Goal: Task Accomplishment & Management: Manage account settings

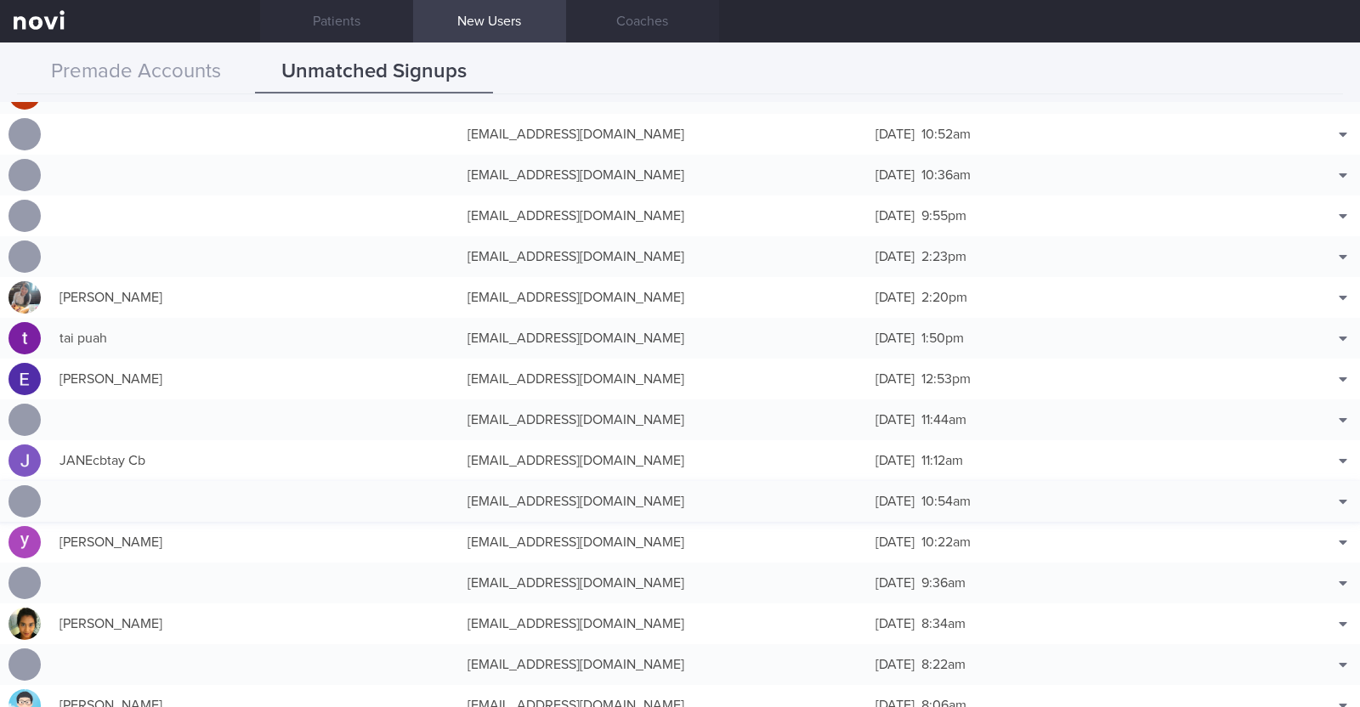
scroll to position [424, 0]
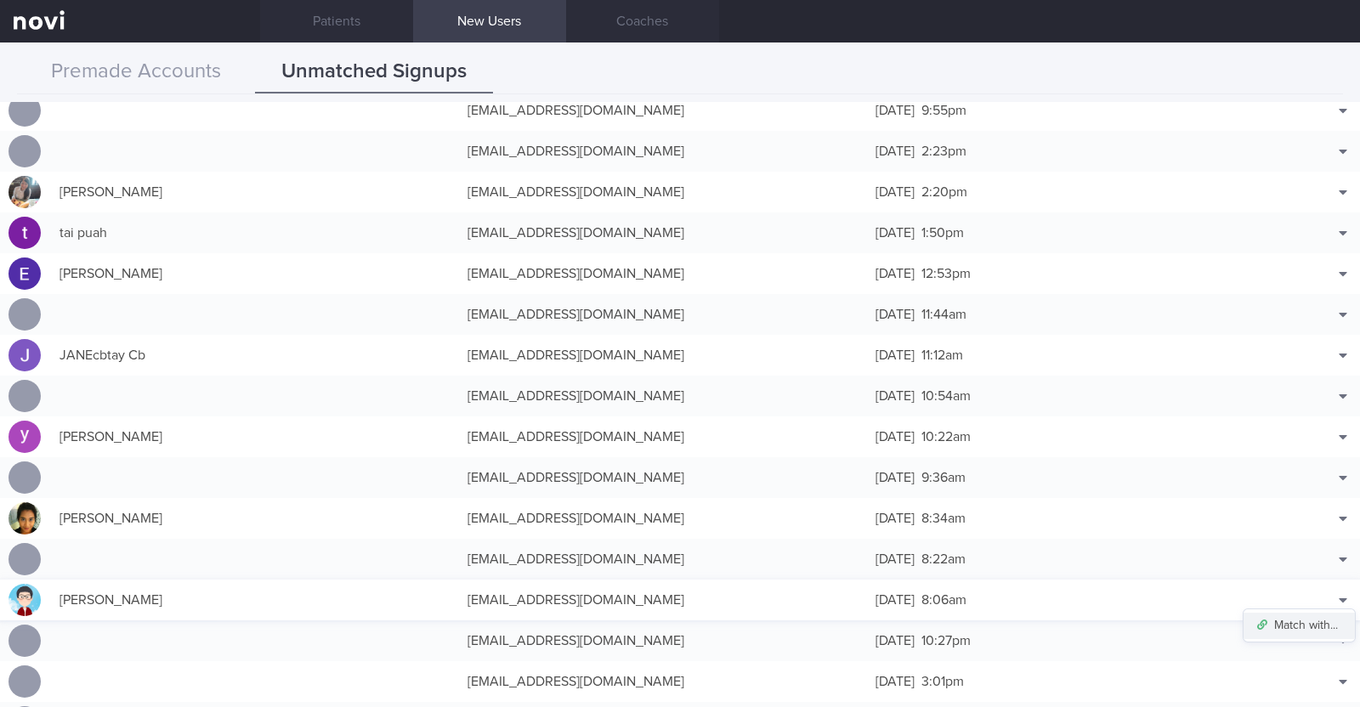
click at [1305, 625] on button "Match with..." at bounding box center [1298, 625] width 111 height 25
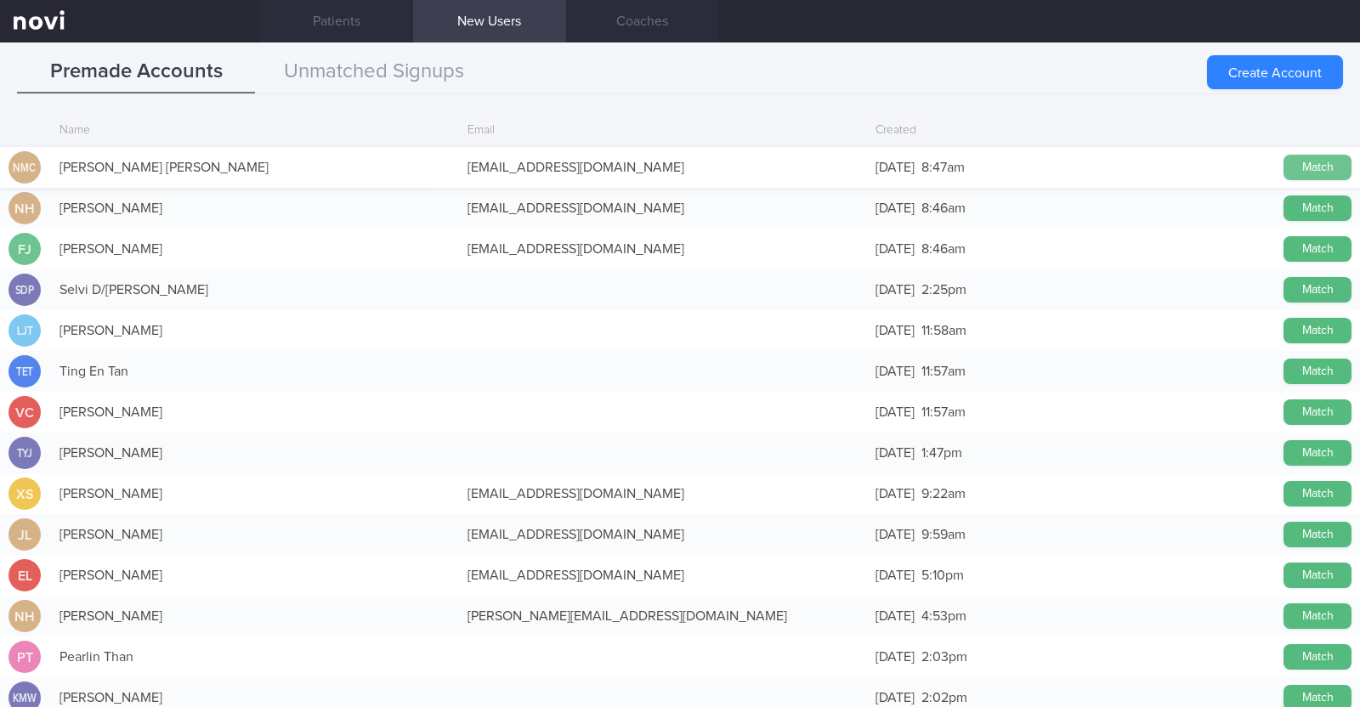
click at [1294, 165] on button "Match" at bounding box center [1317, 167] width 68 height 25
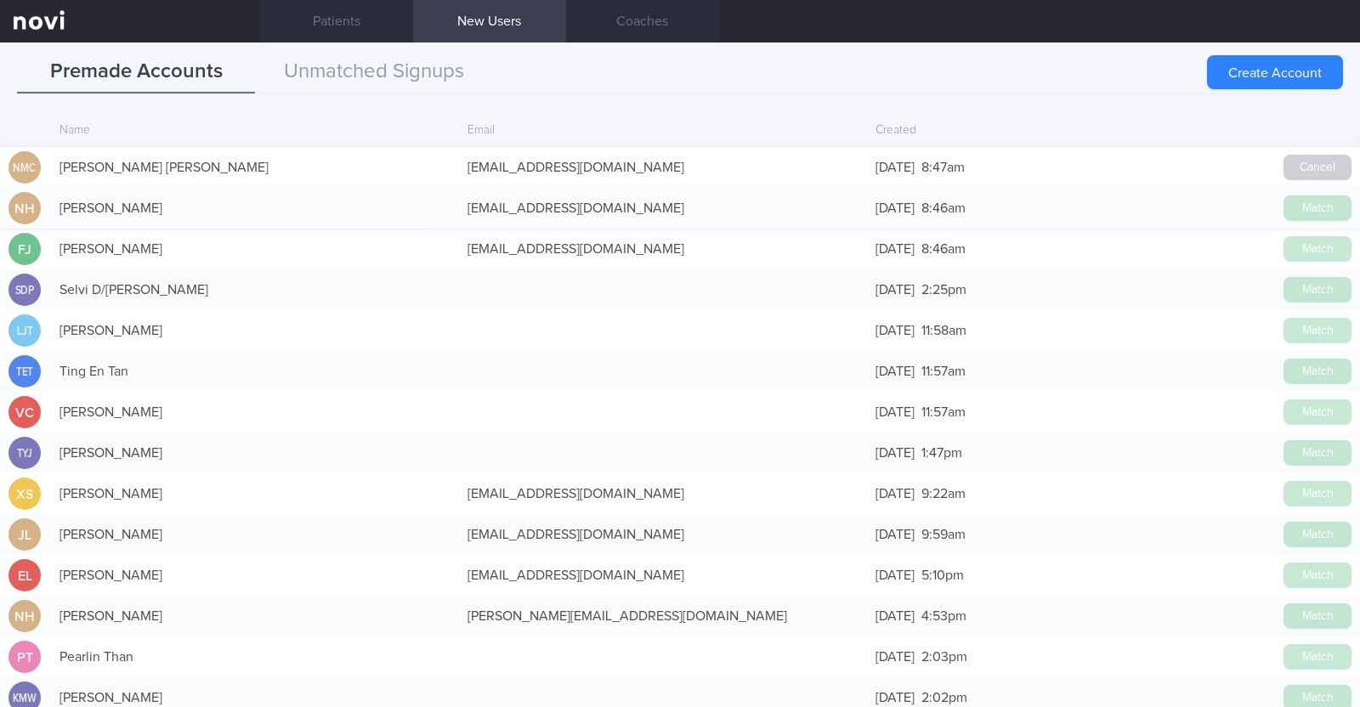
scroll to position [421, 0]
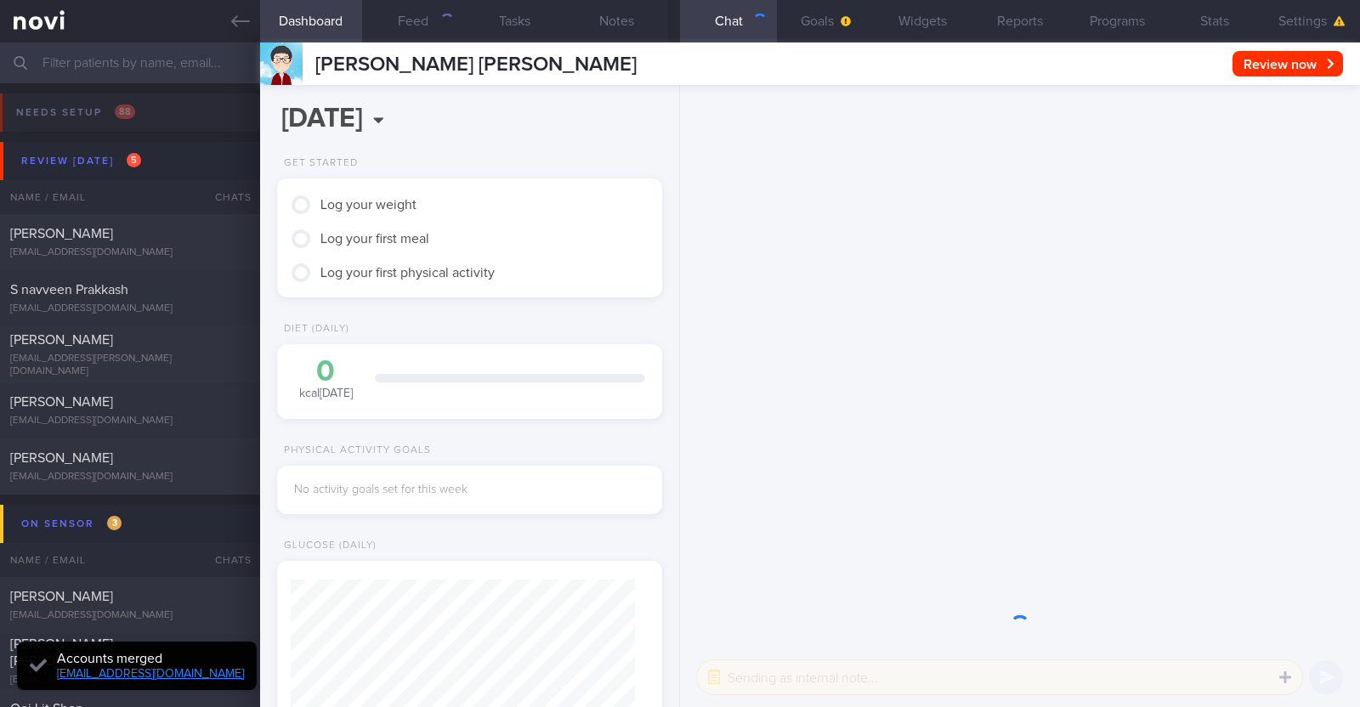
scroll to position [172, 344]
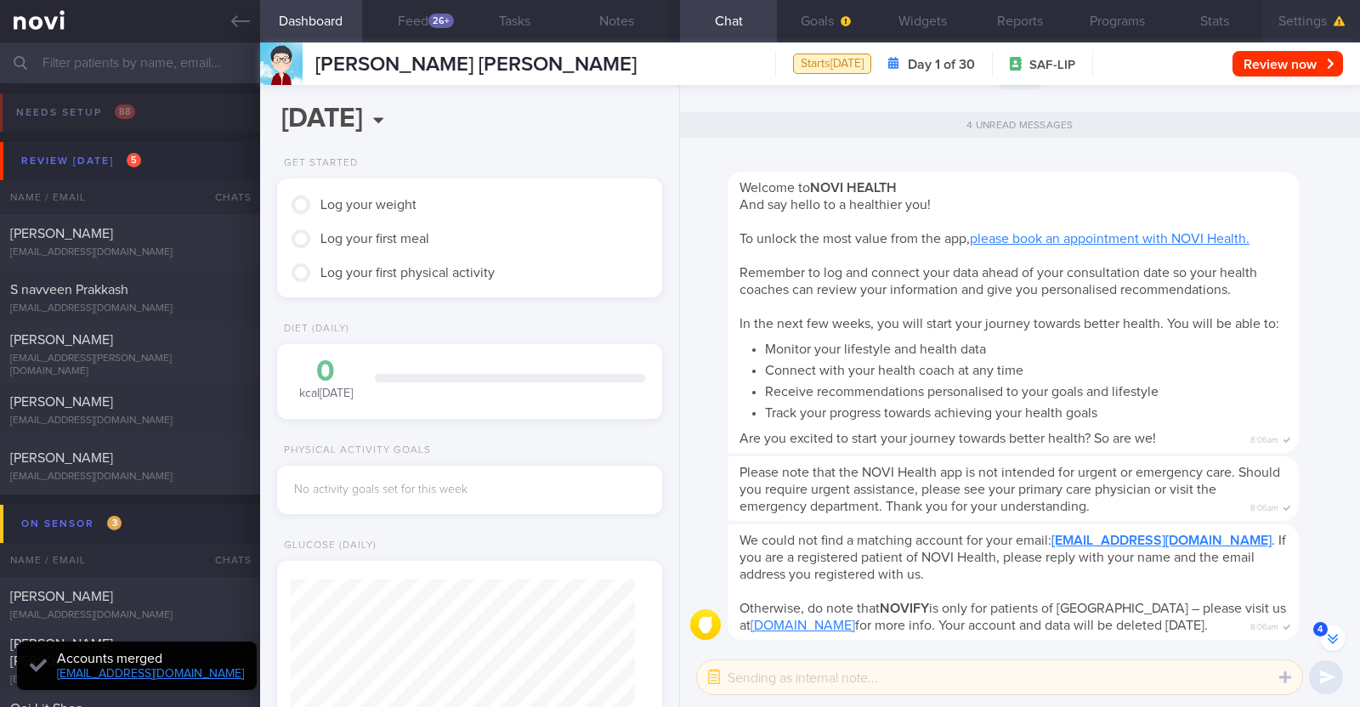
click at [1300, 30] on button "Settings" at bounding box center [1311, 21] width 97 height 42
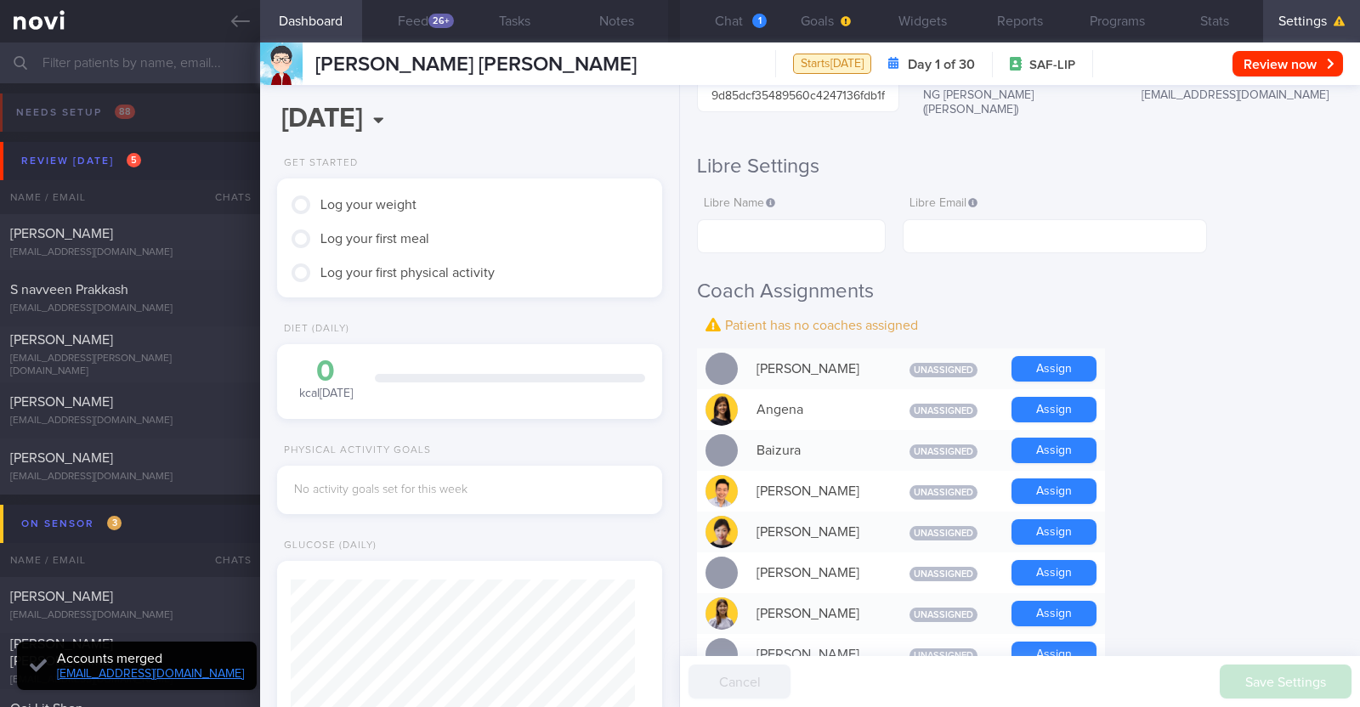
scroll to position [424, 0]
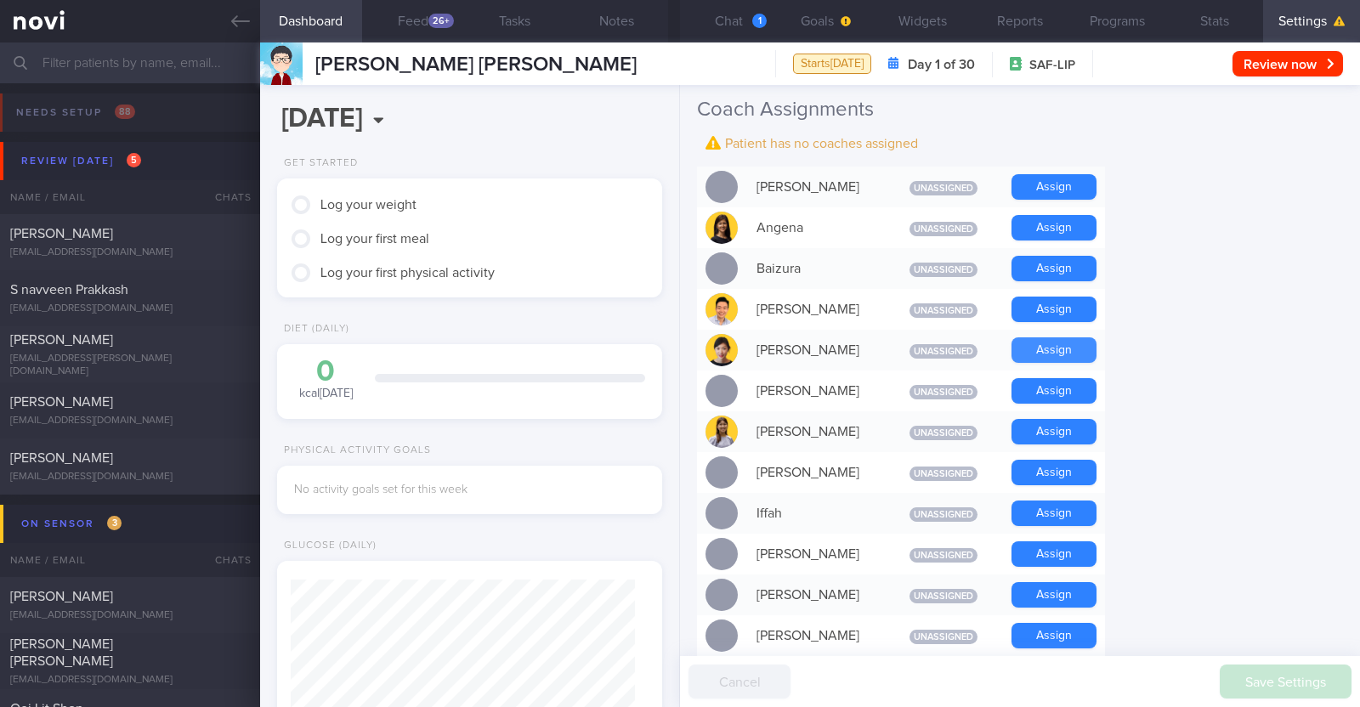
click at [1048, 337] on button "Assign" at bounding box center [1053, 349] width 85 height 25
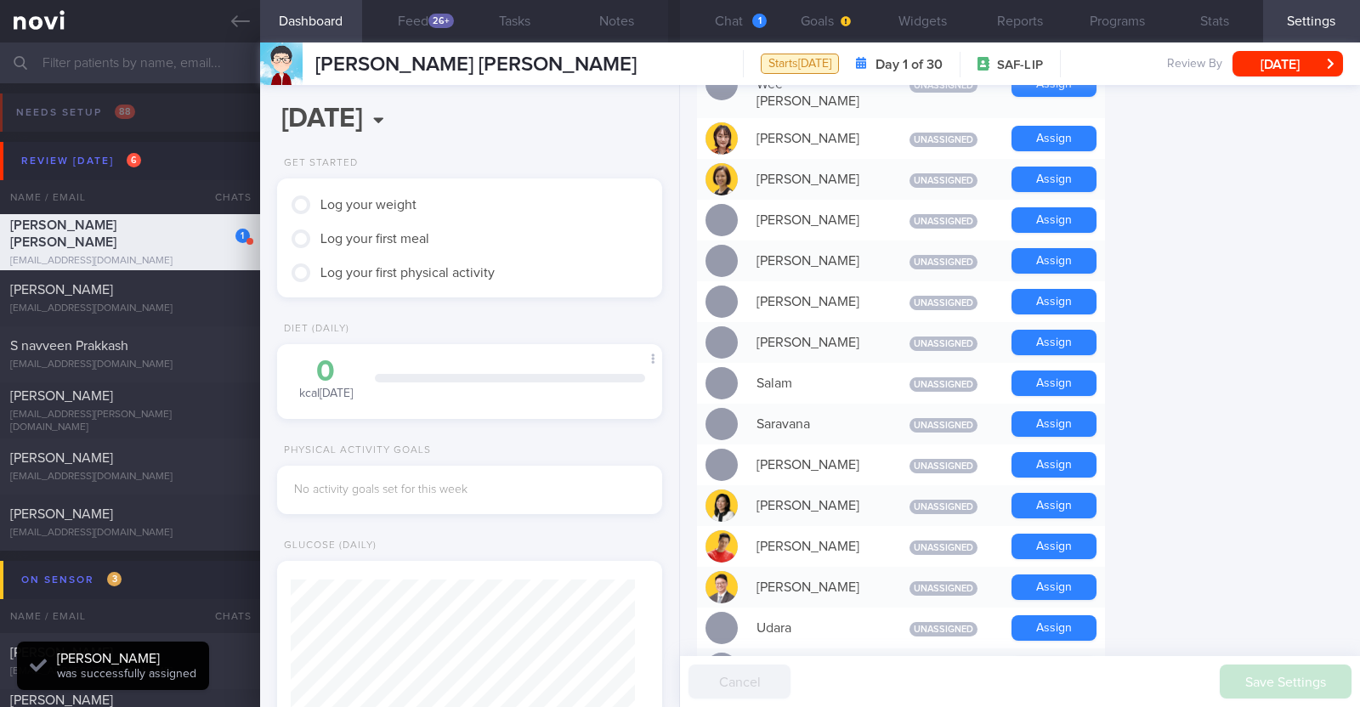
scroll to position [1275, 0]
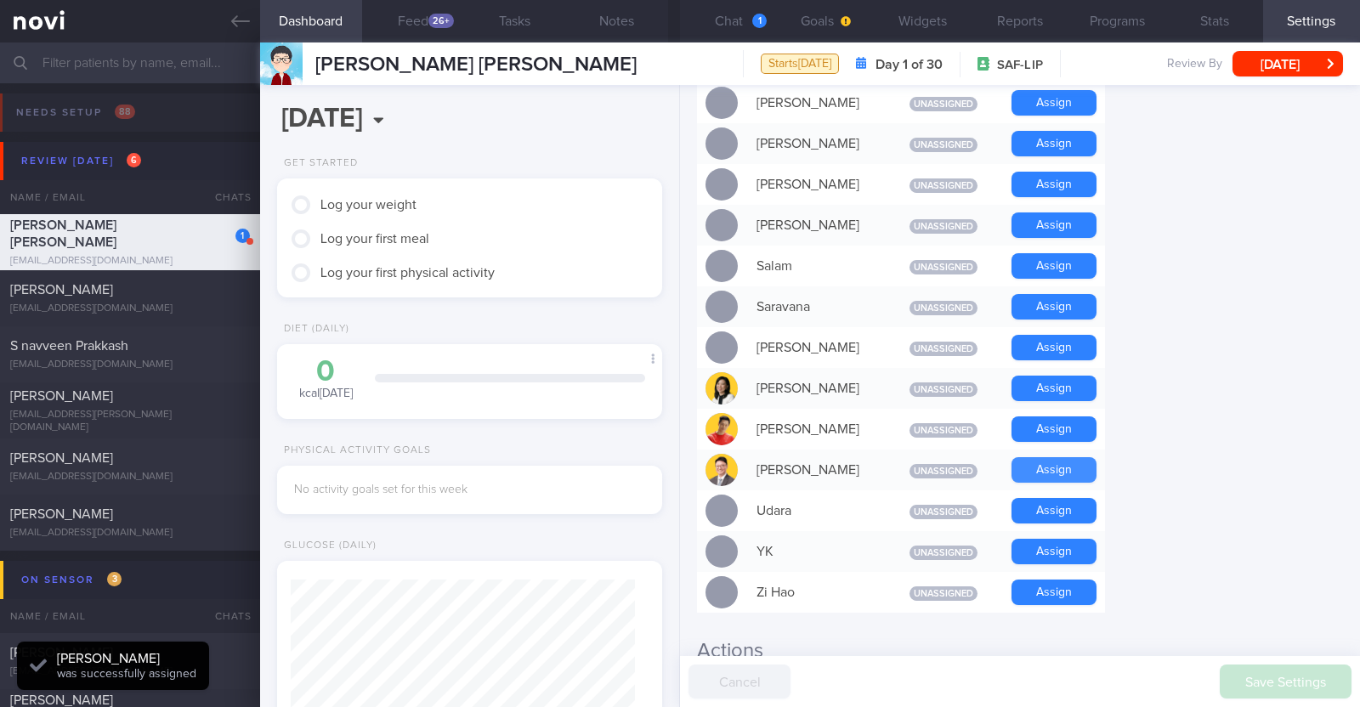
click at [1064, 457] on button "Assign" at bounding box center [1053, 469] width 85 height 25
click at [738, 11] on button "Chat 1" at bounding box center [728, 21] width 97 height 42
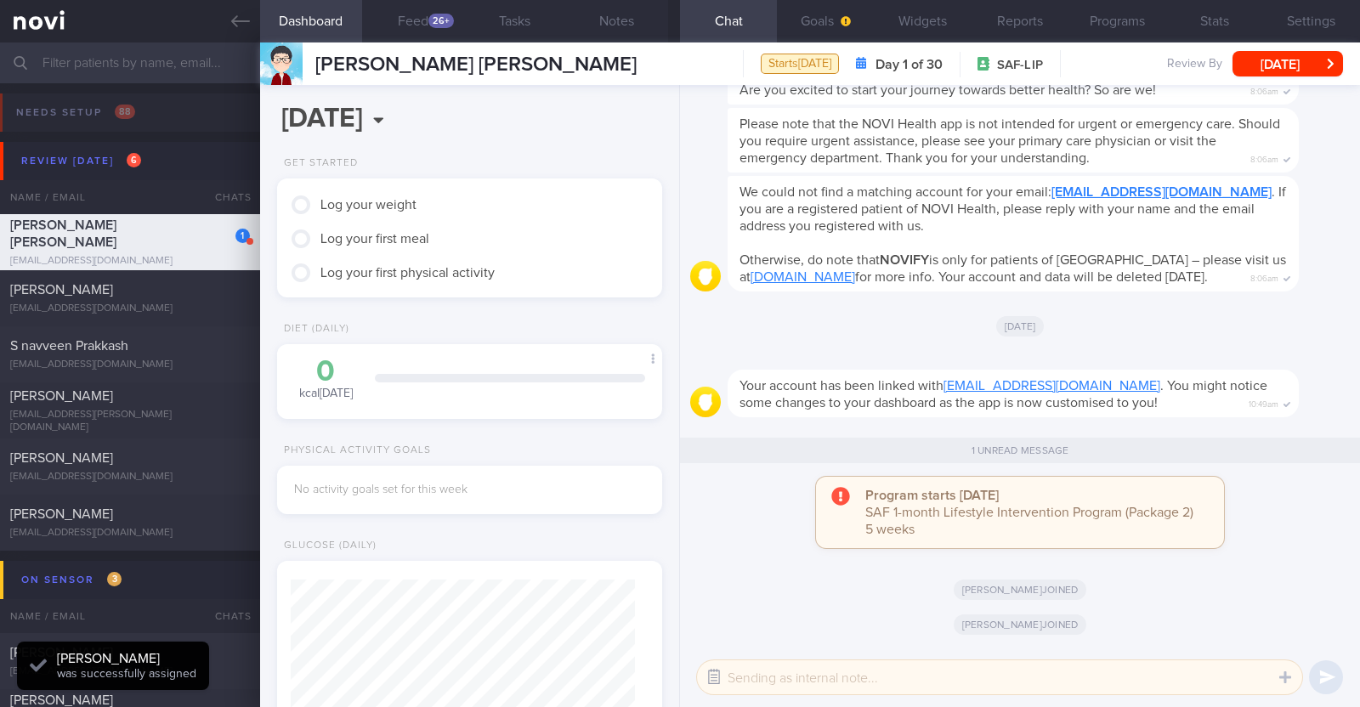
click at [714, 684] on button "button" at bounding box center [713, 677] width 31 height 31
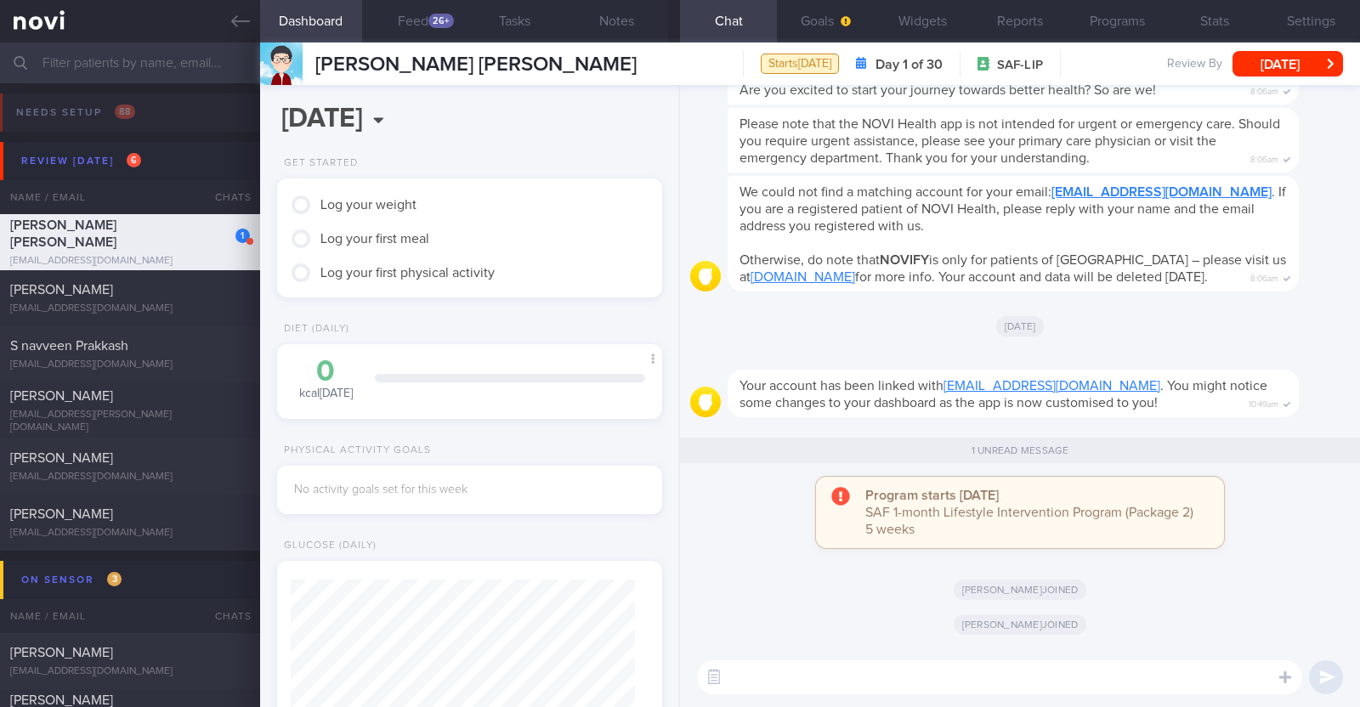
click at [866, 674] on textarea at bounding box center [999, 677] width 605 height 34
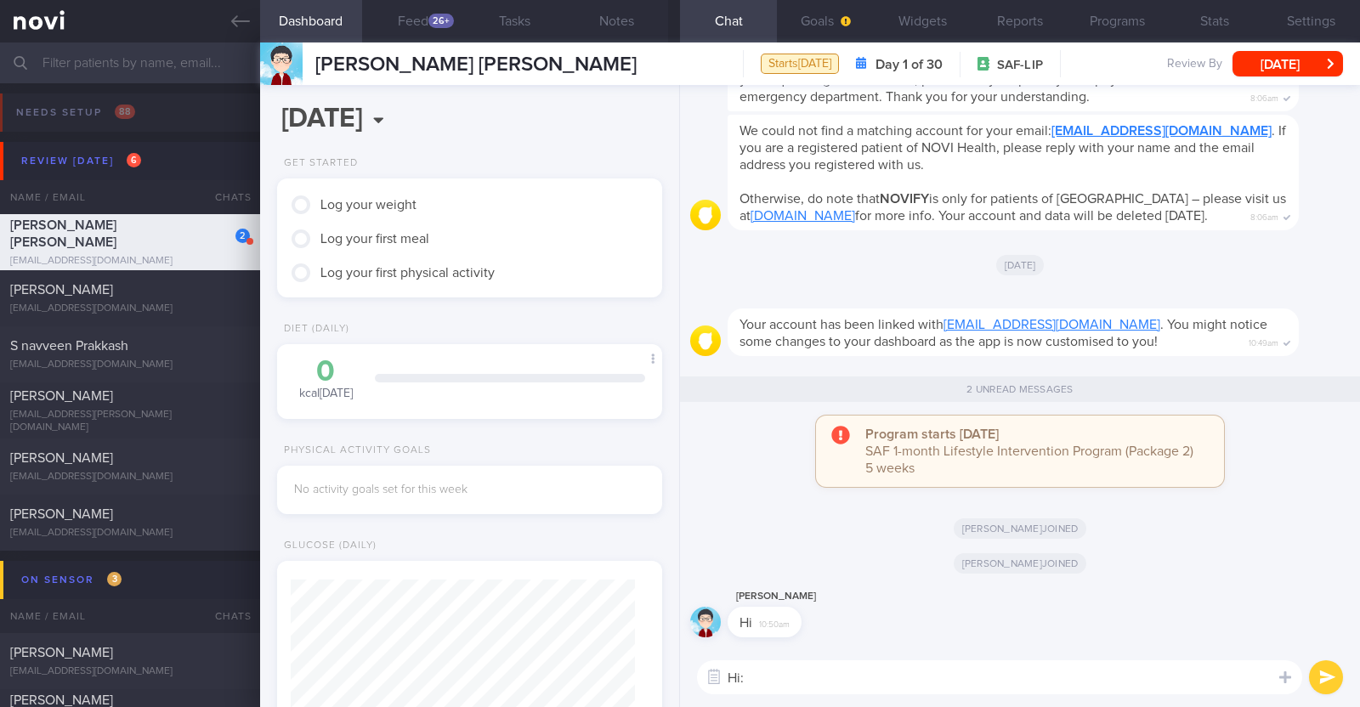
type textarea "Hi:)"
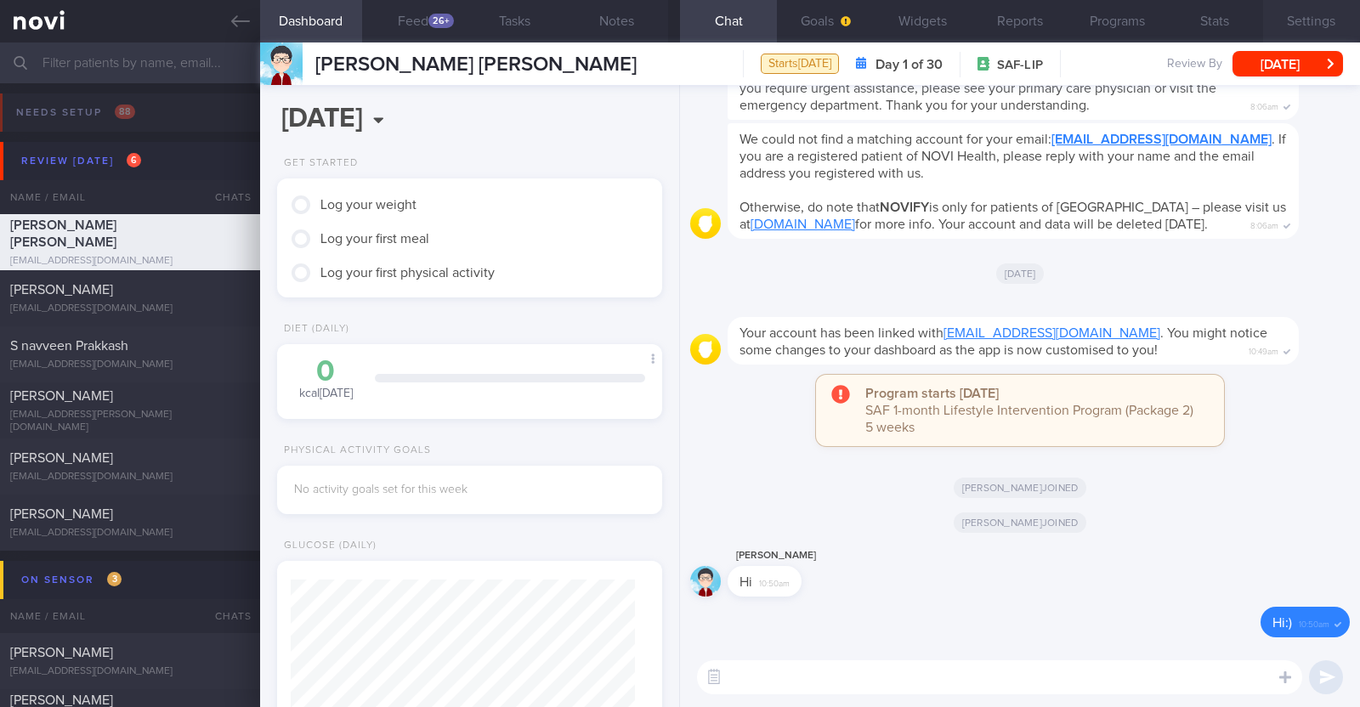
click at [1281, 27] on button "Settings" at bounding box center [1311, 21] width 97 height 42
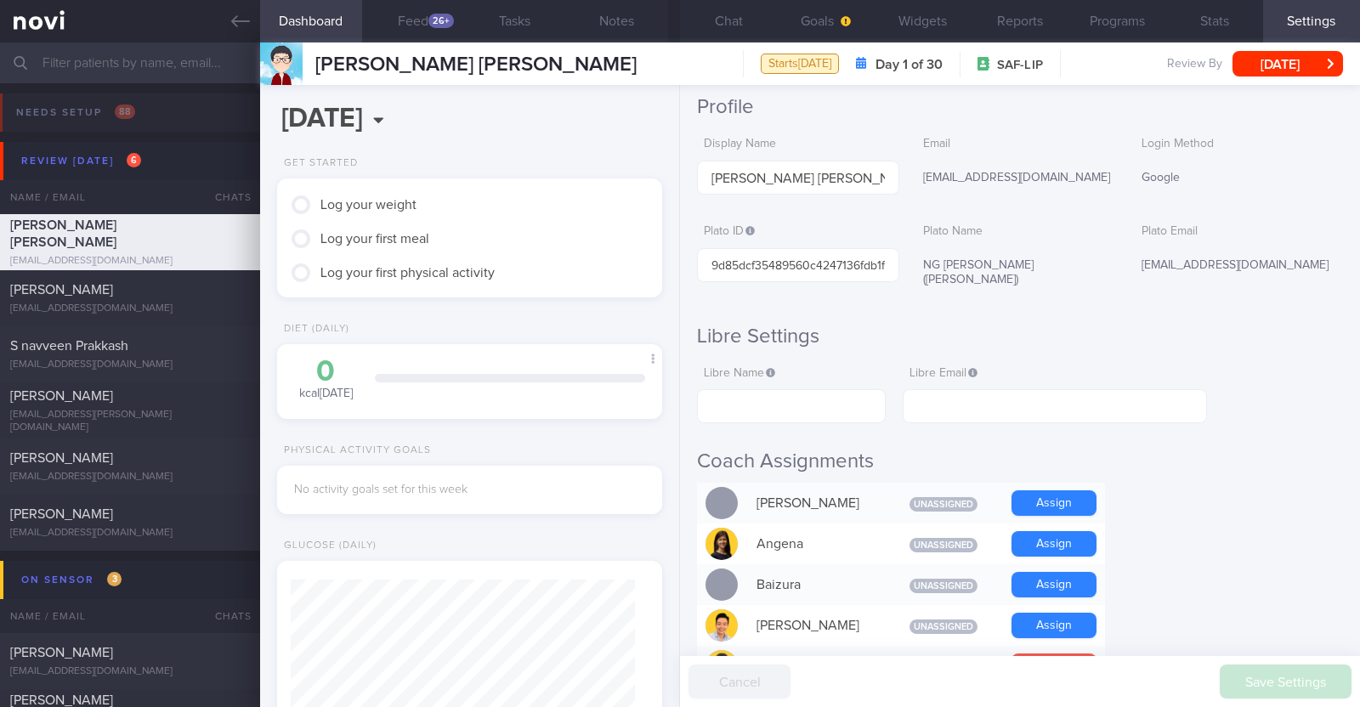
scroll to position [105, 0]
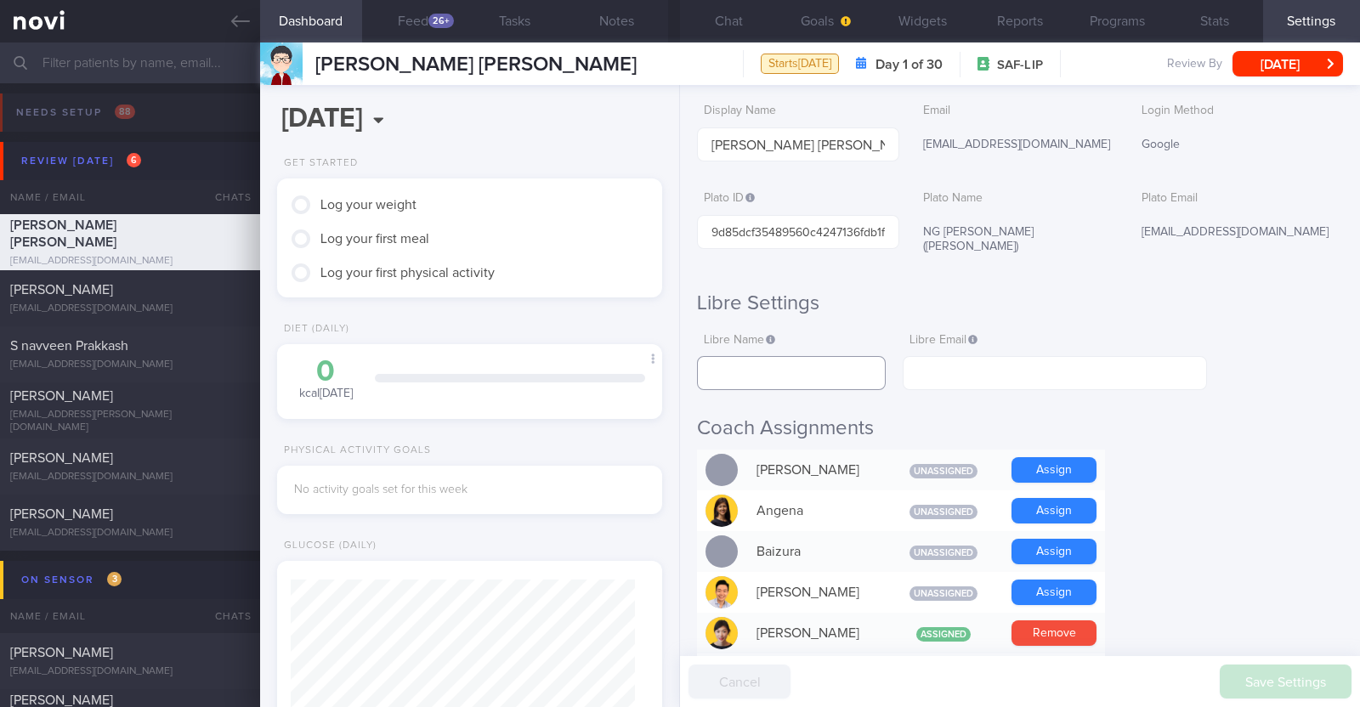
click at [811, 356] on input "text" at bounding box center [791, 373] width 189 height 34
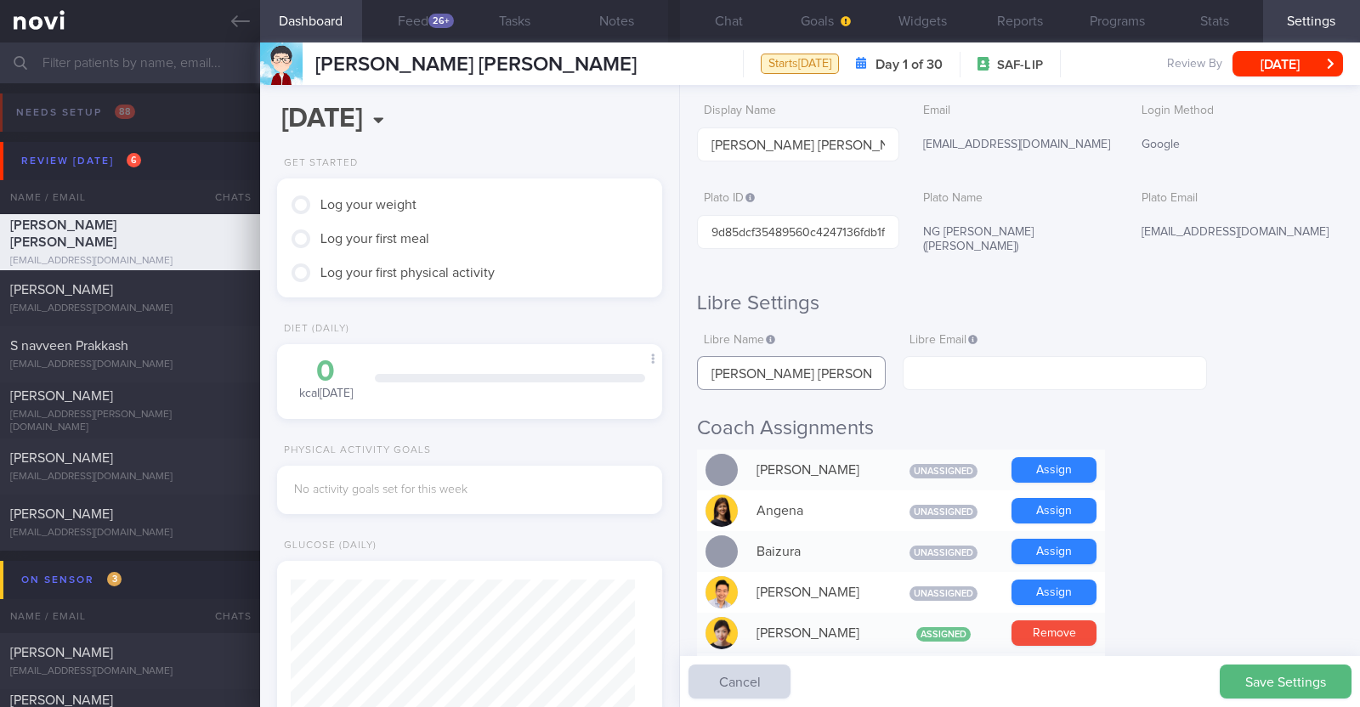
type input "[PERSON_NAME] [PERSON_NAME]"
drag, startPoint x: 1065, startPoint y: 145, endPoint x: 905, endPoint y: 136, distance: 160.0
click at [905, 136] on div "Display Name [PERSON_NAME] [PERSON_NAME] Email [EMAIL_ADDRESS][DOMAIN_NAME] Log…" at bounding box center [1020, 128] width 646 height 67
copy div "[EMAIL_ADDRESS][DOMAIN_NAME]"
click at [1019, 356] on input "text" at bounding box center [1054, 373] width 304 height 34
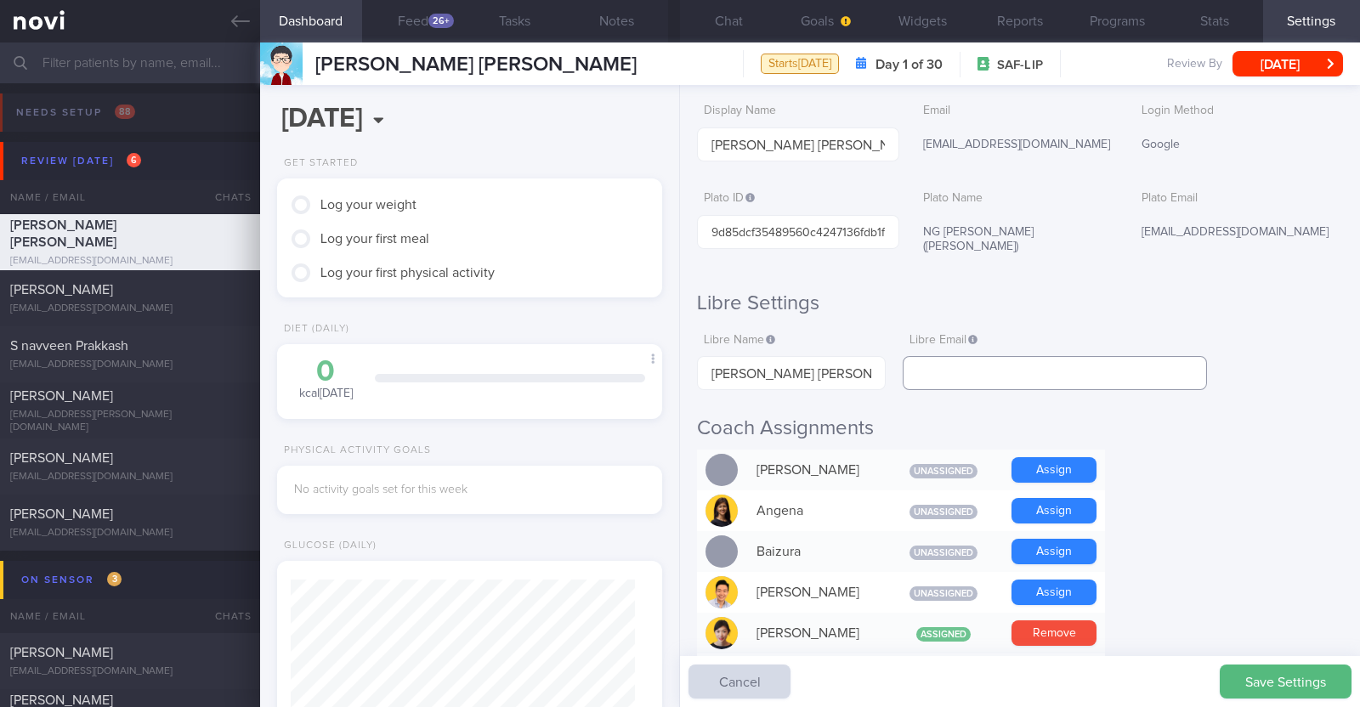
paste input "[EMAIL_ADDRESS][DOMAIN_NAME]"
type input "[EMAIL_ADDRESS][DOMAIN_NAME]"
click at [1331, 687] on button "Save Settings" at bounding box center [1285, 682] width 132 height 34
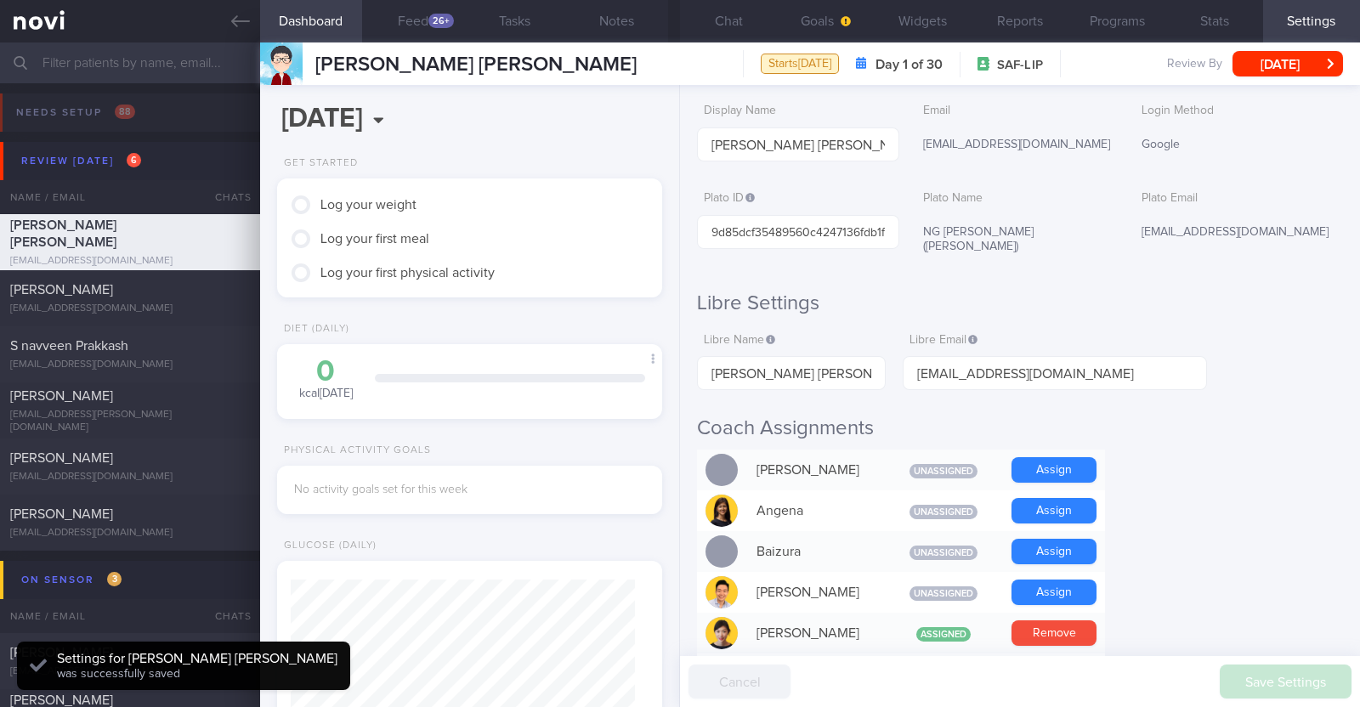
scroll to position [172, 344]
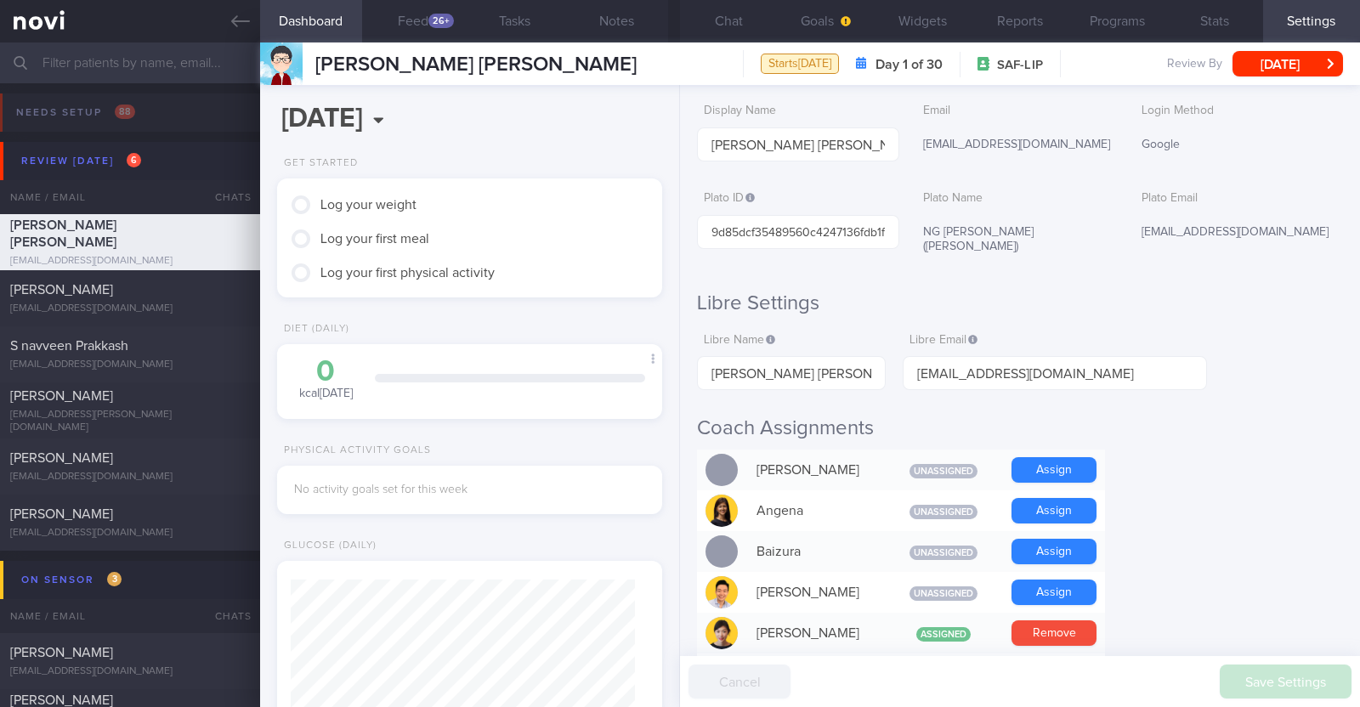
click at [953, 30] on button "Widgets" at bounding box center [922, 21] width 97 height 42
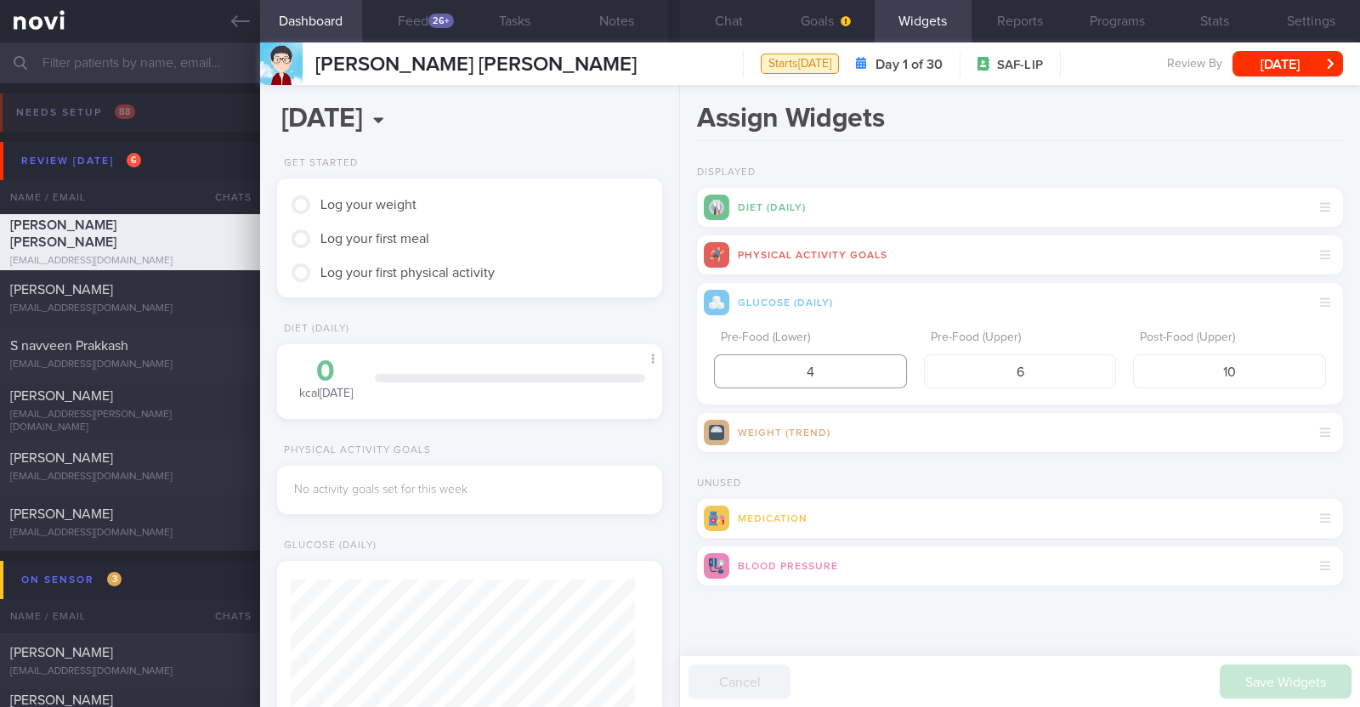
drag, startPoint x: 848, startPoint y: 374, endPoint x: 736, endPoint y: 355, distance: 113.7
click at [736, 355] on input "4" at bounding box center [810, 371] width 193 height 34
type input "3.9"
drag, startPoint x: 1209, startPoint y: 364, endPoint x: 1292, endPoint y: 367, distance: 82.5
click at [1292, 367] on input "10" at bounding box center [1229, 371] width 193 height 34
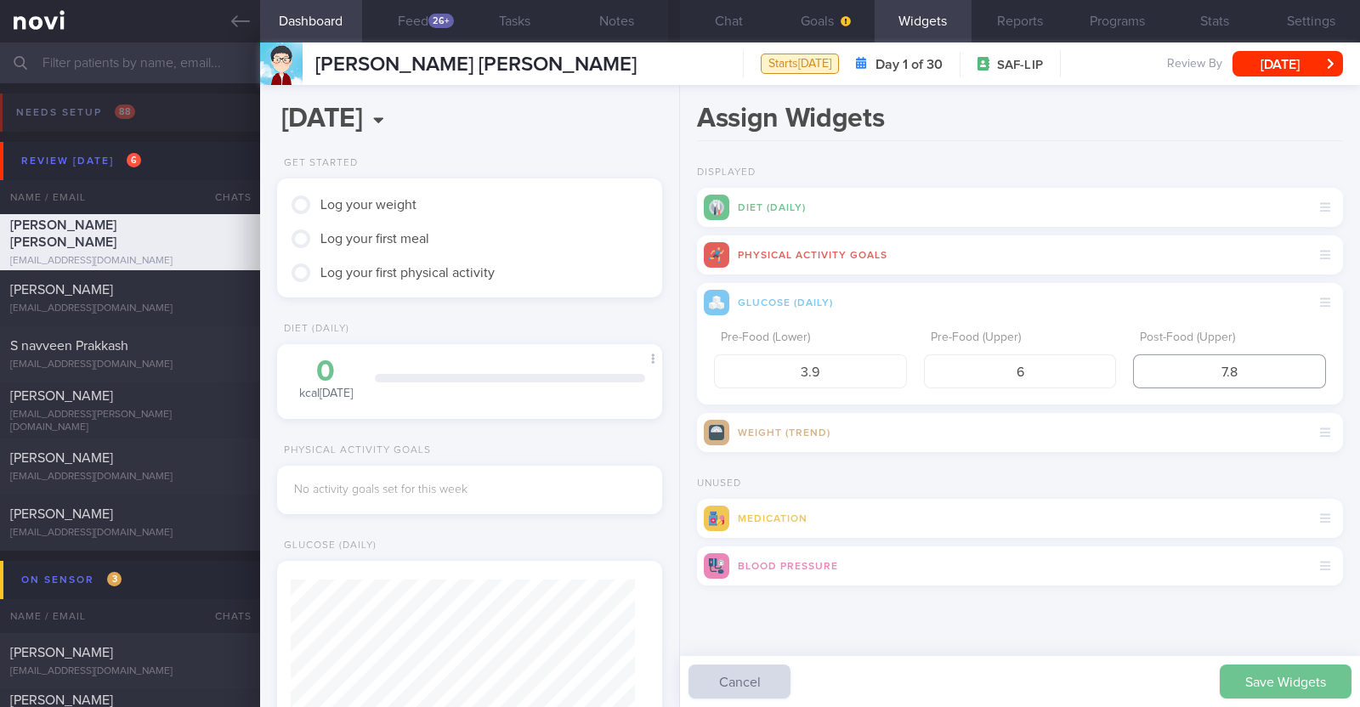
type input "7.8"
click at [1277, 673] on button "Save Widgets" at bounding box center [1285, 682] width 132 height 34
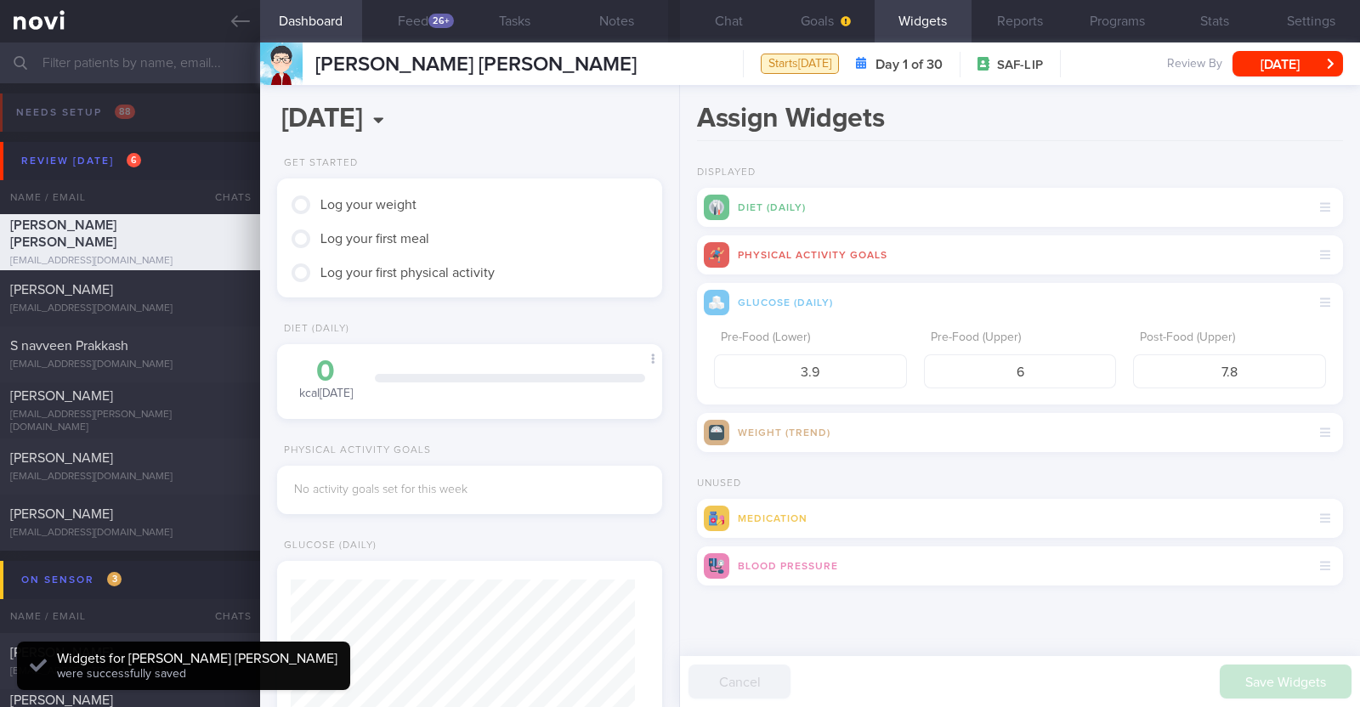
scroll to position [172, 344]
click at [806, 19] on button "Goals" at bounding box center [825, 21] width 97 height 42
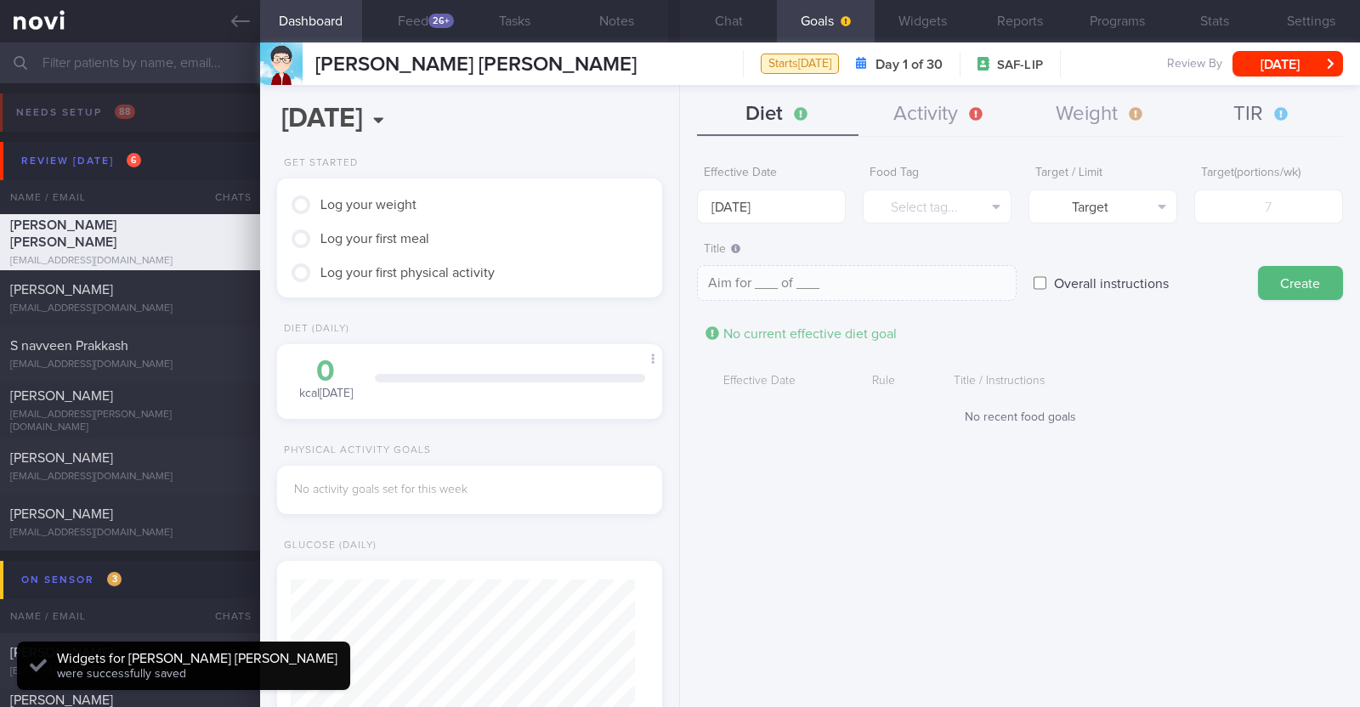
click at [1270, 128] on button "TIR" at bounding box center [1261, 114] width 161 height 42
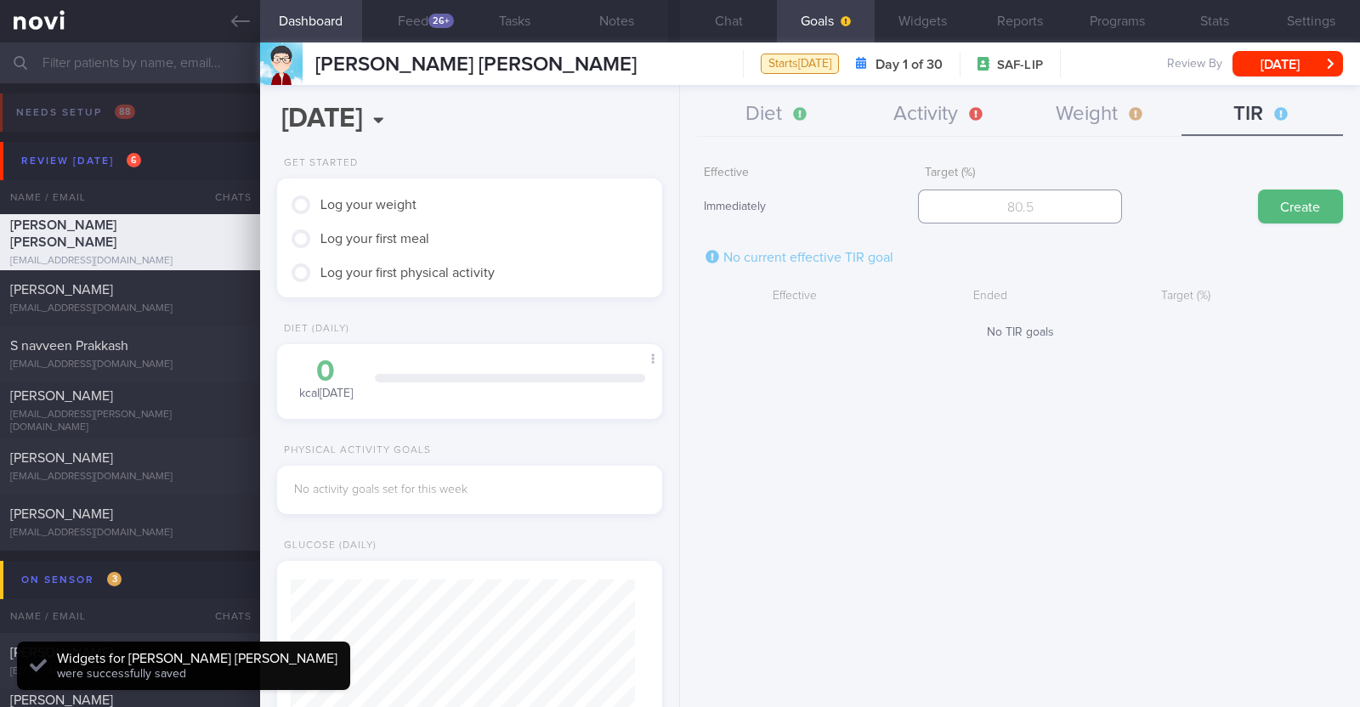
click at [1027, 214] on input "number" at bounding box center [1020, 206] width 204 height 34
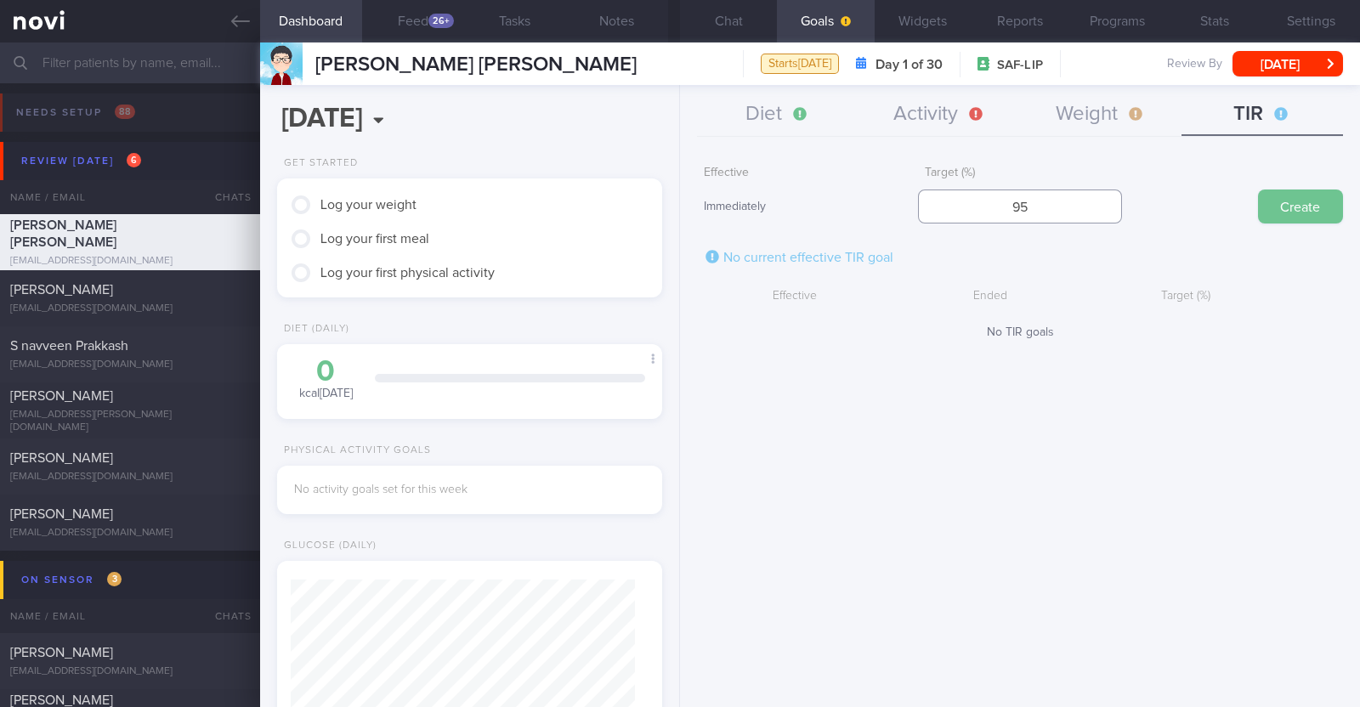
type input "95"
click at [1303, 202] on button "Create" at bounding box center [1300, 206] width 85 height 34
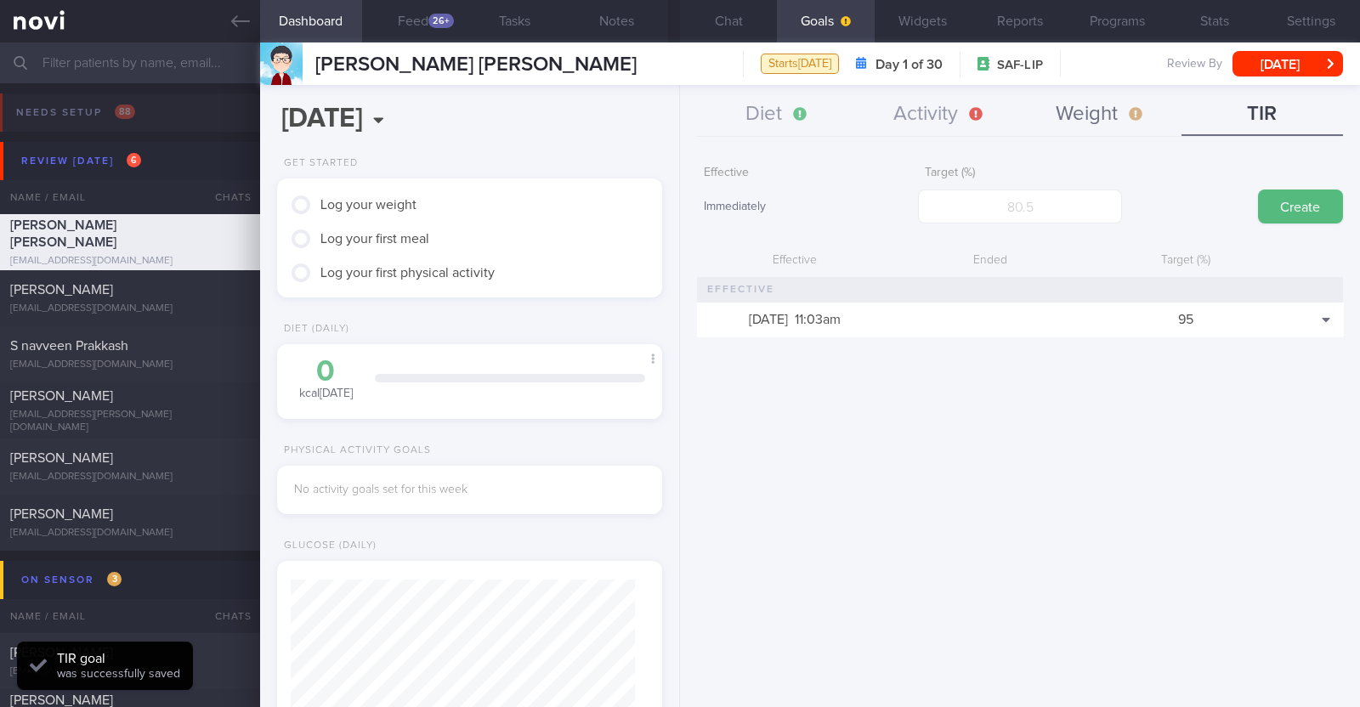
click at [1096, 127] on button "Weight" at bounding box center [1100, 114] width 161 height 42
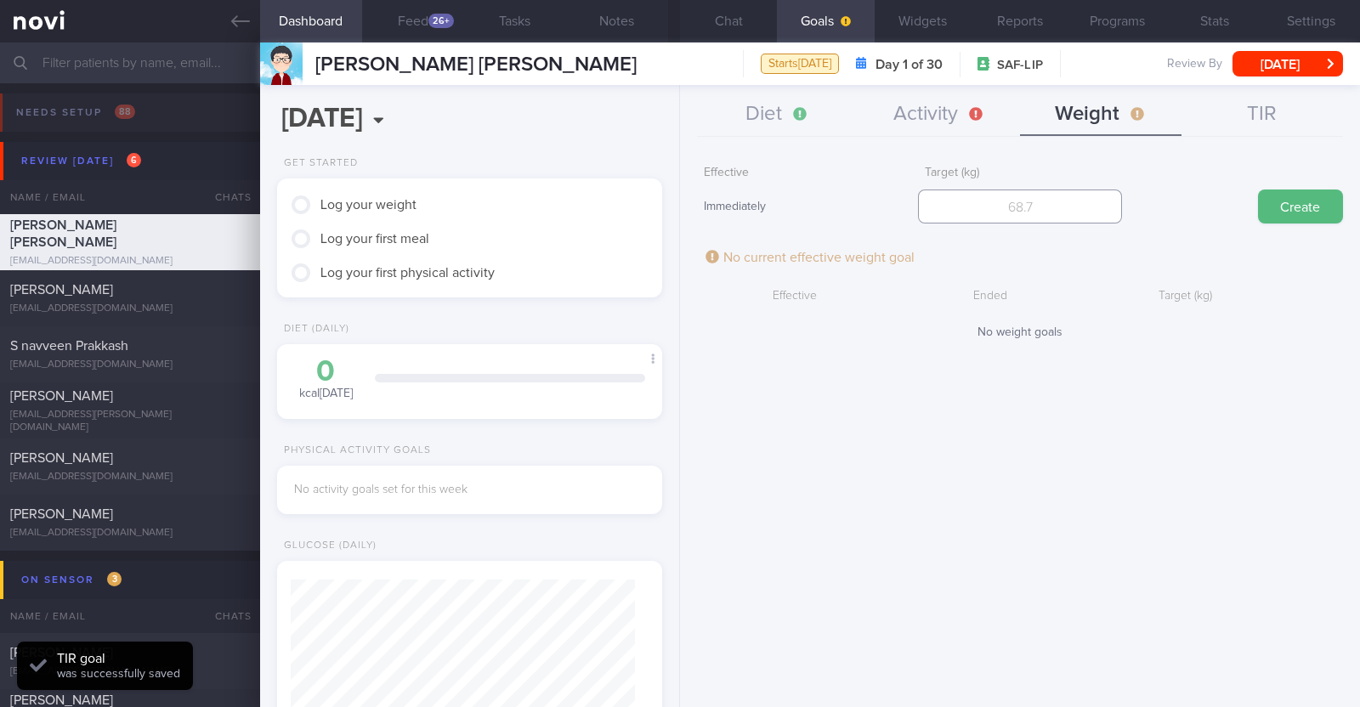
click at [995, 210] on input "number" at bounding box center [1020, 206] width 204 height 34
type input "70"
click at [1269, 206] on button "Create" at bounding box center [1300, 206] width 85 height 34
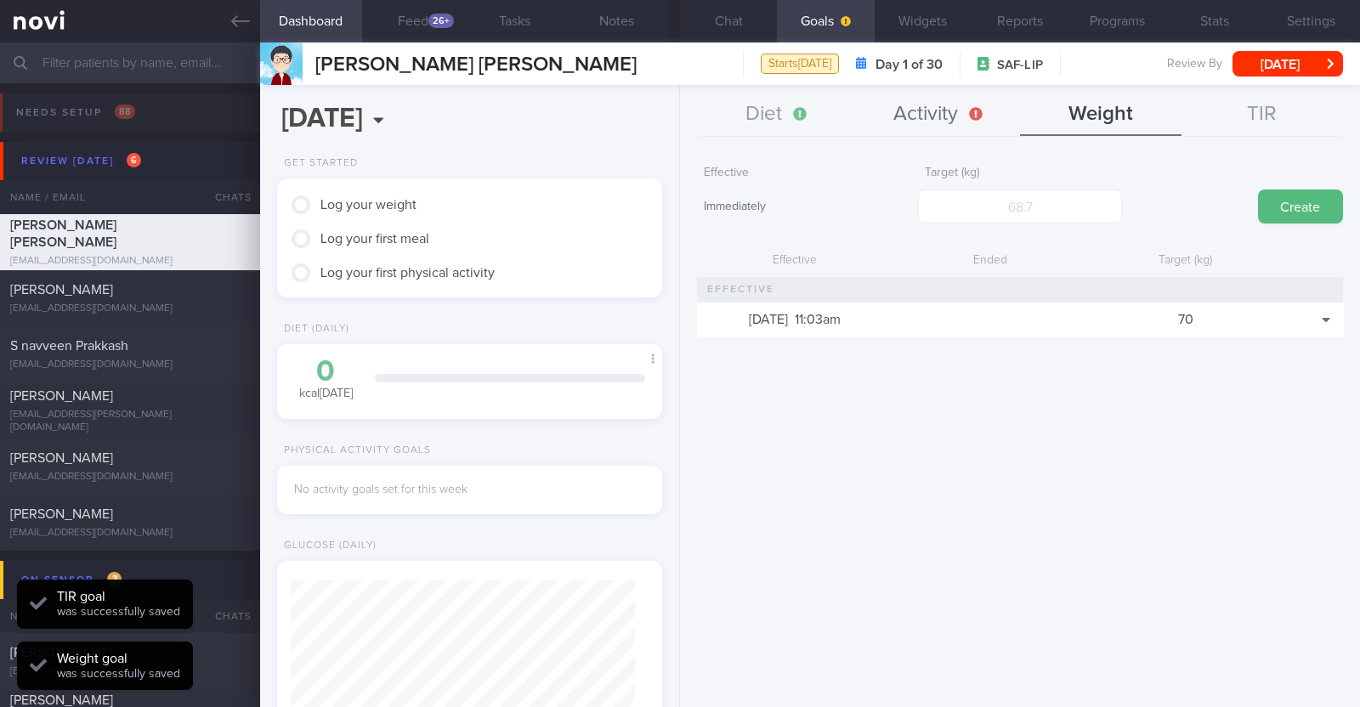
scroll to position [193, 338]
click at [922, 115] on button "Activity" at bounding box center [938, 114] width 161 height 42
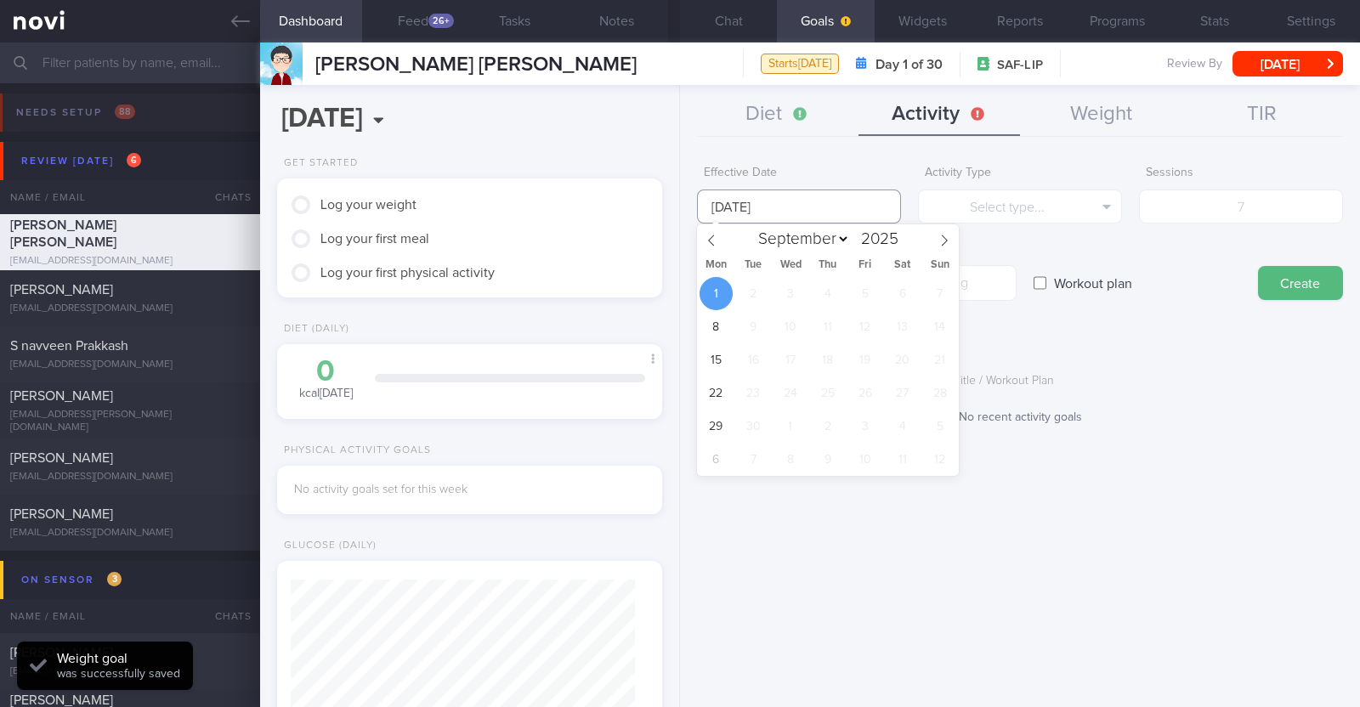
click at [841, 214] on input "[DATE]" at bounding box center [799, 206] width 204 height 34
click at [711, 231] on span at bounding box center [711, 238] width 29 height 29
select select "7"
click at [718, 429] on span "25" at bounding box center [715, 426] width 33 height 33
type input "[DATE]"
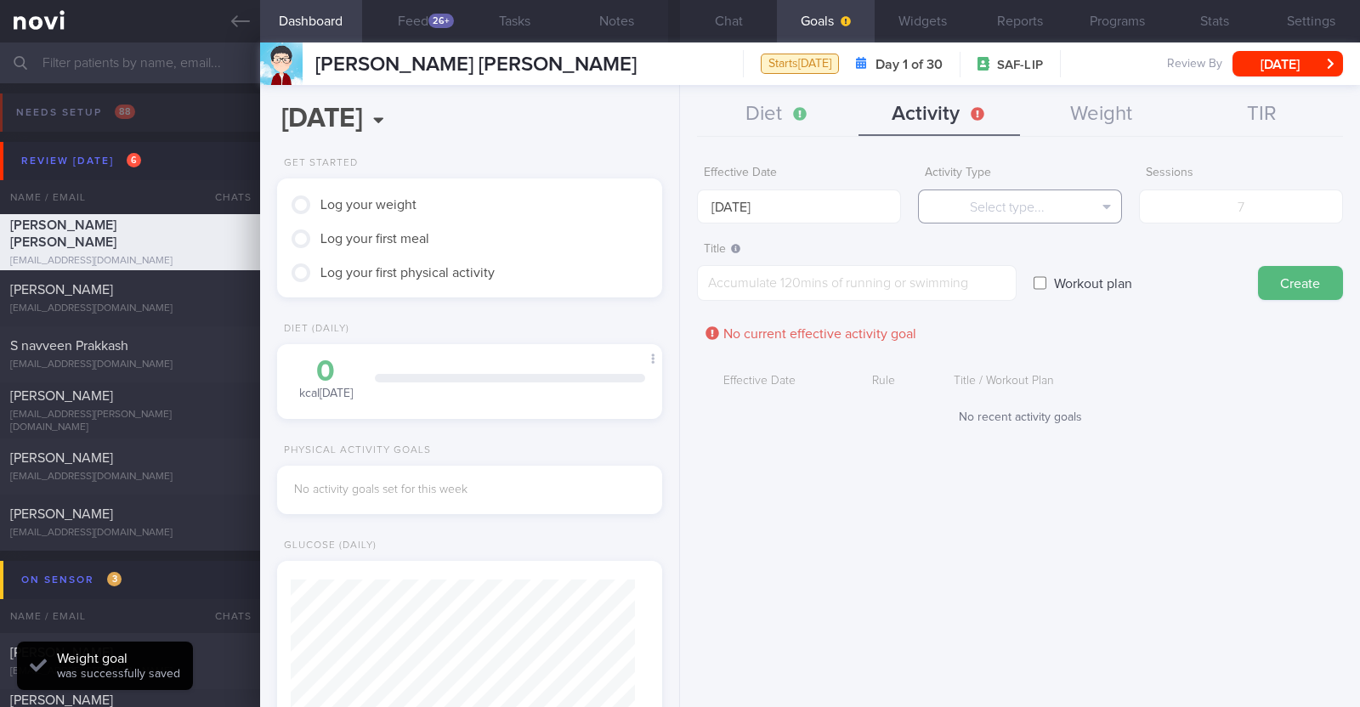
click at [956, 206] on button "Select type..." at bounding box center [1020, 206] width 204 height 34
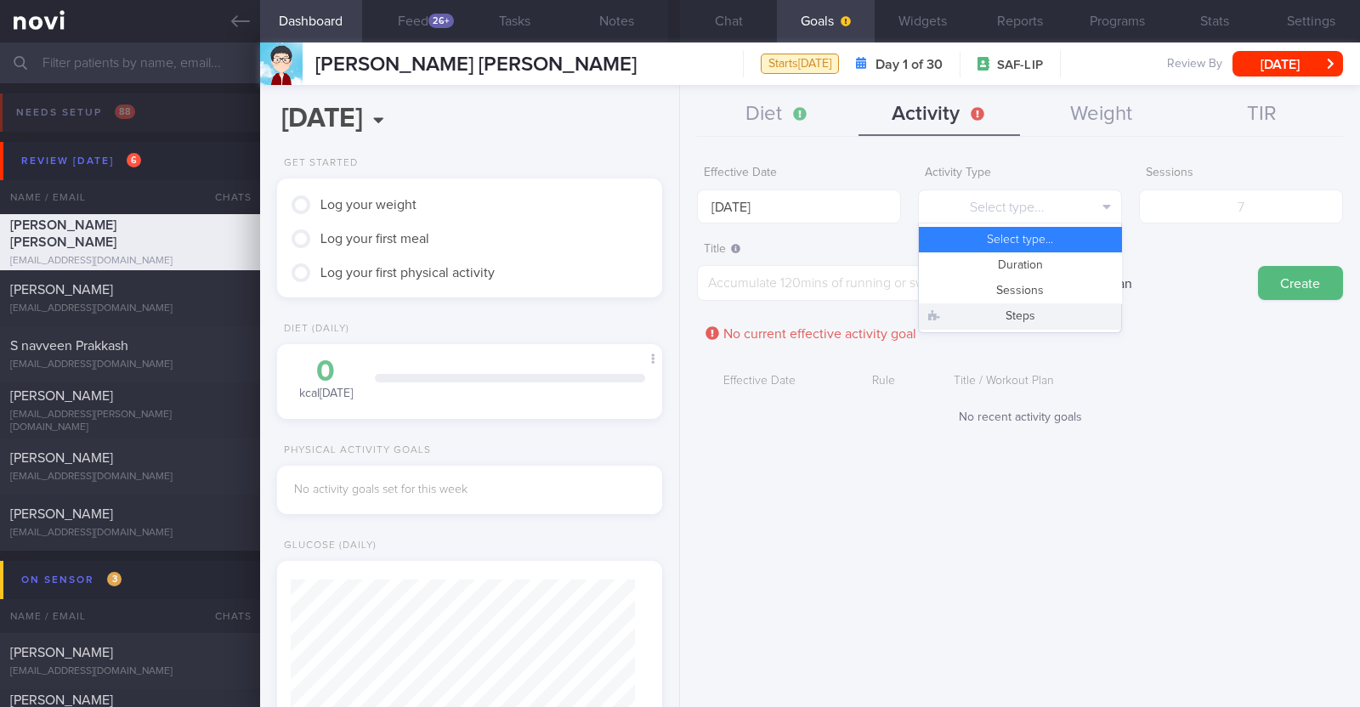
click at [1003, 316] on button "Steps" at bounding box center [1020, 315] width 202 height 25
click at [1264, 205] on input "number" at bounding box center [1241, 206] width 204 height 34
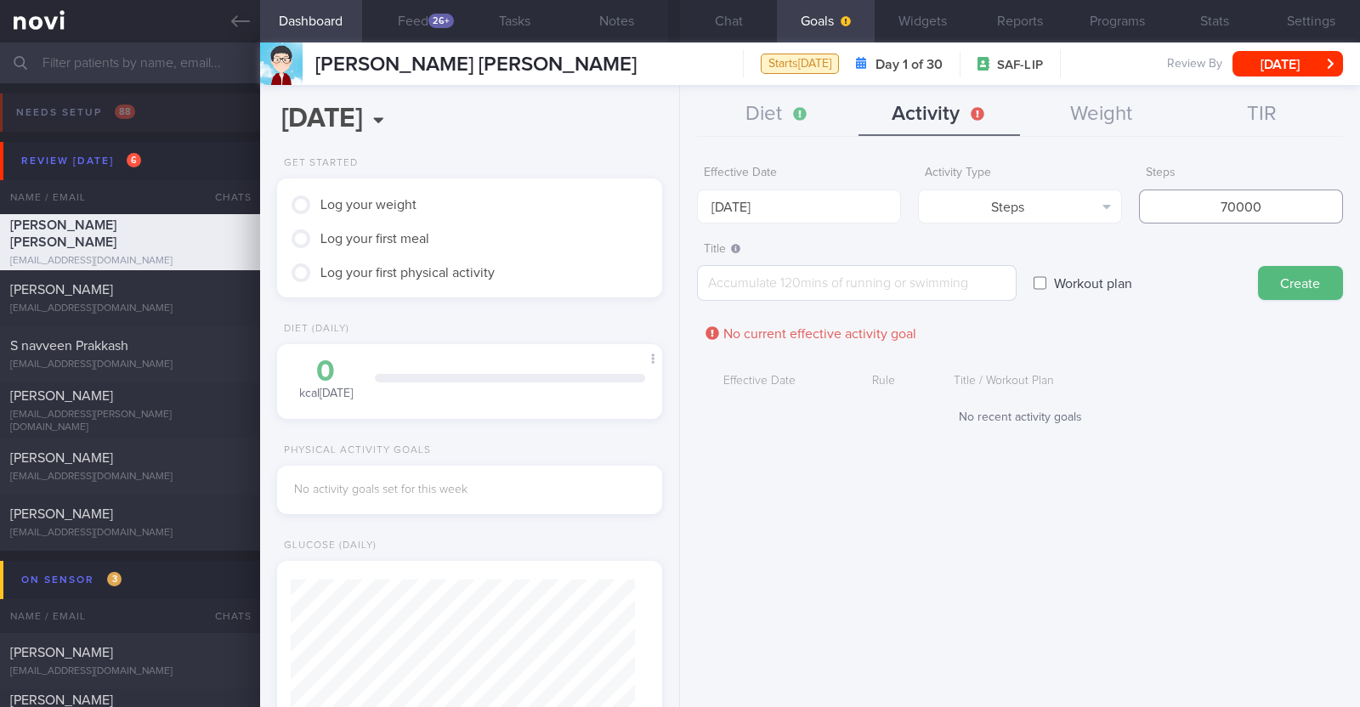
type input "70000"
click at [727, 280] on textarea at bounding box center [857, 283] width 320 height 36
type textarea "Aim to hit 10k steps per day"
click at [1308, 283] on button "Create" at bounding box center [1300, 283] width 85 height 34
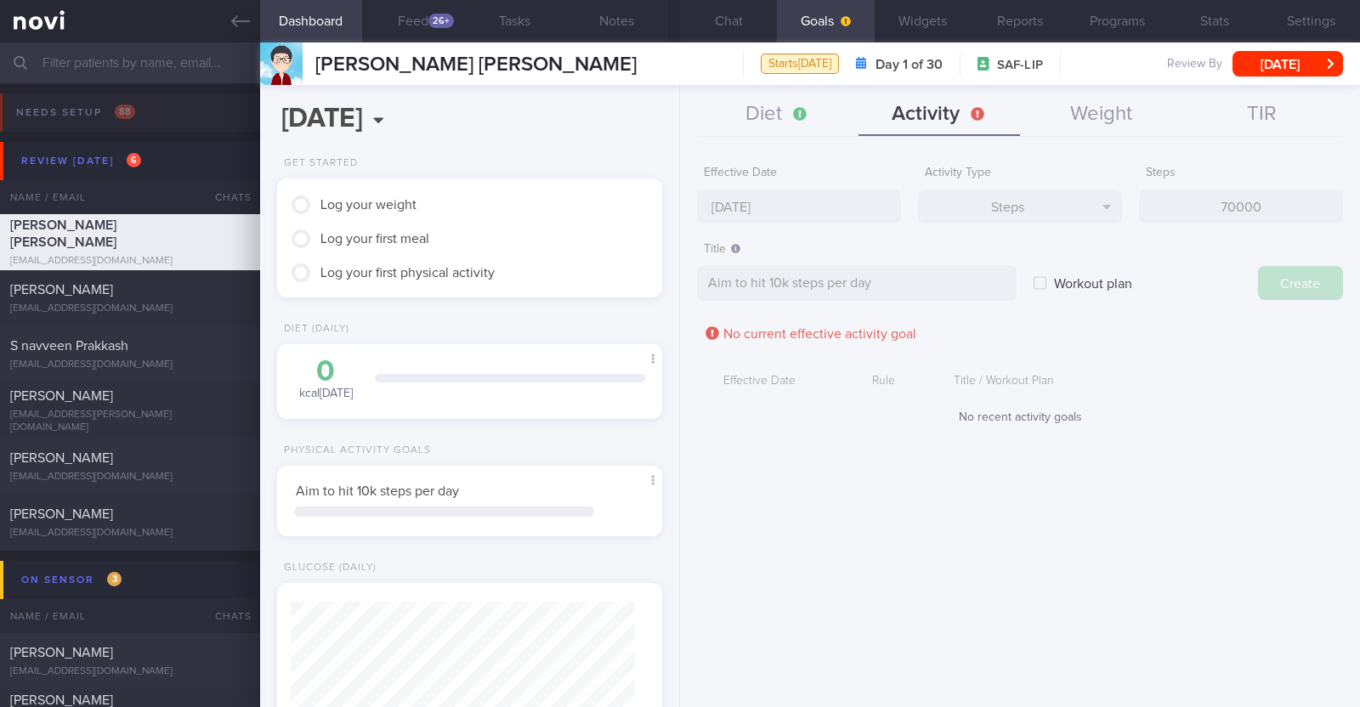
type input "[DATE]"
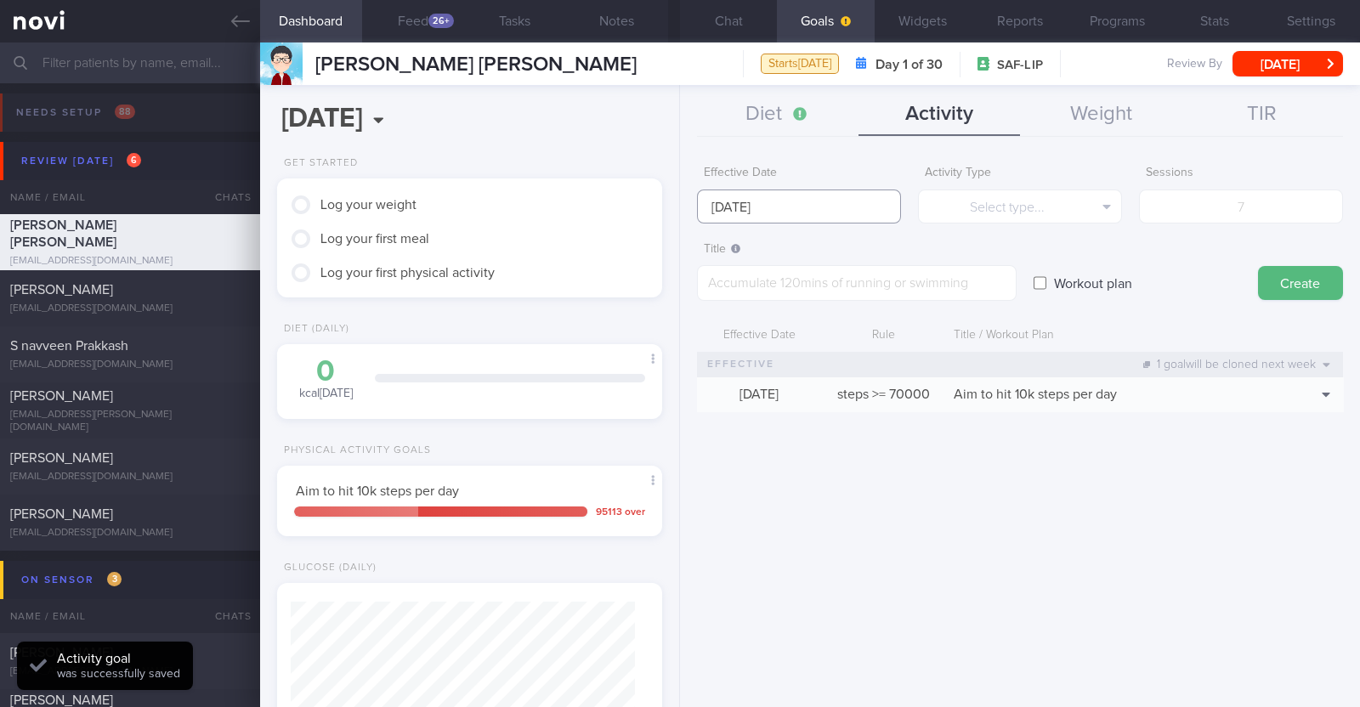
click at [879, 209] on input "[DATE]" at bounding box center [799, 206] width 204 height 34
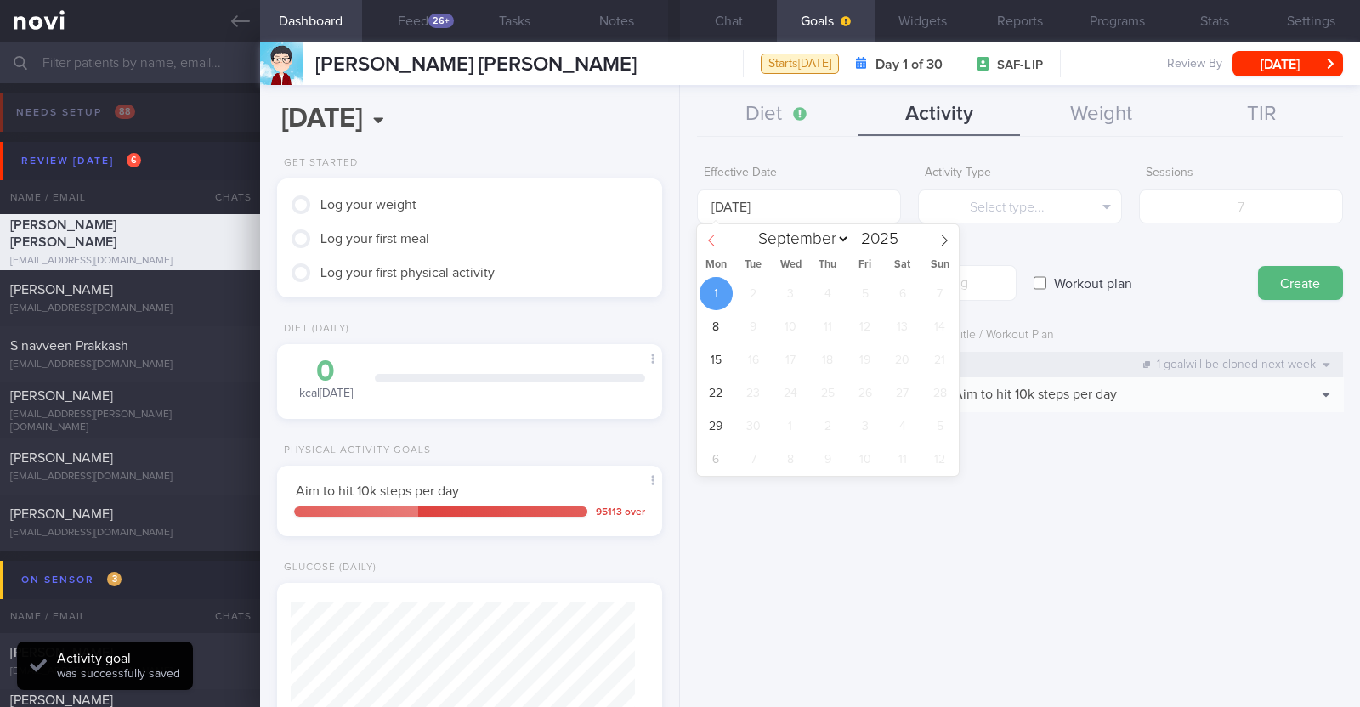
click at [717, 240] on span at bounding box center [711, 238] width 29 height 29
select select "7"
click at [722, 428] on span "25" at bounding box center [715, 426] width 33 height 33
type input "[DATE]"
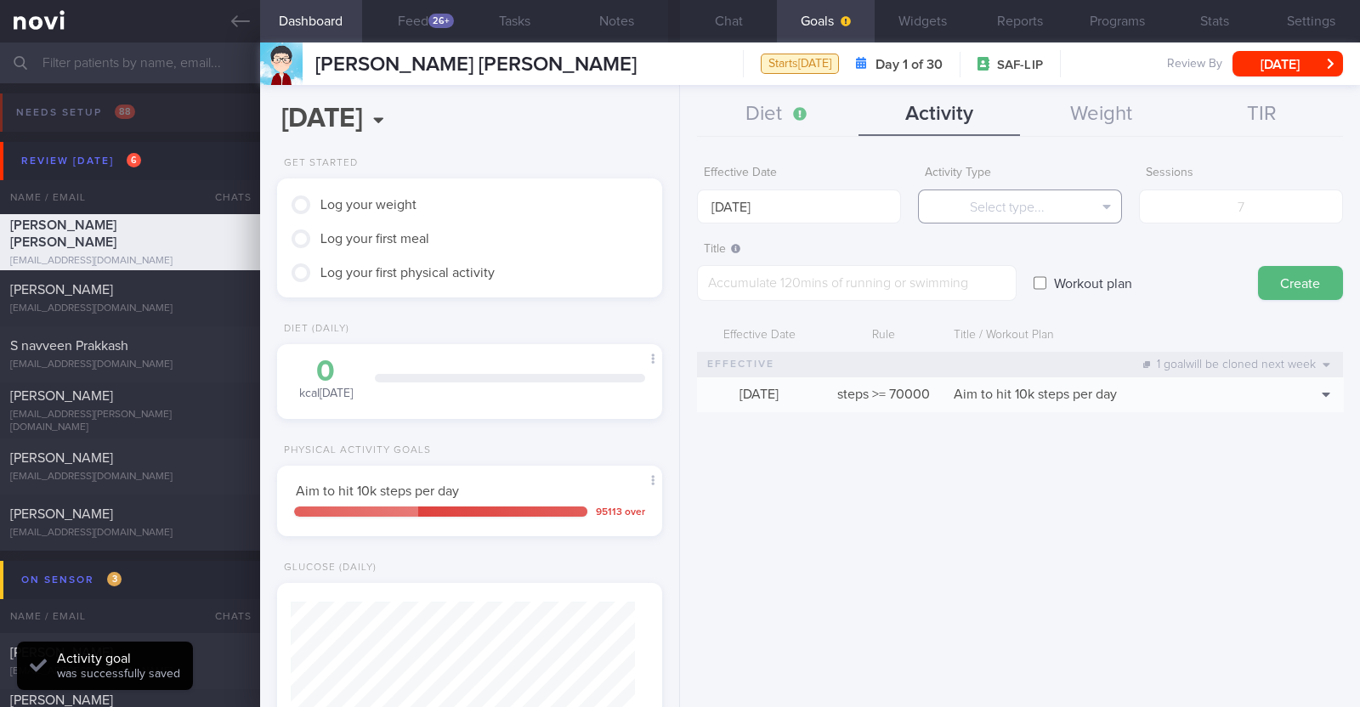
click at [977, 206] on button "Select type..." at bounding box center [1020, 206] width 204 height 34
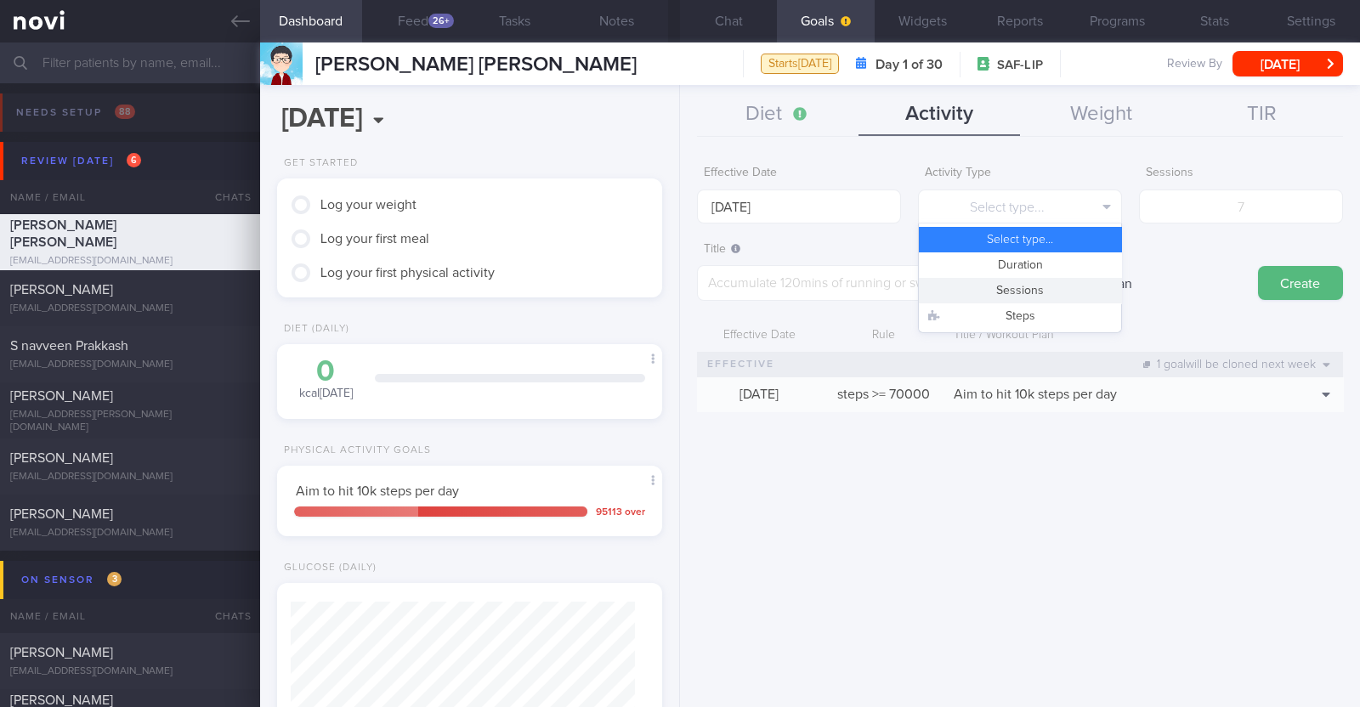
click at [1014, 291] on button "Sessions" at bounding box center [1020, 290] width 202 height 25
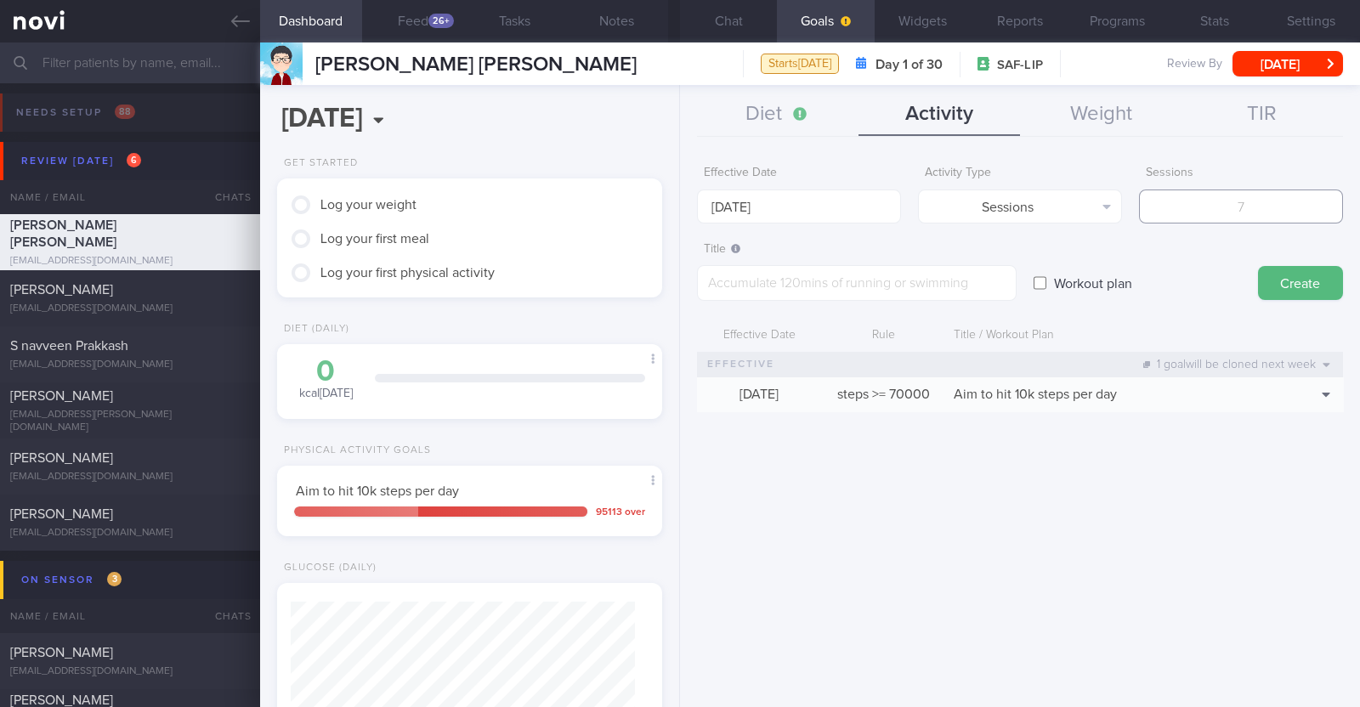
click at [1225, 202] on input "number" at bounding box center [1241, 206] width 204 height 34
type input "2"
click at [928, 270] on textarea at bounding box center [857, 283] width 320 height 36
paste textarea "Aim to do 2x strength training sessions per week. Body weight training - [Exerc…"
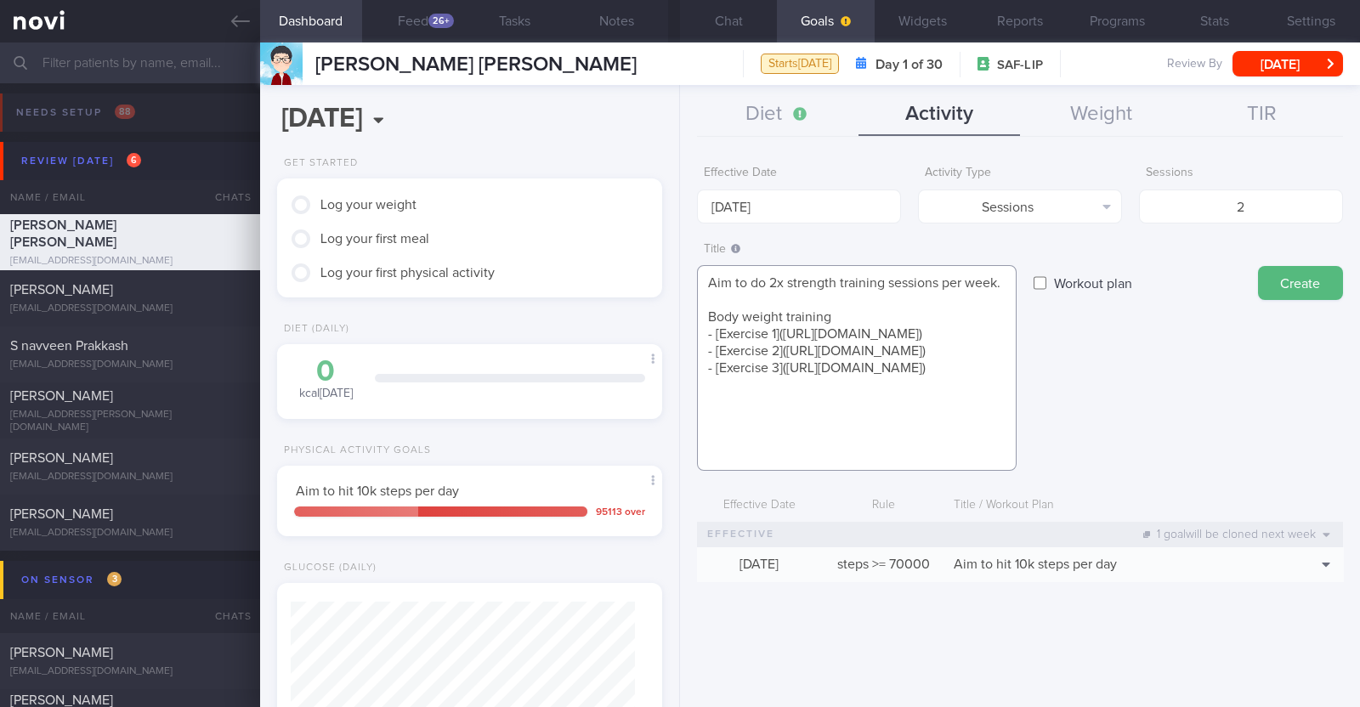
scroll to position [0, 0]
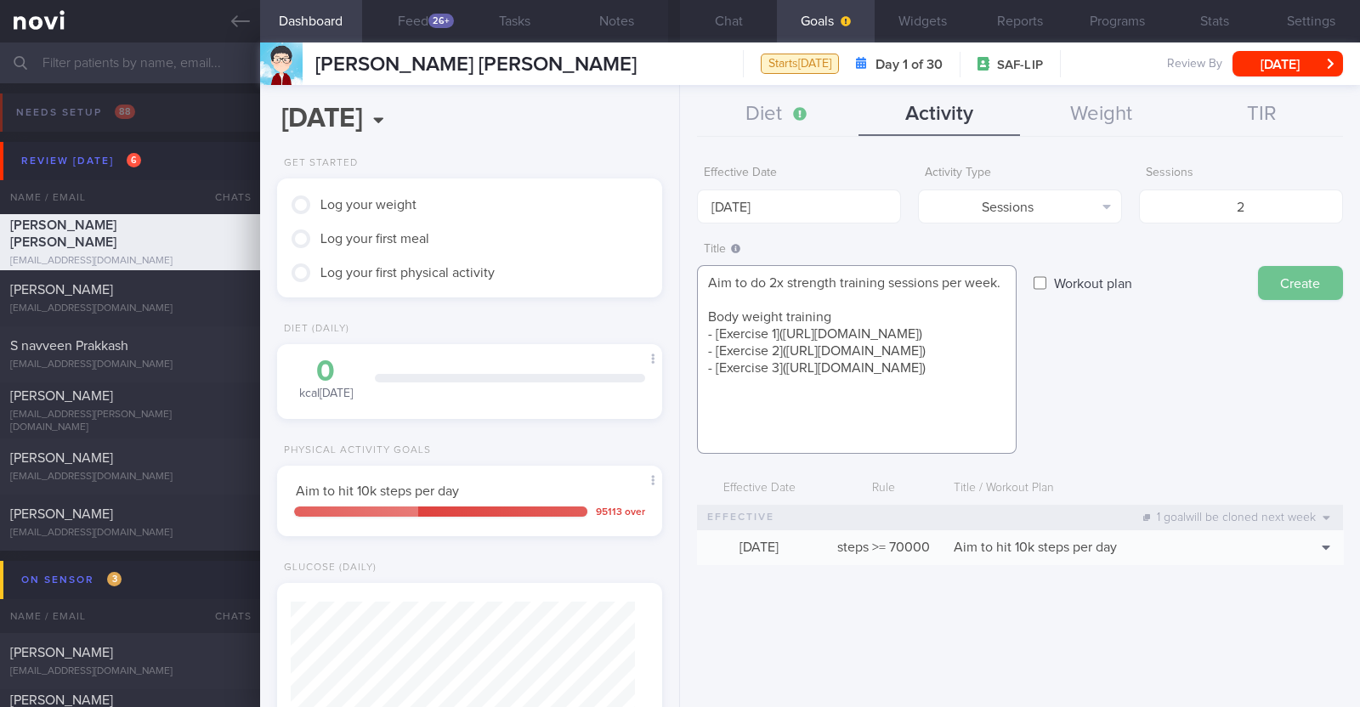
type textarea "Aim to do 2x strength training sessions per week. Body weight training - [Exerc…"
click at [1287, 274] on button "Create" at bounding box center [1300, 283] width 85 height 34
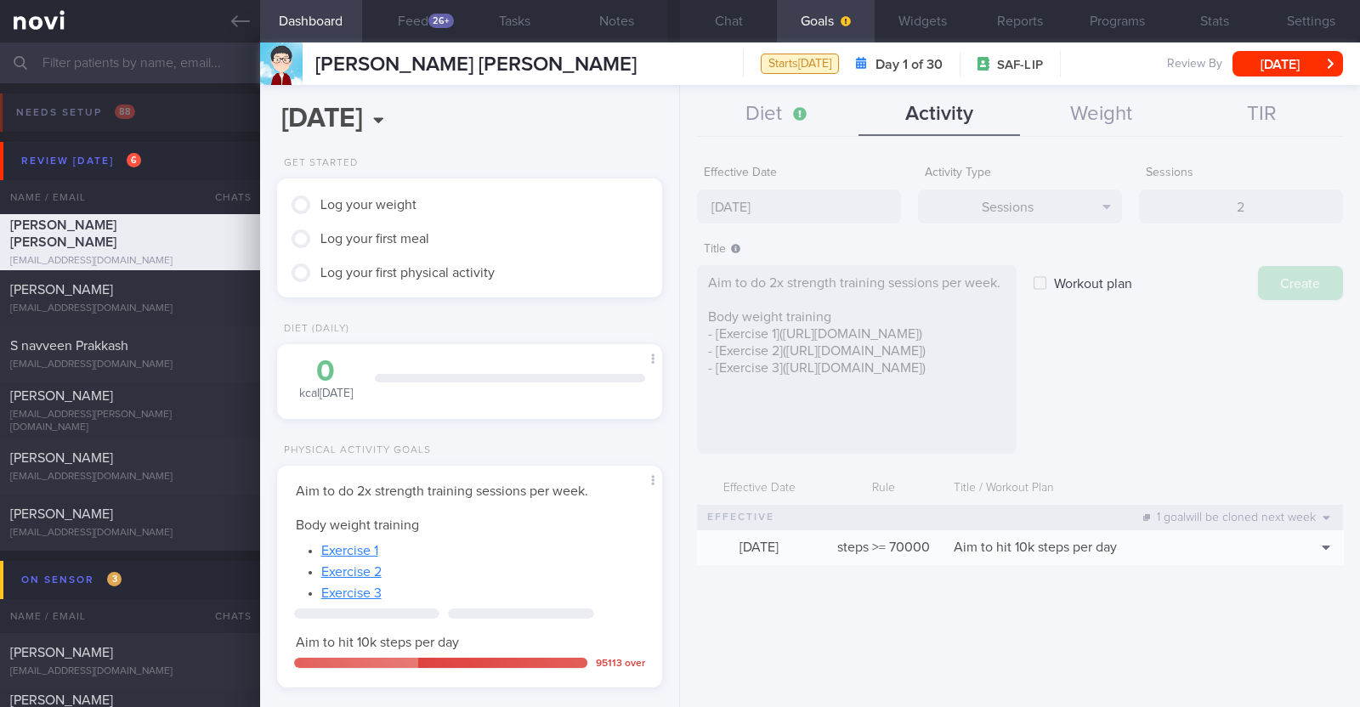
type input "[DATE]"
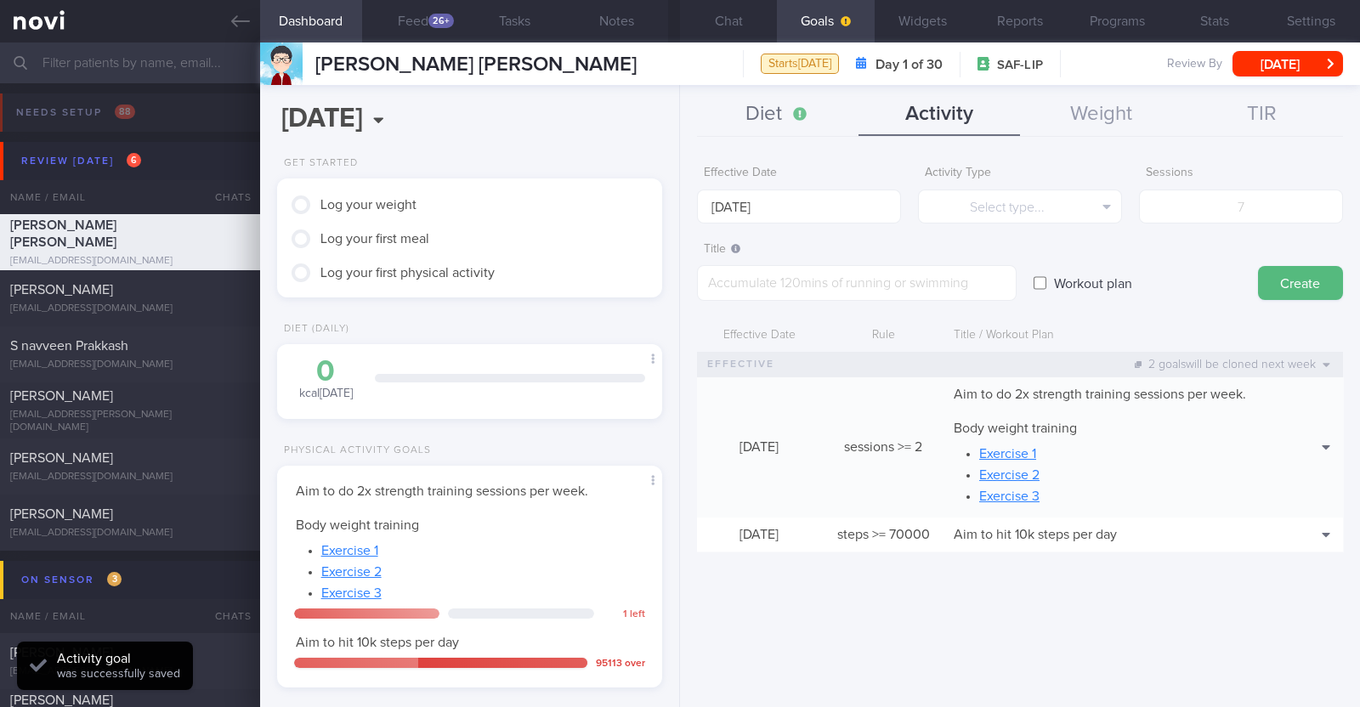
click at [771, 100] on button "Diet" at bounding box center [777, 114] width 161 height 42
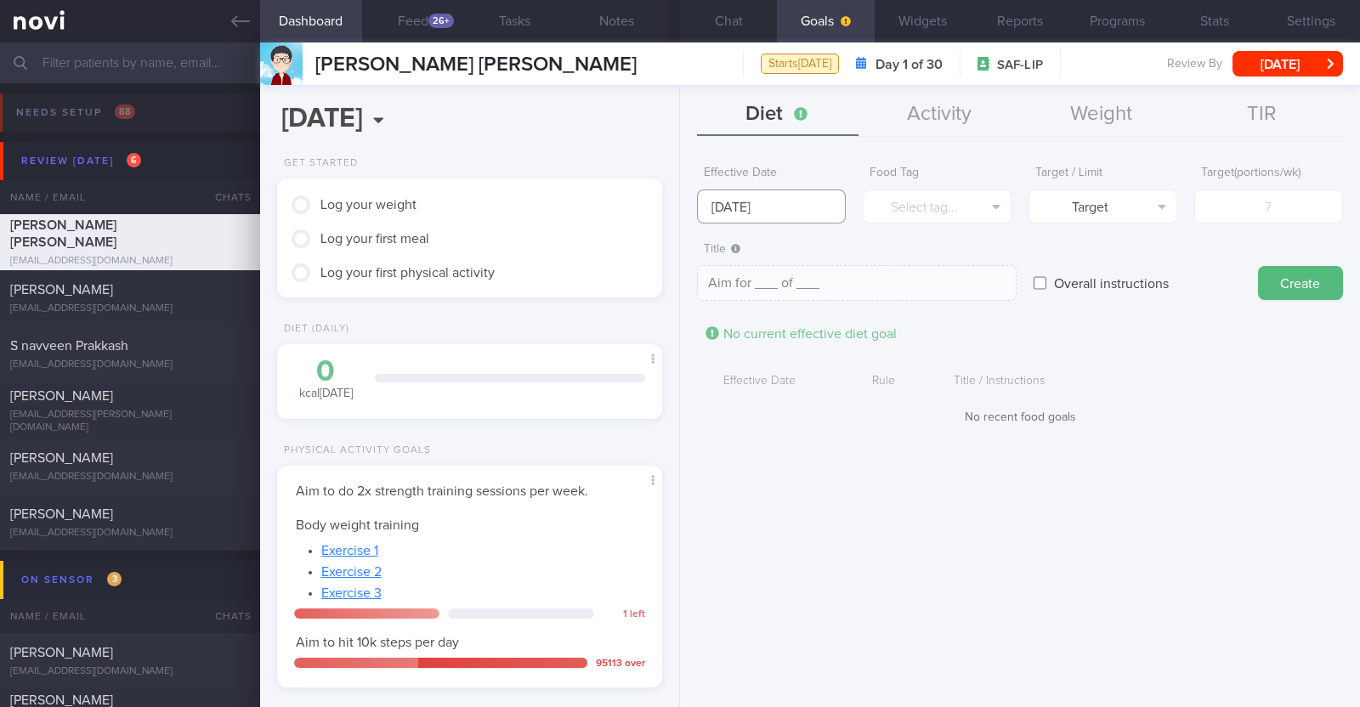
click at [812, 210] on input "[DATE]" at bounding box center [771, 206] width 149 height 34
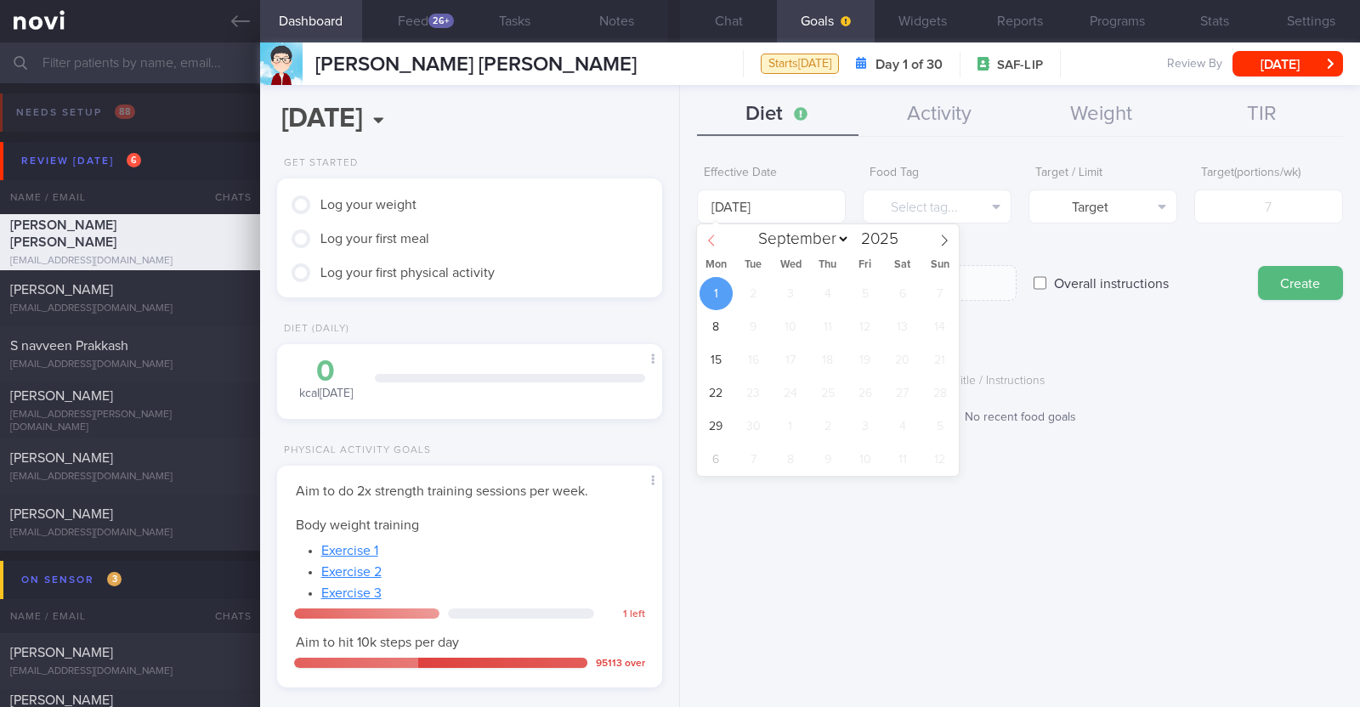
click at [710, 244] on icon at bounding box center [711, 241] width 12 height 12
select select "7"
click at [714, 424] on span "25" at bounding box center [715, 426] width 33 height 33
type input "[DATE]"
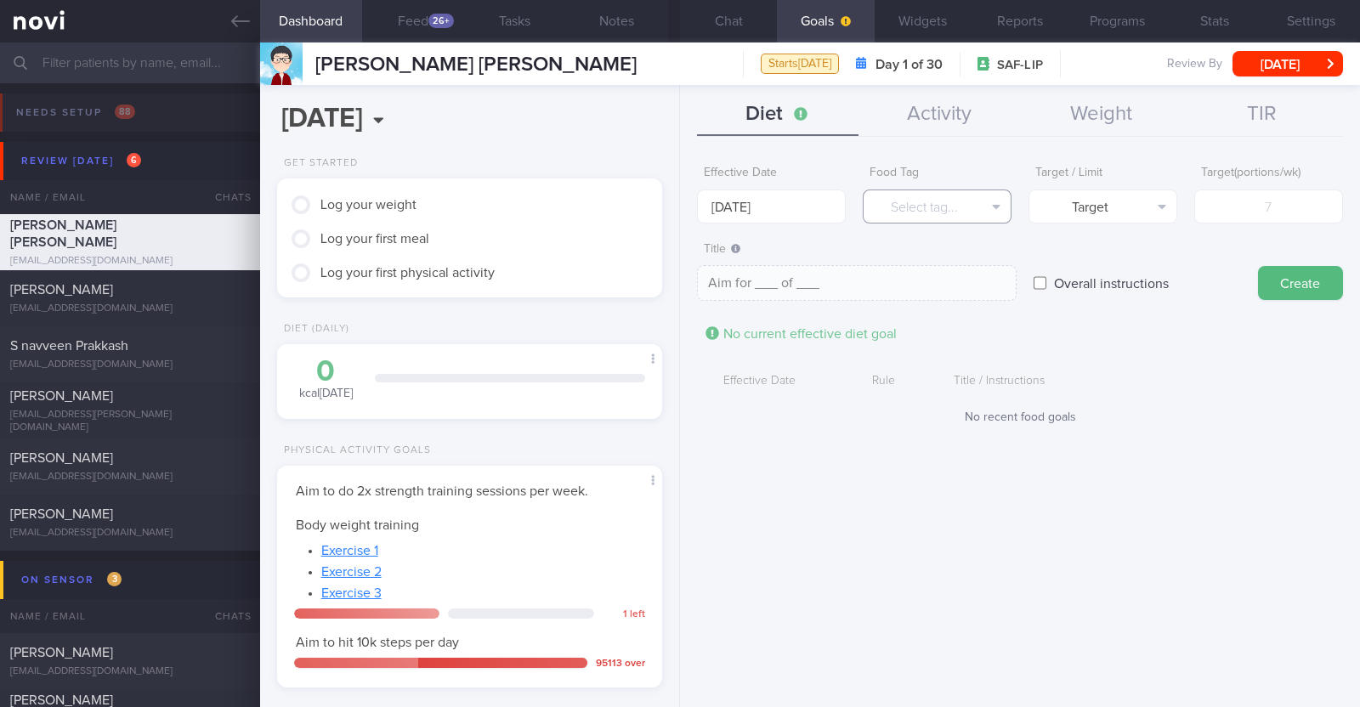
click at [917, 208] on button "Select tag..." at bounding box center [936, 206] width 149 height 34
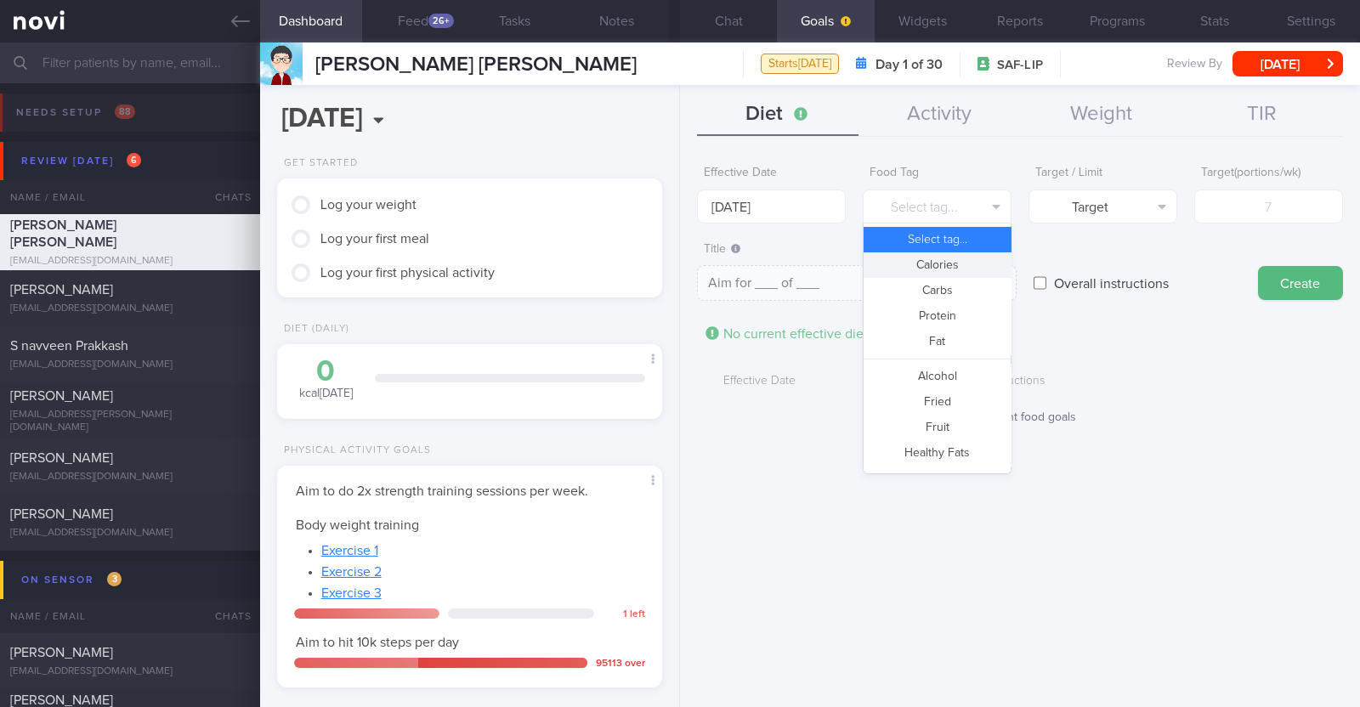
click at [924, 257] on button "Calories" at bounding box center [936, 264] width 147 height 25
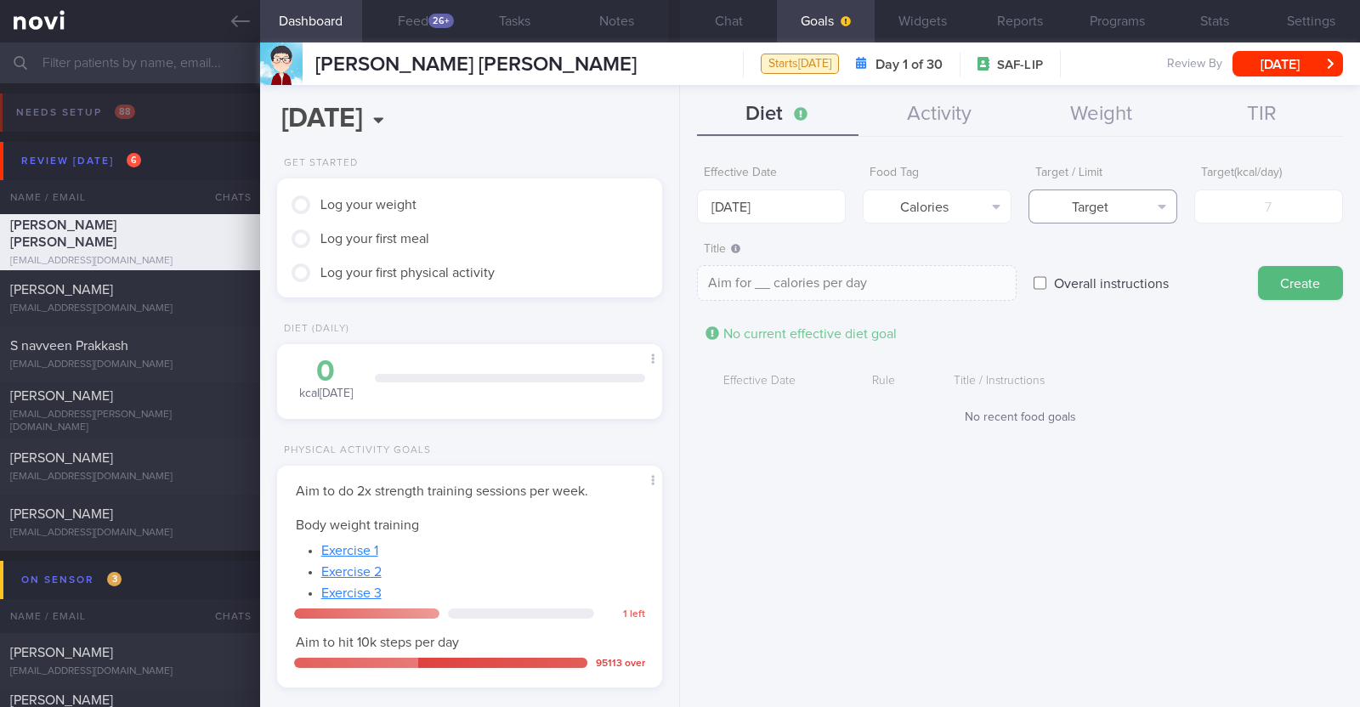
click at [1061, 212] on button "Target" at bounding box center [1102, 206] width 149 height 34
click at [1063, 257] on button "Limit" at bounding box center [1102, 264] width 147 height 25
type textarea "Keep to __ calories per day"
click at [1254, 216] on input "number" at bounding box center [1268, 206] width 149 height 34
type input "1"
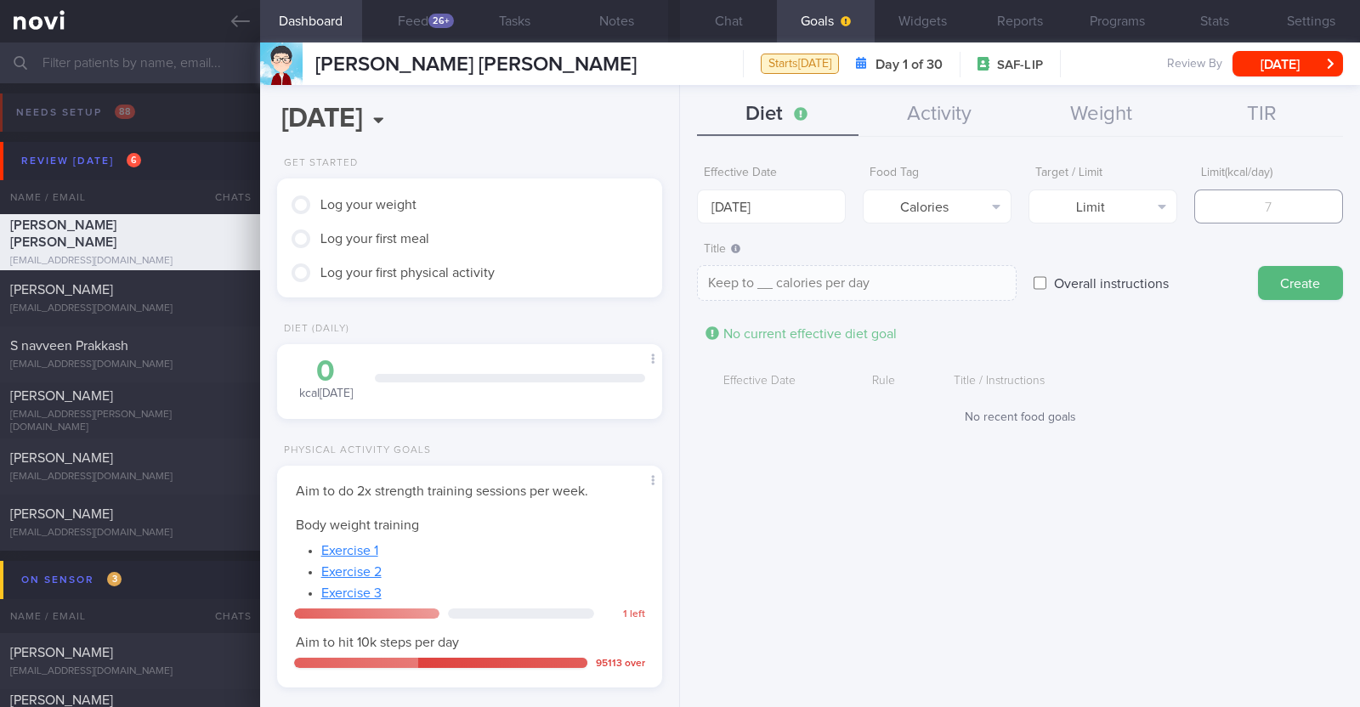
type textarea "Keep to 1 calories per day"
type input "15"
type textarea "Keep to 15 calories per day"
type input "150"
type textarea "Keep to 150 calories per day"
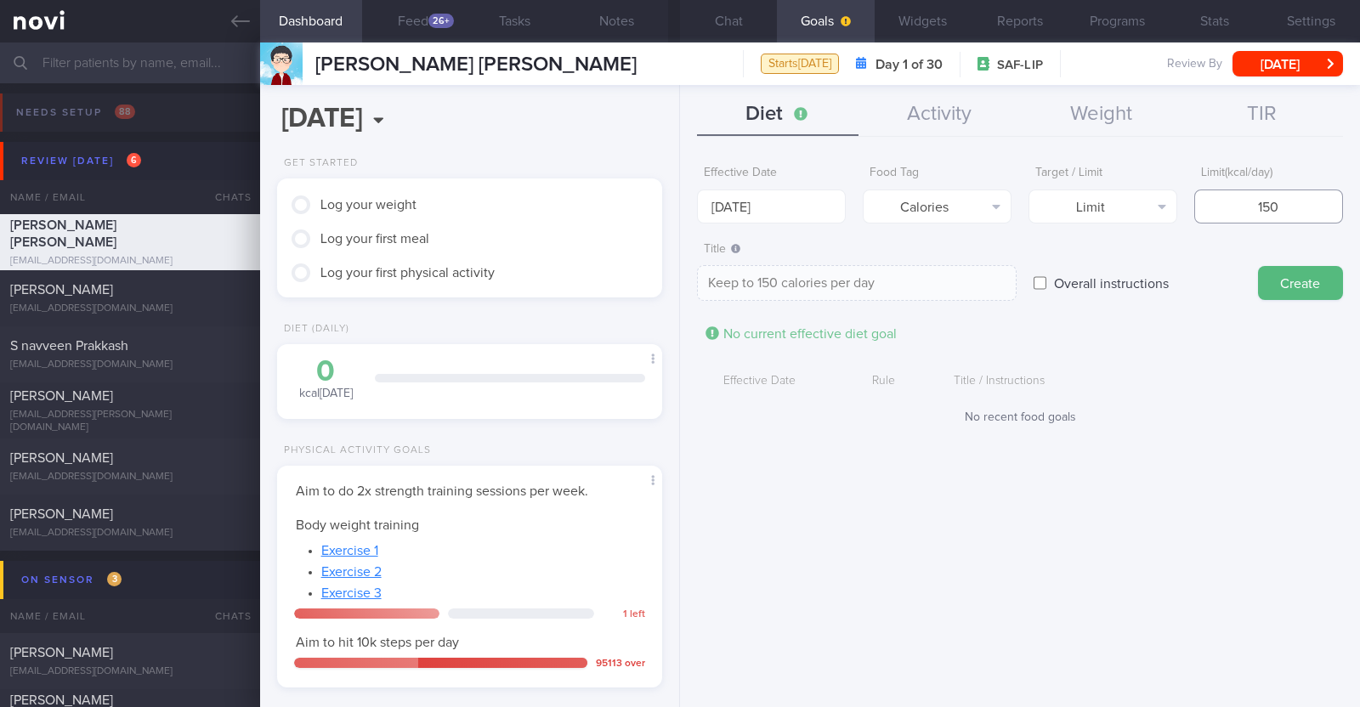
type input "1500"
type textarea "Keep to 1500 calories per day"
type input "1500"
click at [1298, 269] on button "Create" at bounding box center [1300, 283] width 85 height 34
type input "[DATE]"
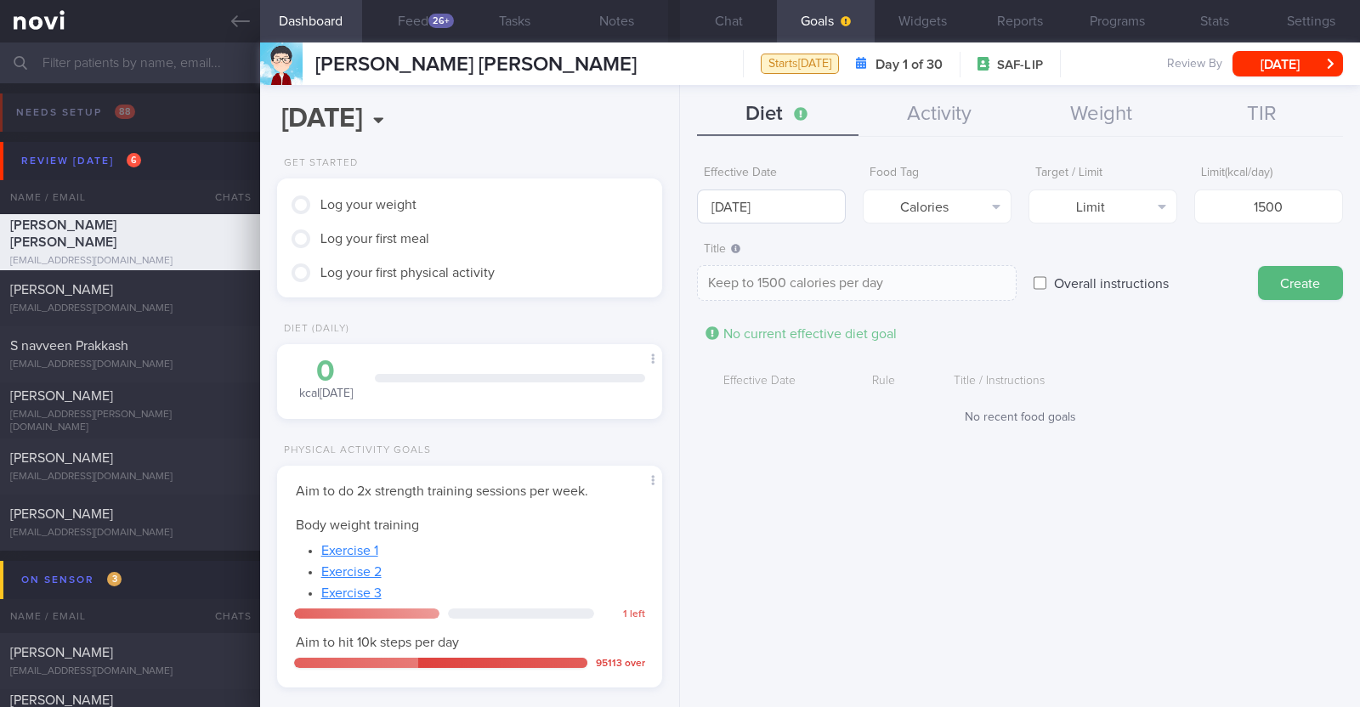
type textarea "Aim for ___ of ___"
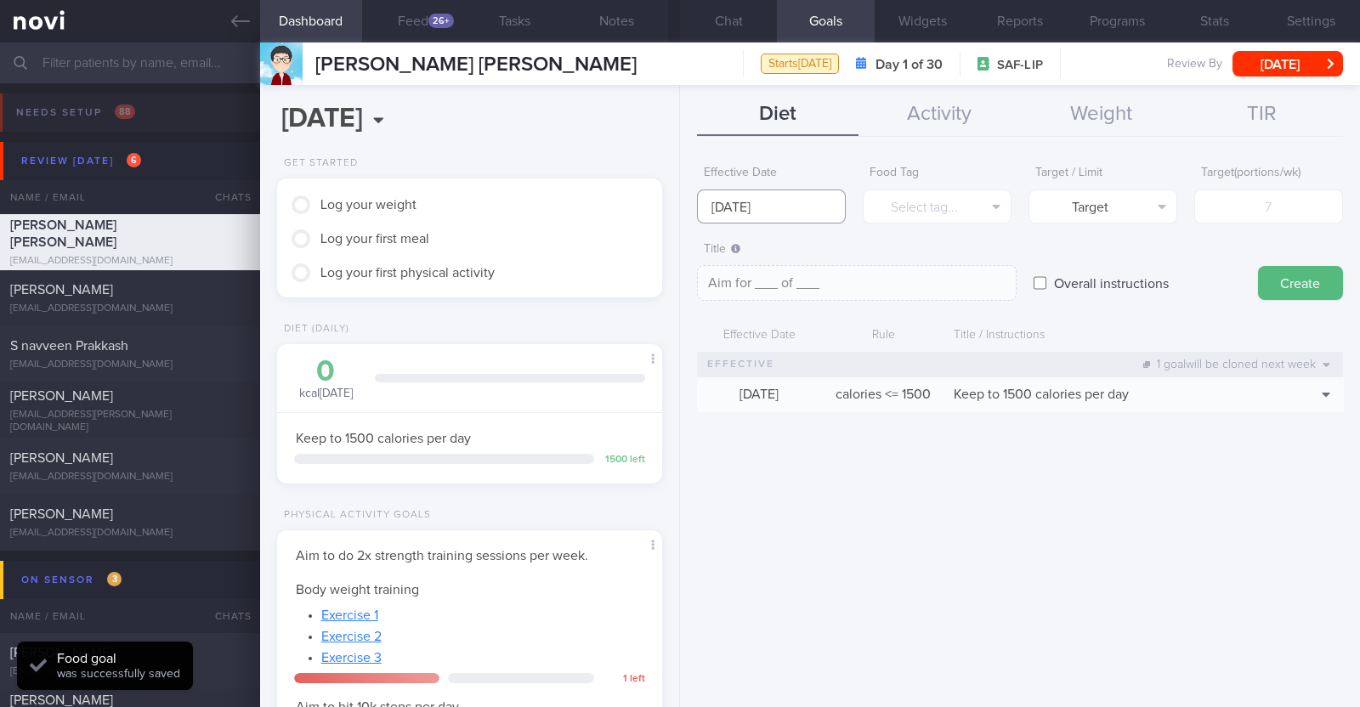
click at [780, 206] on input "[DATE]" at bounding box center [771, 206] width 149 height 34
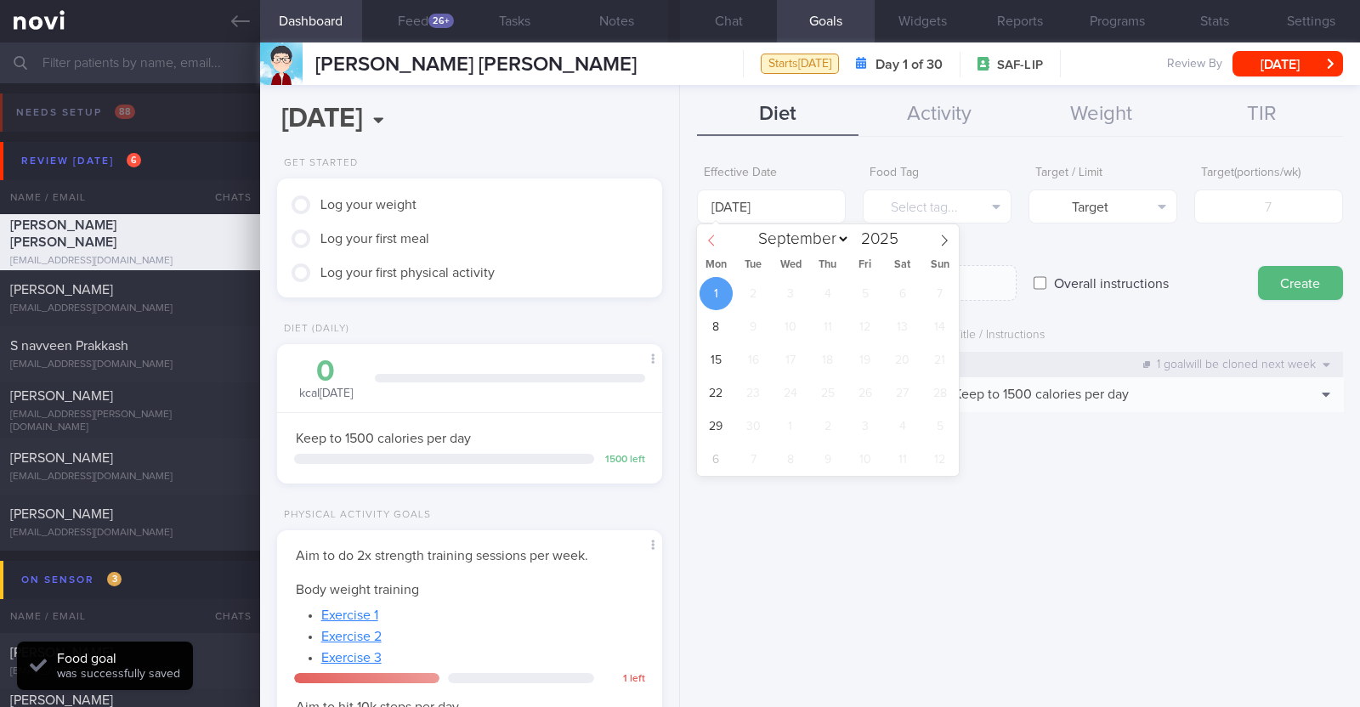
click at [710, 240] on icon at bounding box center [711, 241] width 12 height 12
select select "7"
click at [710, 427] on span "25" at bounding box center [715, 426] width 33 height 33
type input "[DATE]"
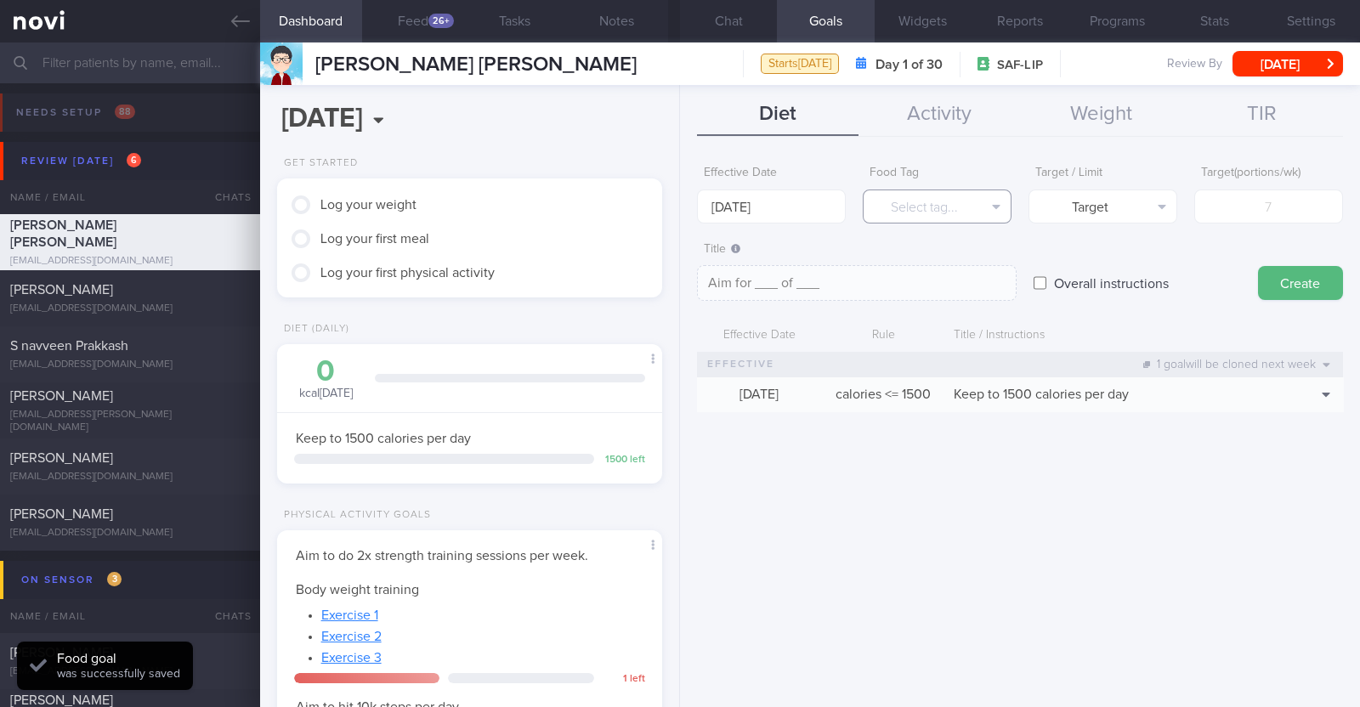
click at [909, 199] on button "Select tag..." at bounding box center [936, 206] width 149 height 34
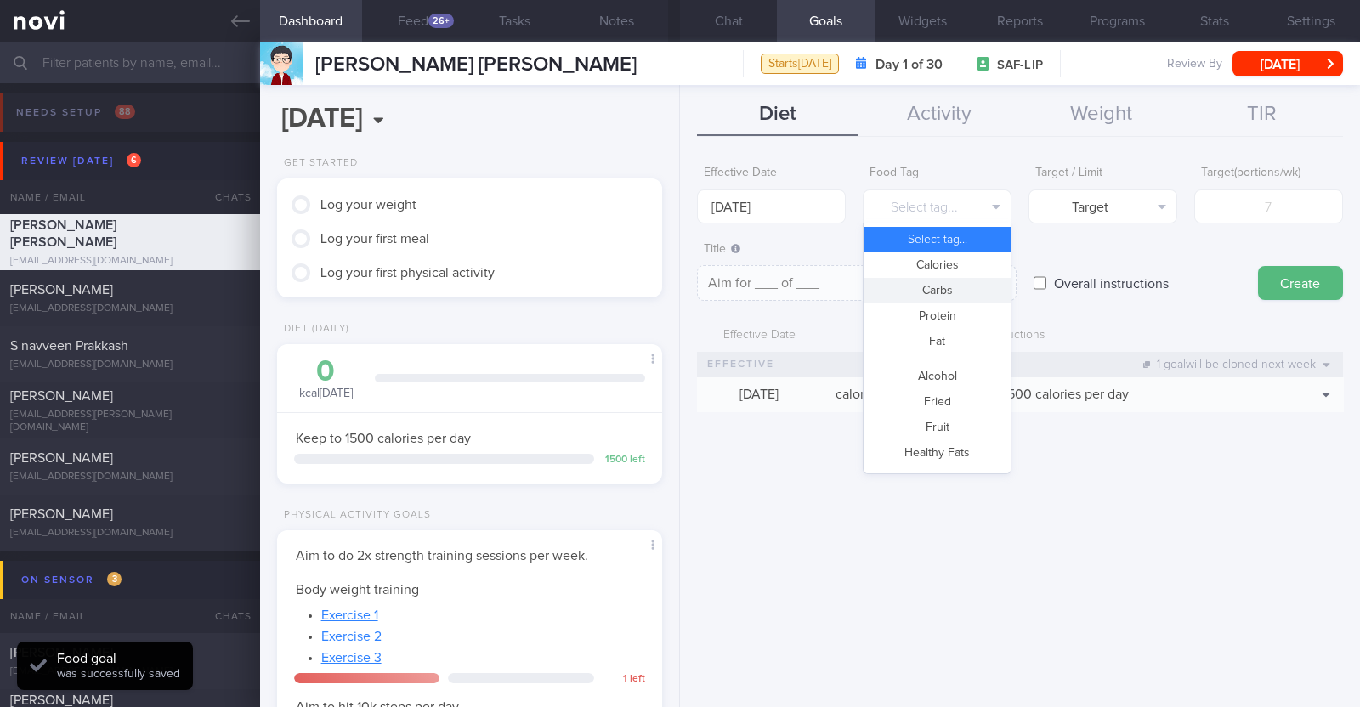
click at [922, 280] on button "Carbs" at bounding box center [936, 290] width 147 height 25
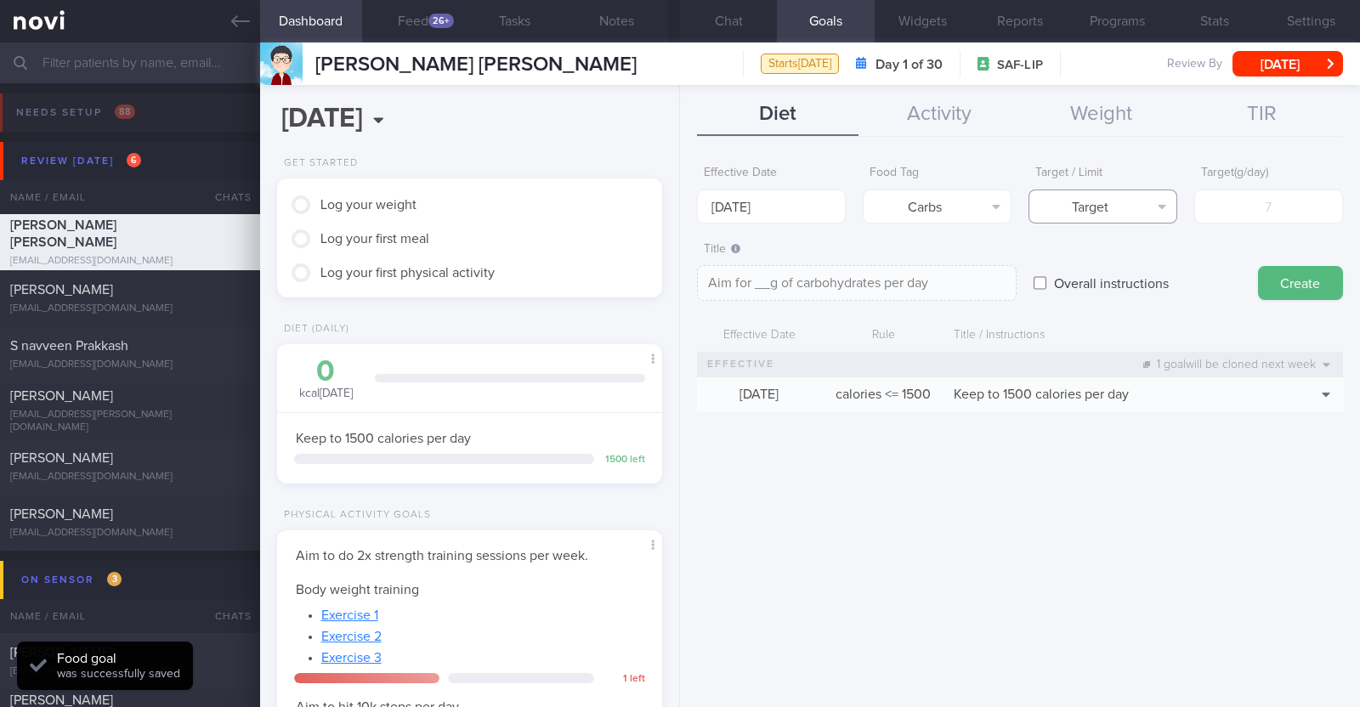
click at [1150, 192] on button "Target" at bounding box center [1102, 206] width 149 height 34
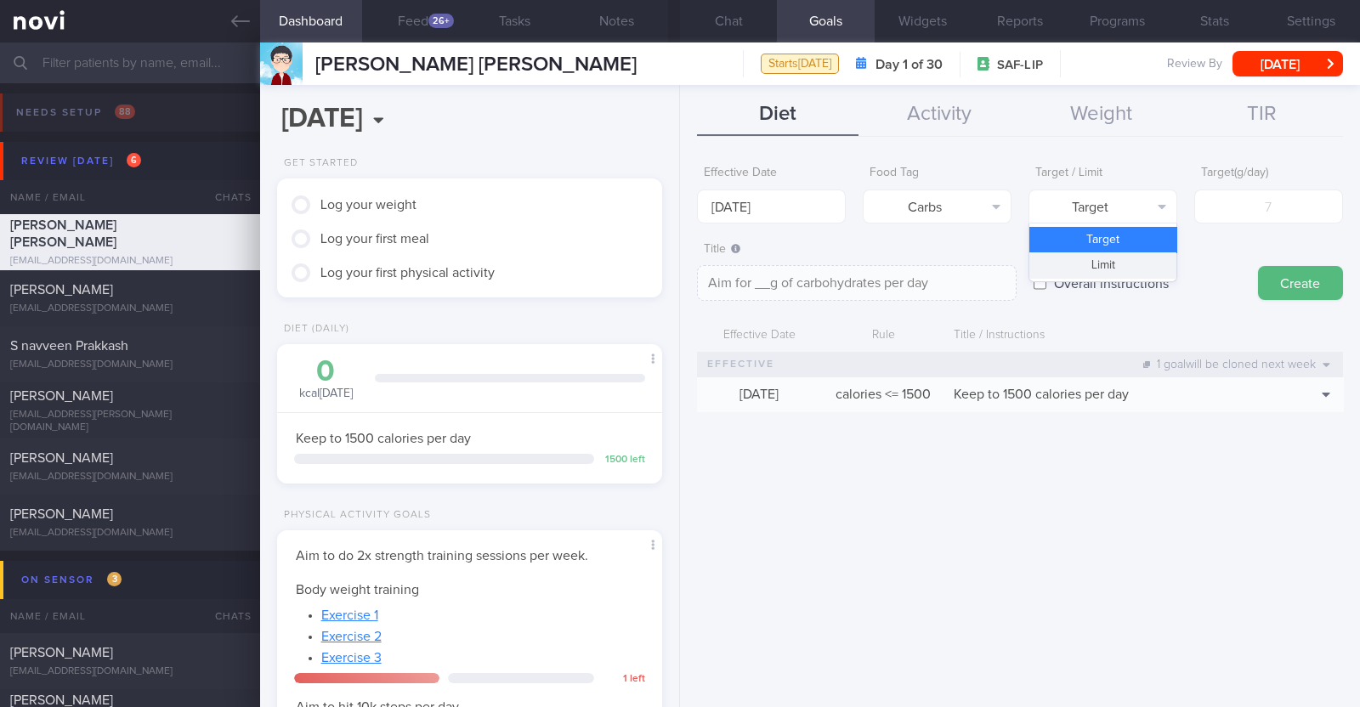
click at [1129, 263] on button "Limit" at bounding box center [1102, 264] width 147 height 25
type textarea "Keep to __g of carbohydrates per day"
click at [1242, 195] on input "number" at bounding box center [1268, 206] width 149 height 34
type input "1"
type textarea "Keep to 1g of carbohydrates per day"
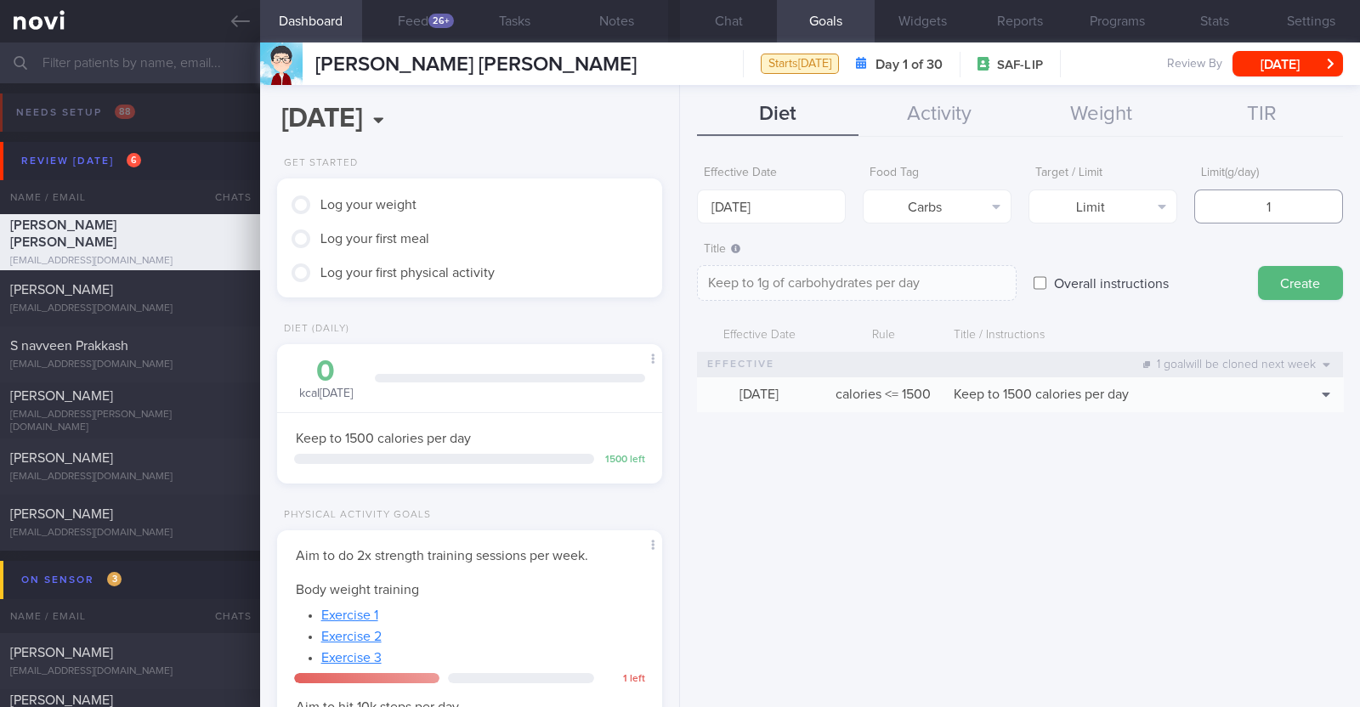
type input "15"
type textarea "Keep to 15g of carbohydrates per day"
type input "150"
type textarea "Keep to 150g of carbohydrates per day"
type input "150"
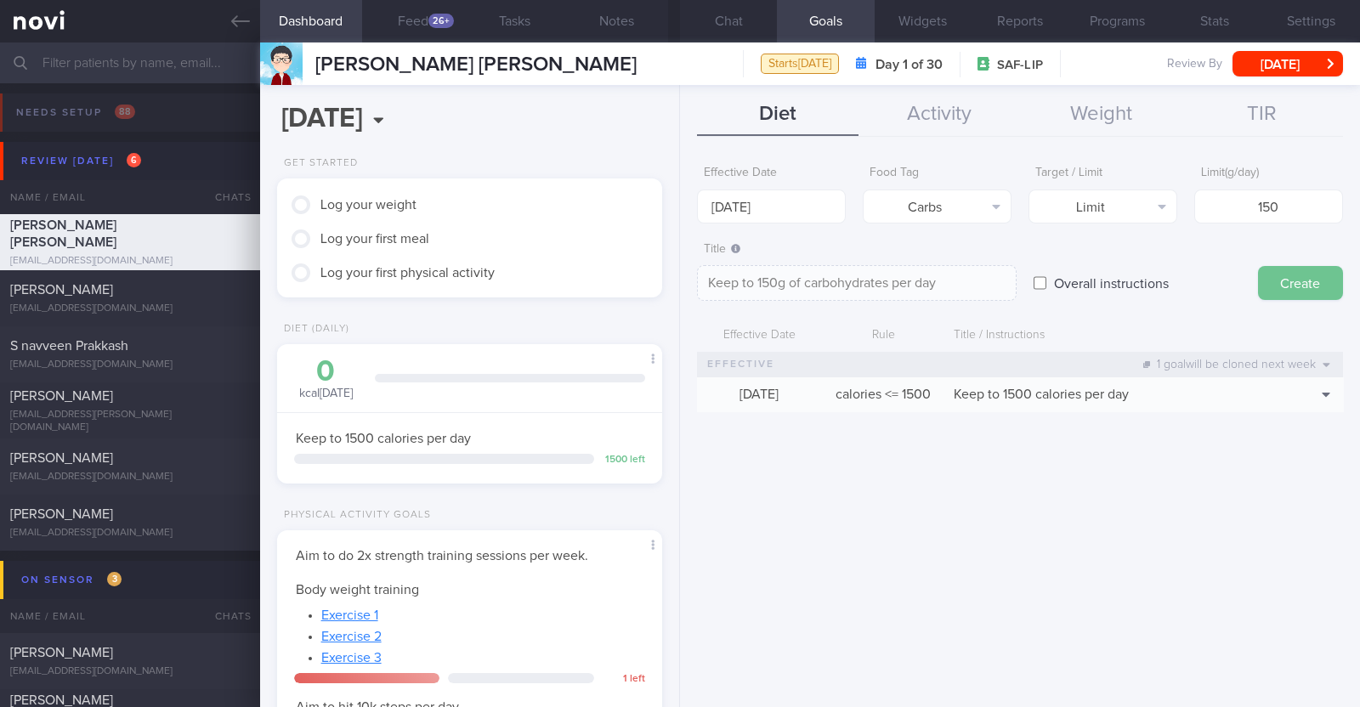
click at [1290, 281] on button "Create" at bounding box center [1300, 283] width 85 height 34
type input "[DATE]"
type textarea "Aim for ___ of ___"
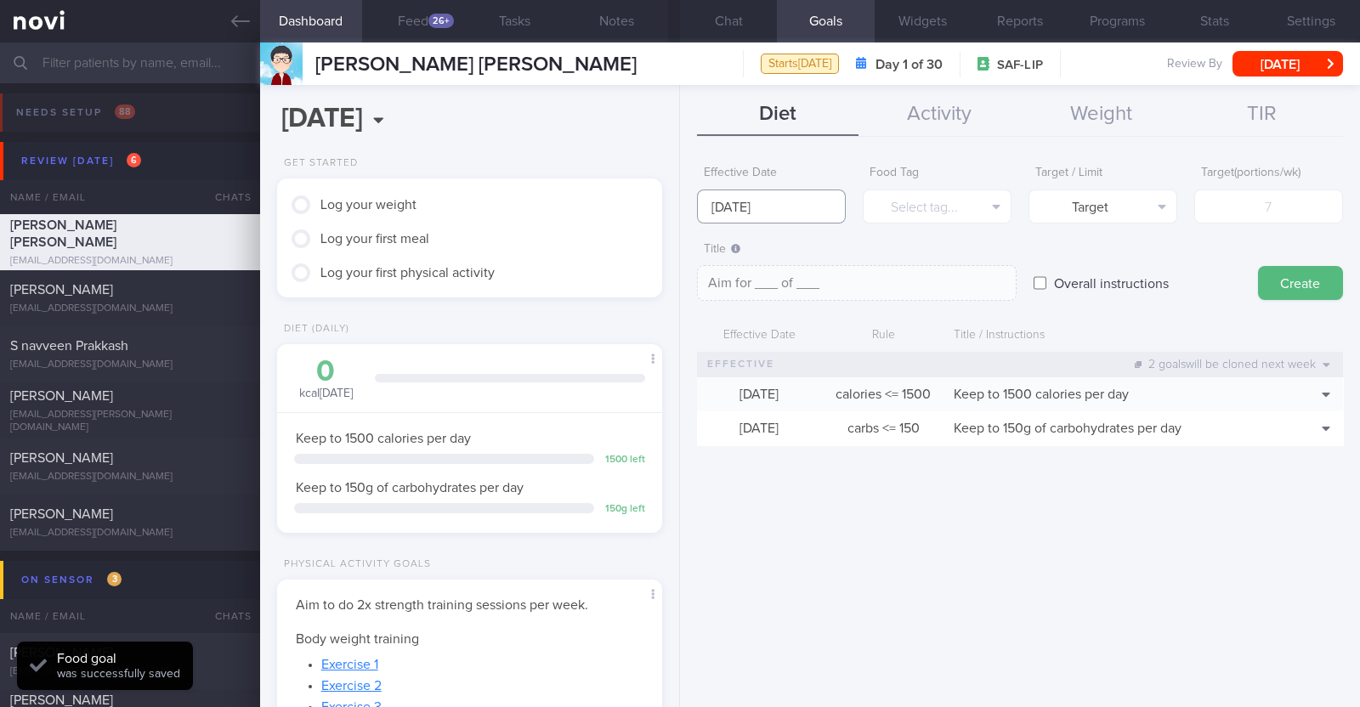
click at [786, 203] on input "[DATE]" at bounding box center [771, 206] width 149 height 34
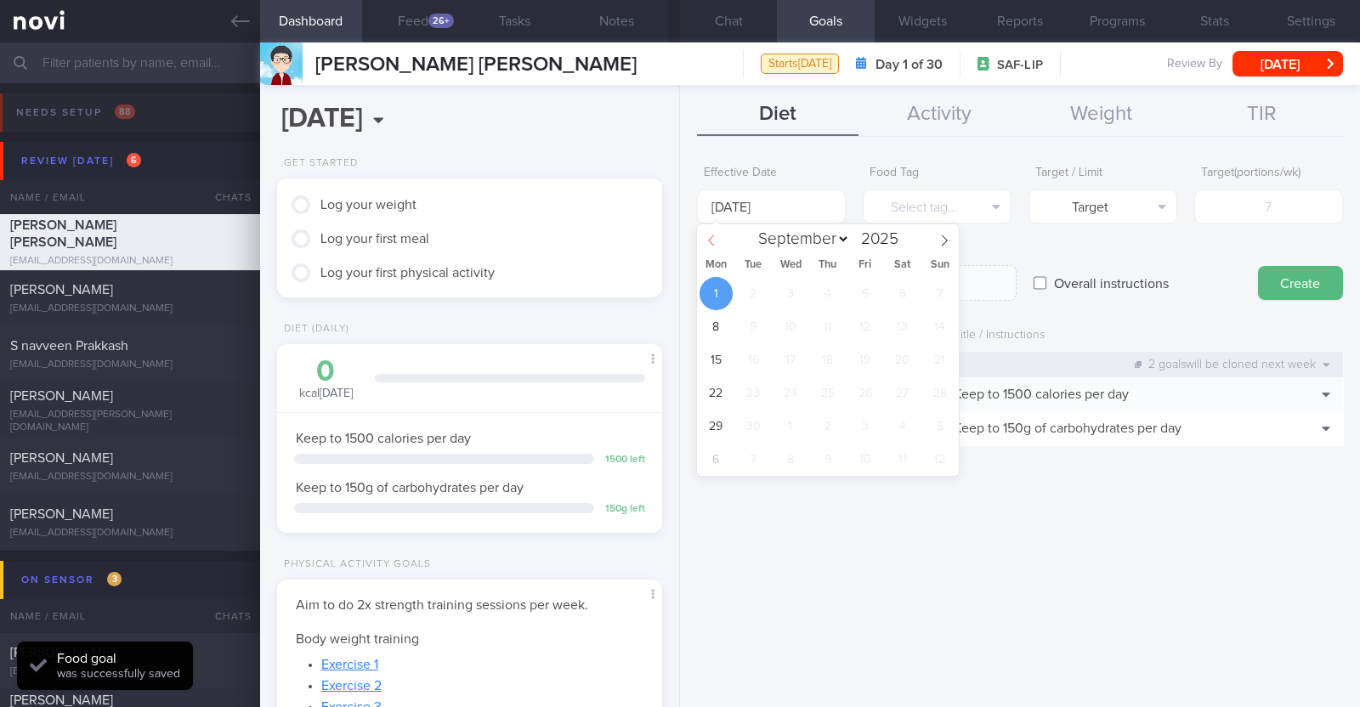
click at [703, 242] on span at bounding box center [711, 238] width 29 height 29
select select "7"
click at [722, 421] on span "25" at bounding box center [715, 426] width 33 height 33
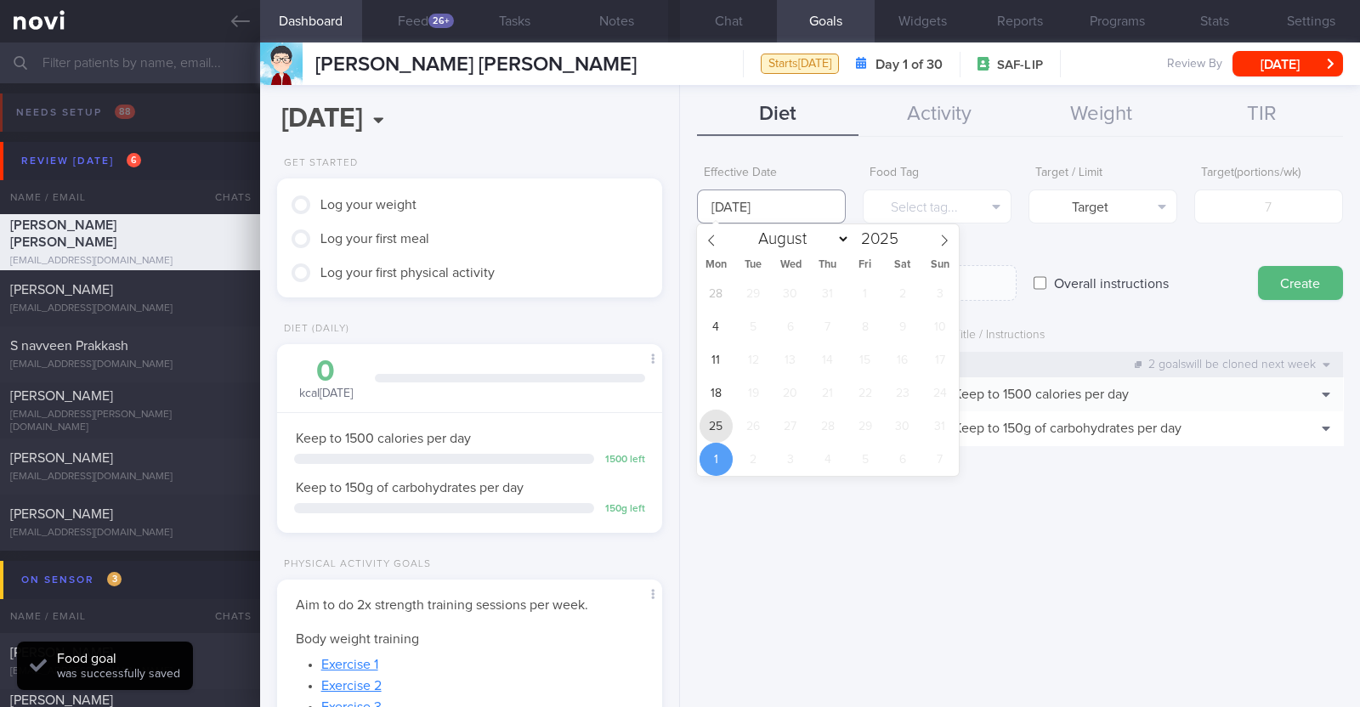
type input "[DATE]"
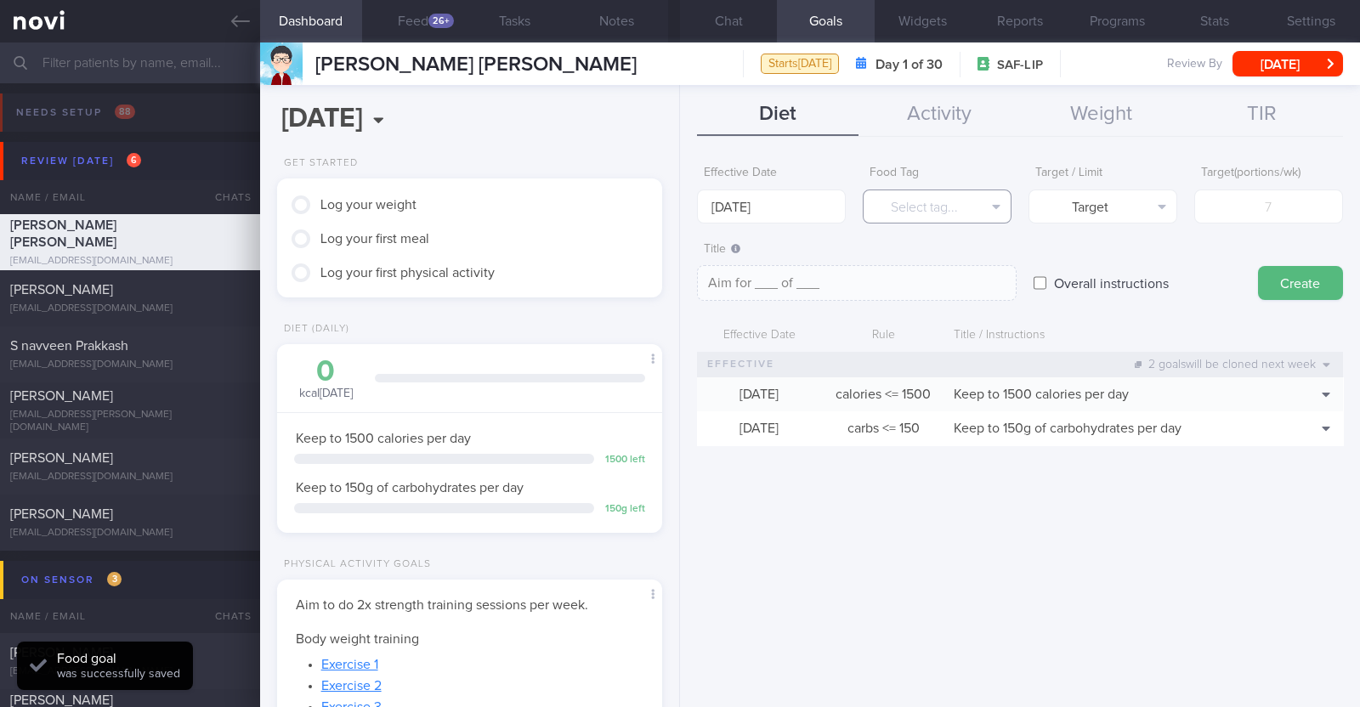
click at [964, 218] on button "Select tag..." at bounding box center [936, 206] width 149 height 34
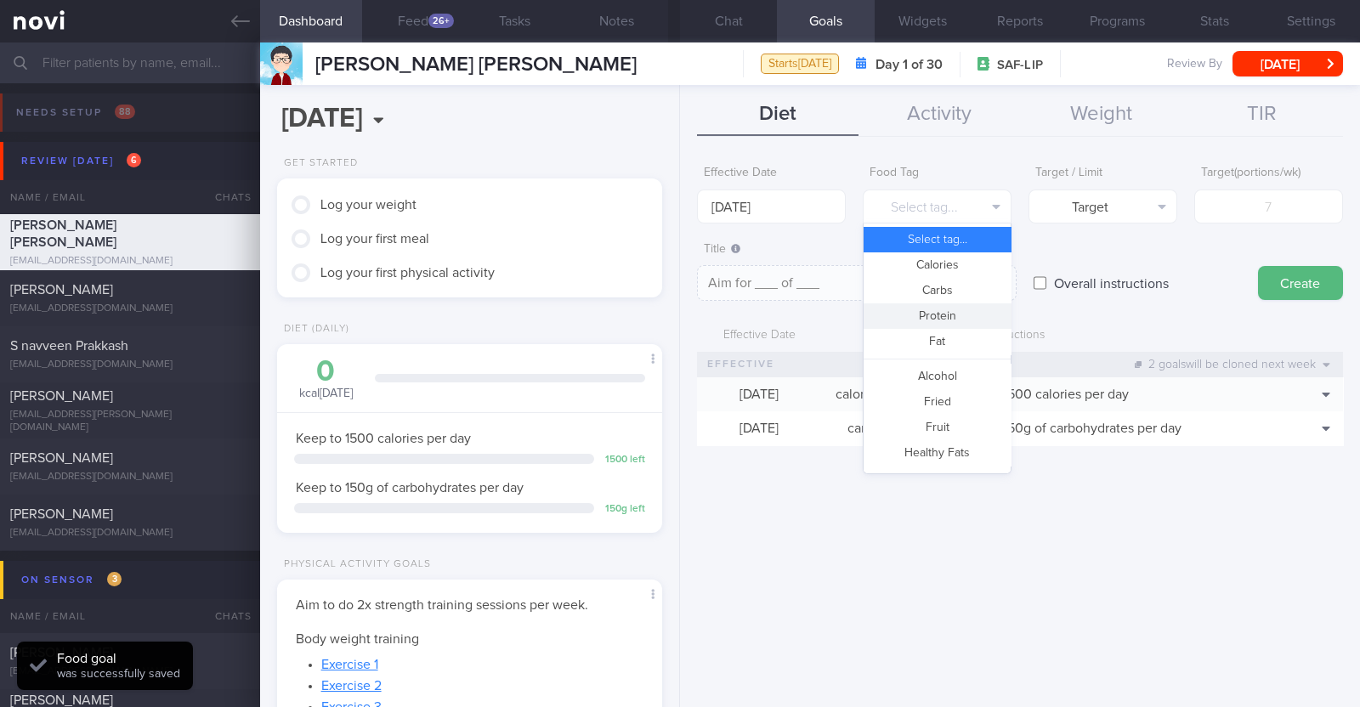
click at [947, 310] on button "Protein" at bounding box center [936, 315] width 147 height 25
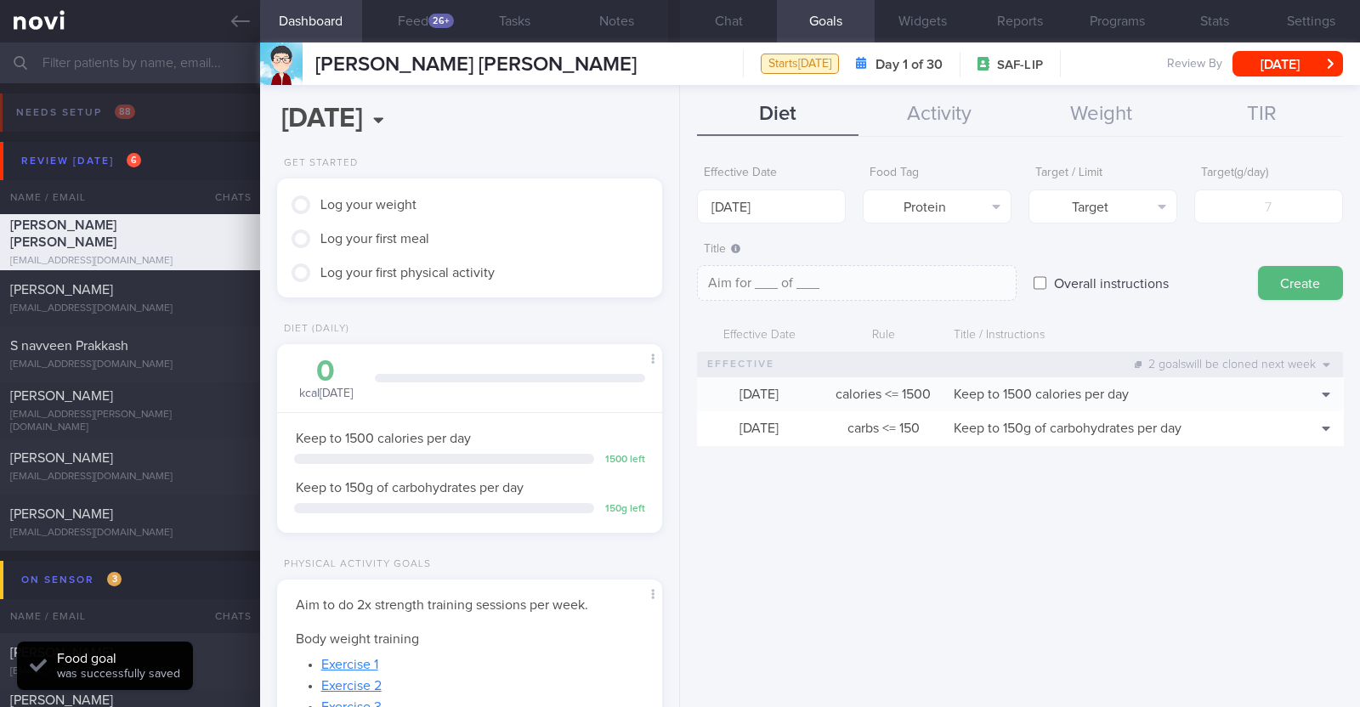
type textarea "Aim for __g of protein per day"
click at [1219, 197] on input "number" at bounding box center [1268, 206] width 149 height 34
type input "7"
type textarea "Aim for 7g of protein per day"
type input "78"
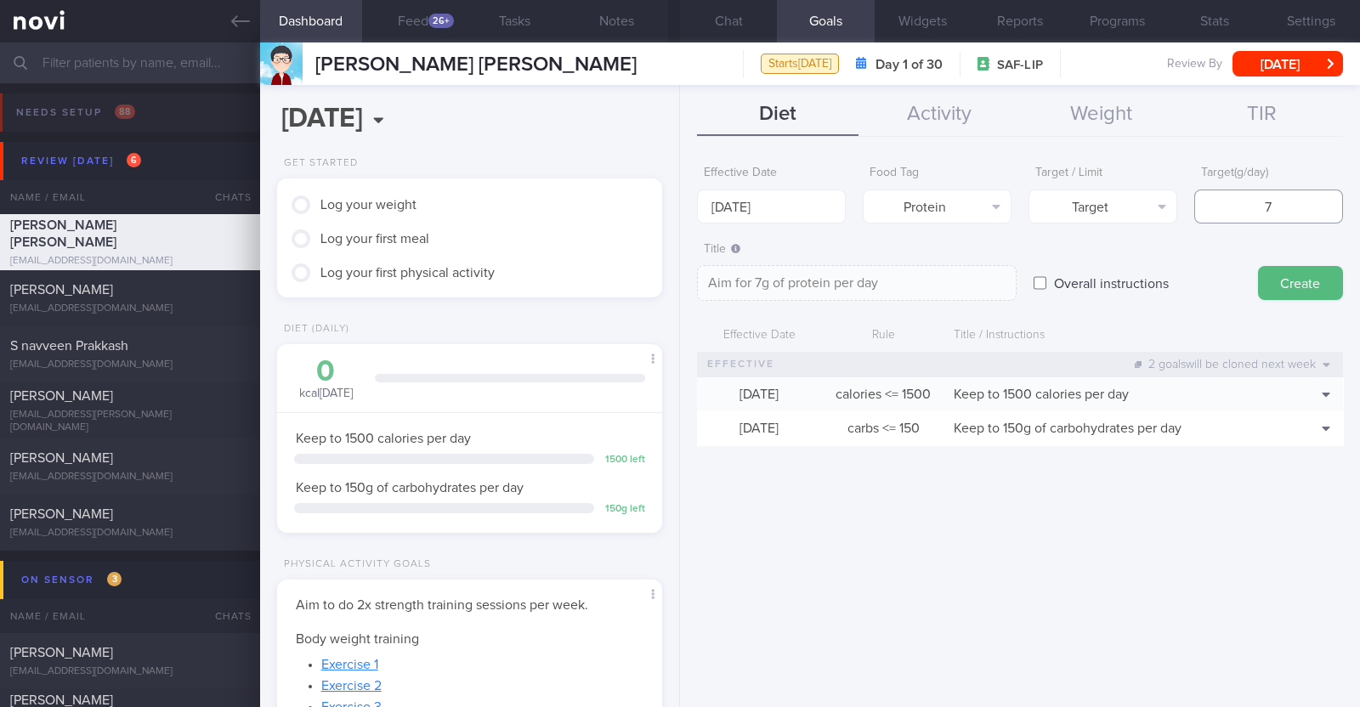
type textarea "Aim for 78g of protein per day"
type input "78"
click at [1294, 286] on button "Create" at bounding box center [1300, 283] width 85 height 34
type input "[DATE]"
type textarea "Aim for ___ of ___"
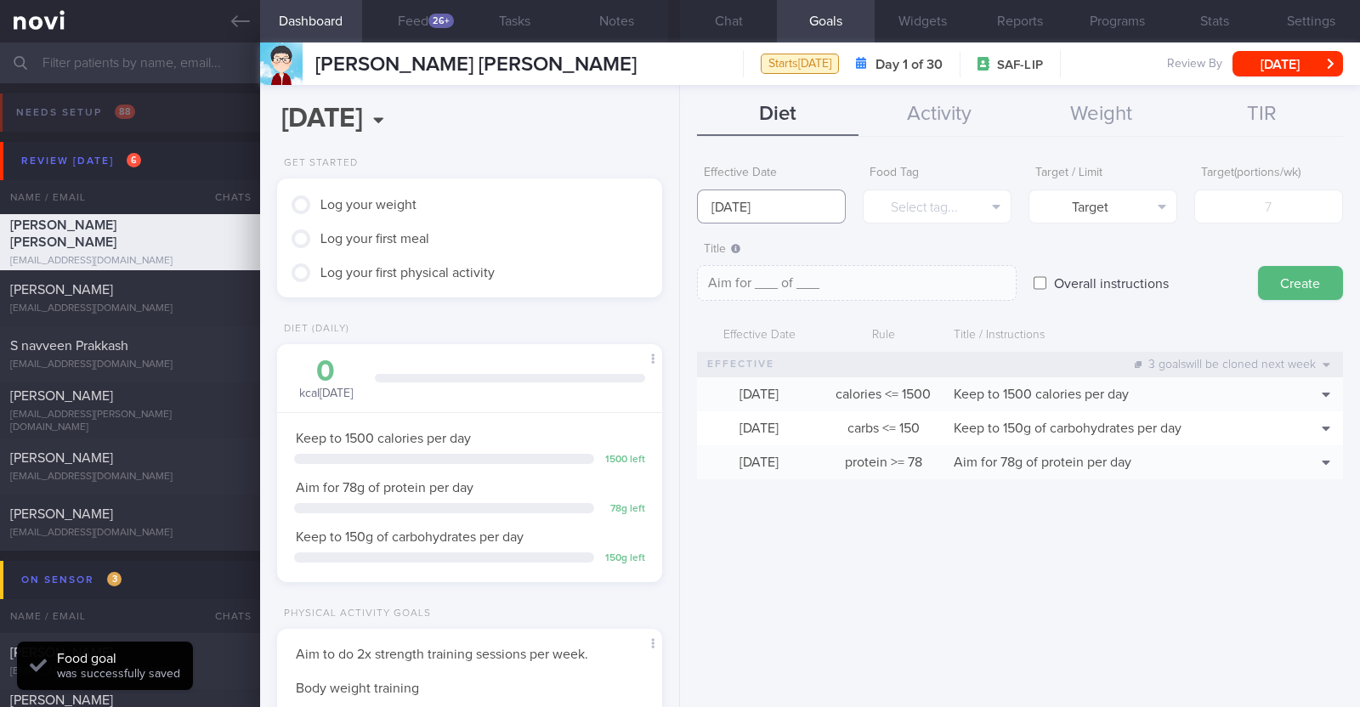
click at [795, 213] on input "[DATE]" at bounding box center [771, 206] width 149 height 34
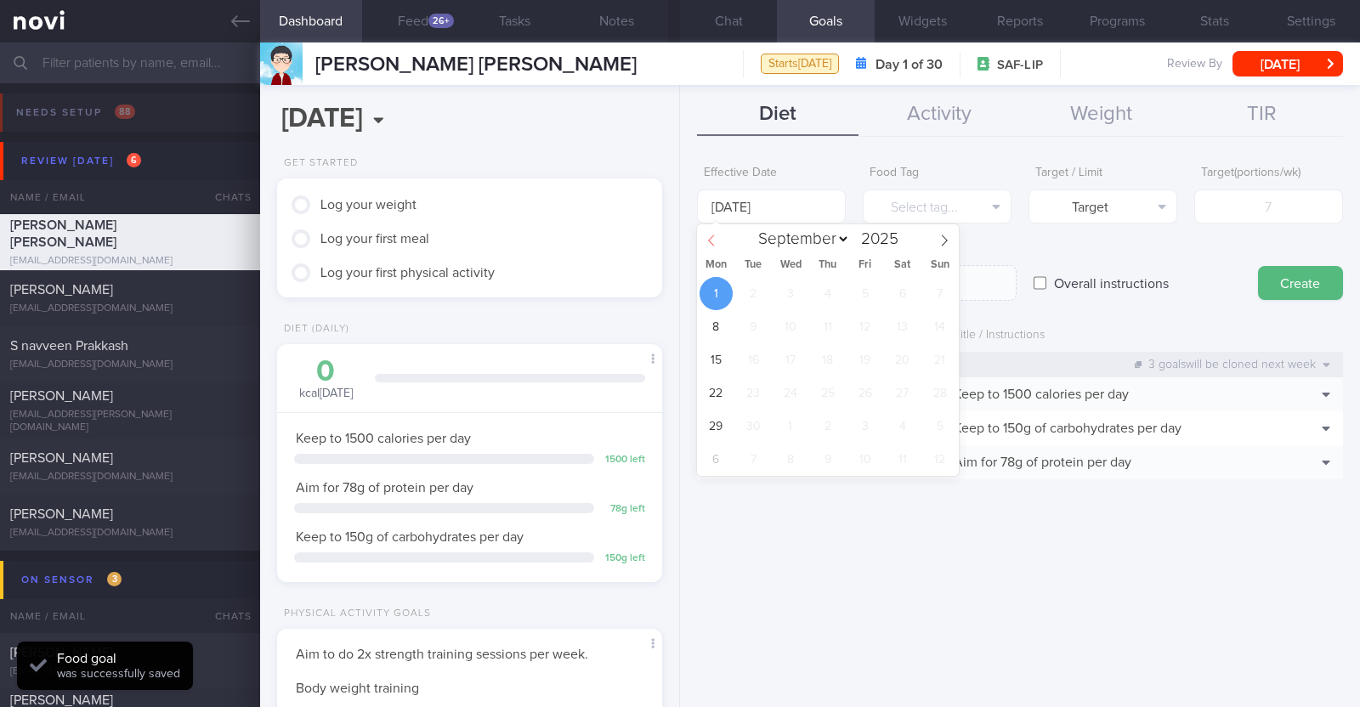
click at [715, 231] on span at bounding box center [711, 238] width 29 height 29
select select "7"
click at [717, 423] on span "25" at bounding box center [715, 426] width 33 height 33
type input "[DATE]"
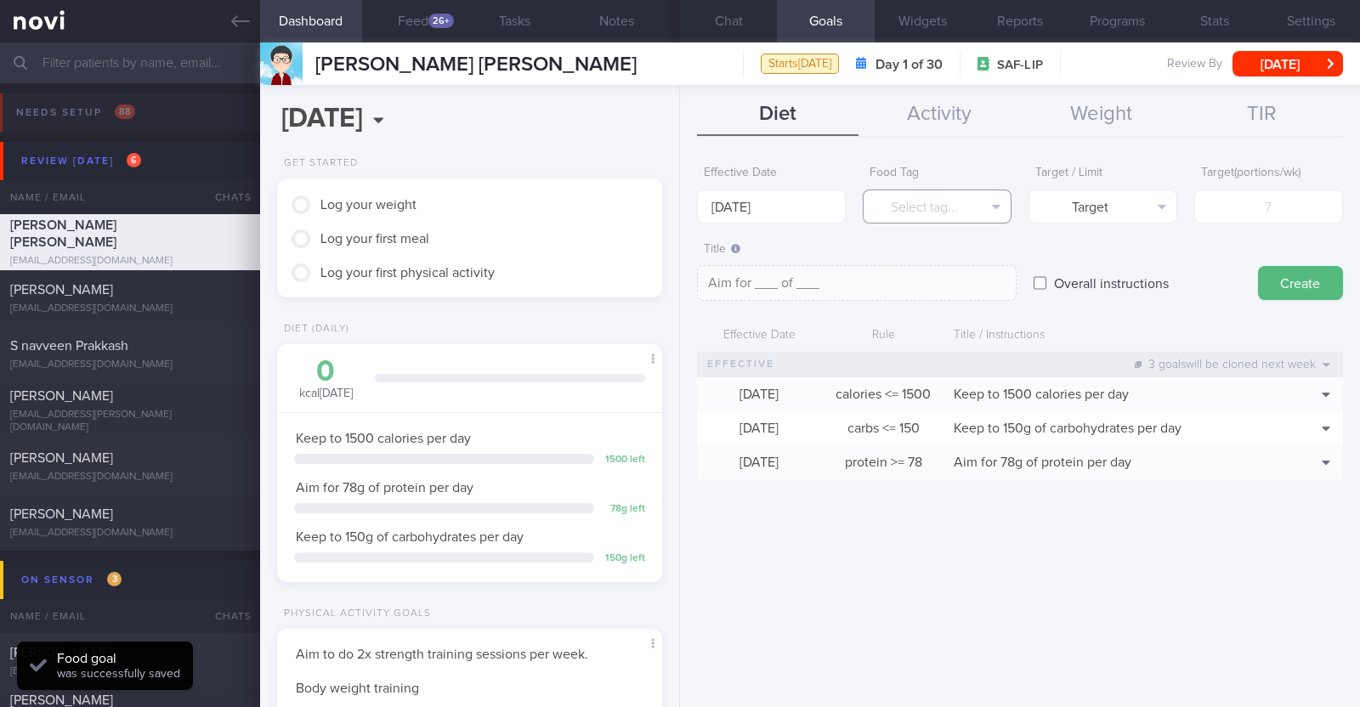
click at [893, 206] on button "Select tag..." at bounding box center [936, 206] width 149 height 34
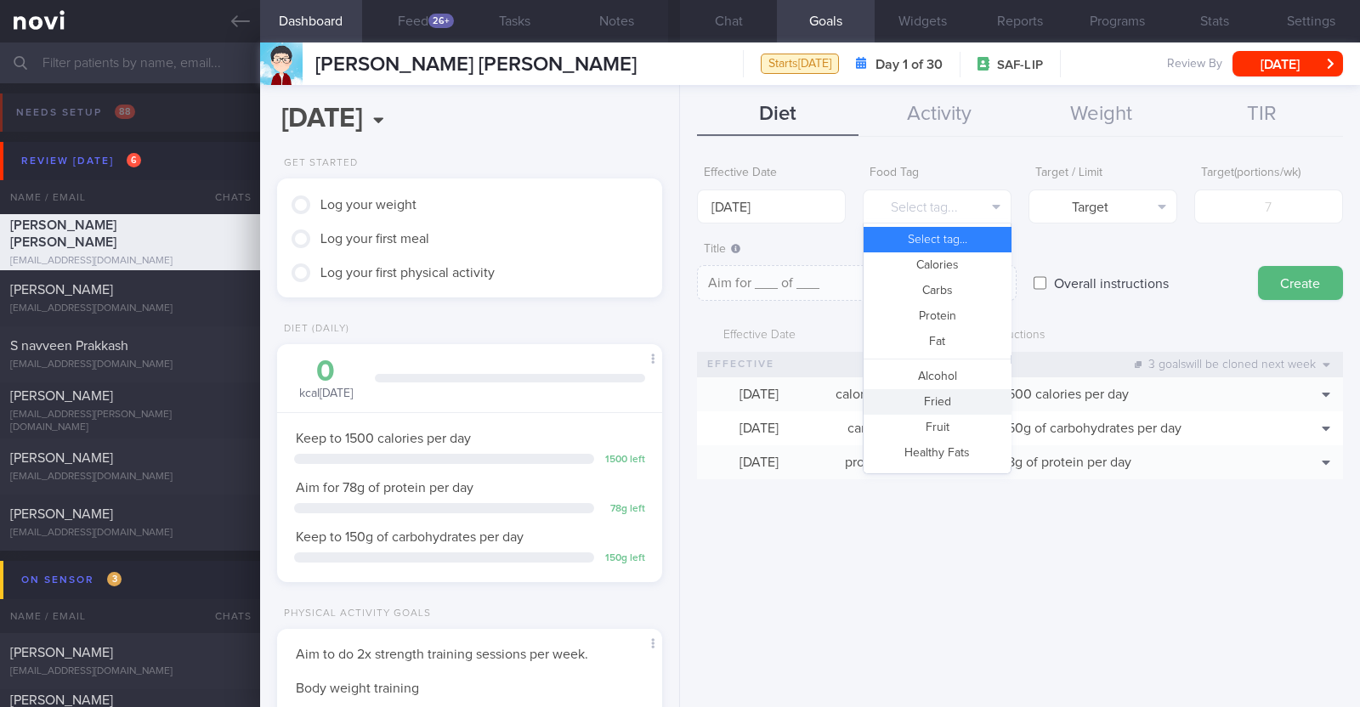
click at [944, 397] on button "Fried" at bounding box center [936, 401] width 147 height 25
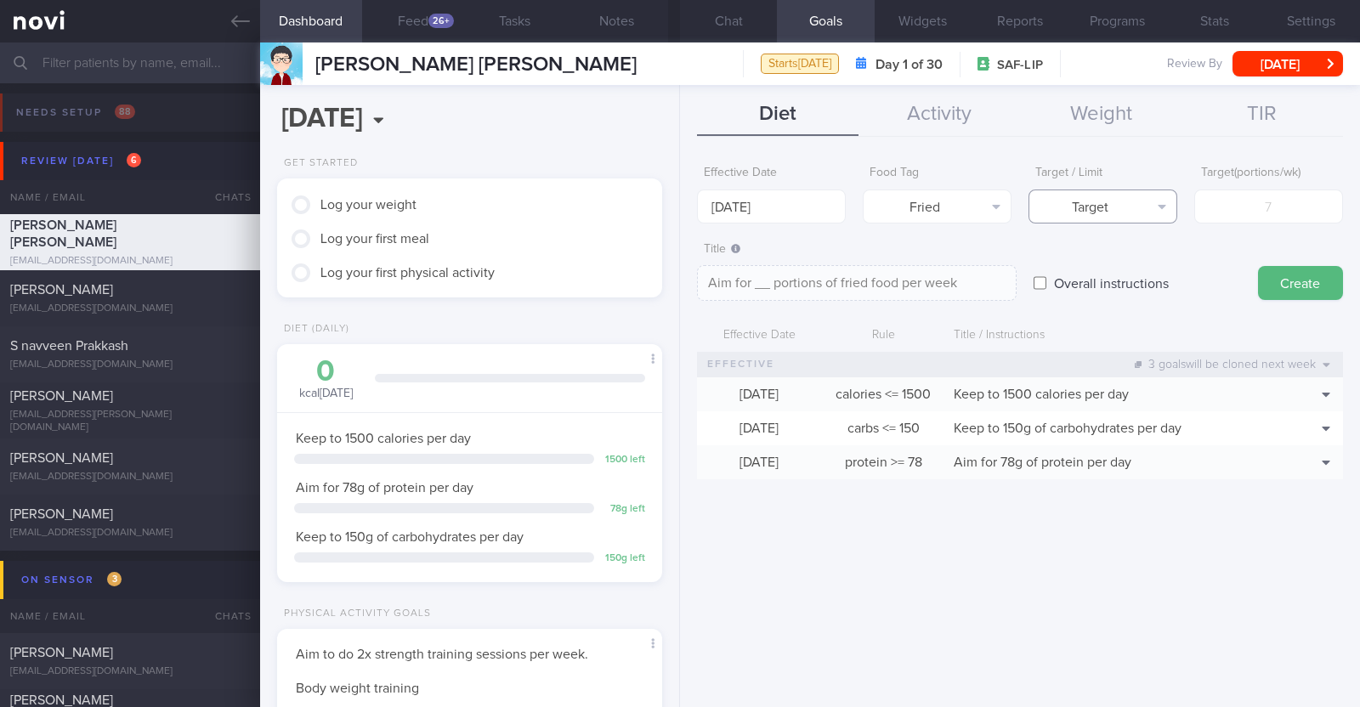
click at [1143, 210] on button "Target" at bounding box center [1102, 206] width 149 height 34
click at [1118, 274] on button "Limit" at bounding box center [1102, 264] width 147 height 25
type textarea "Keep to __ portions of fried food per week"
click at [1252, 201] on input "number" at bounding box center [1268, 206] width 149 height 34
type input "2"
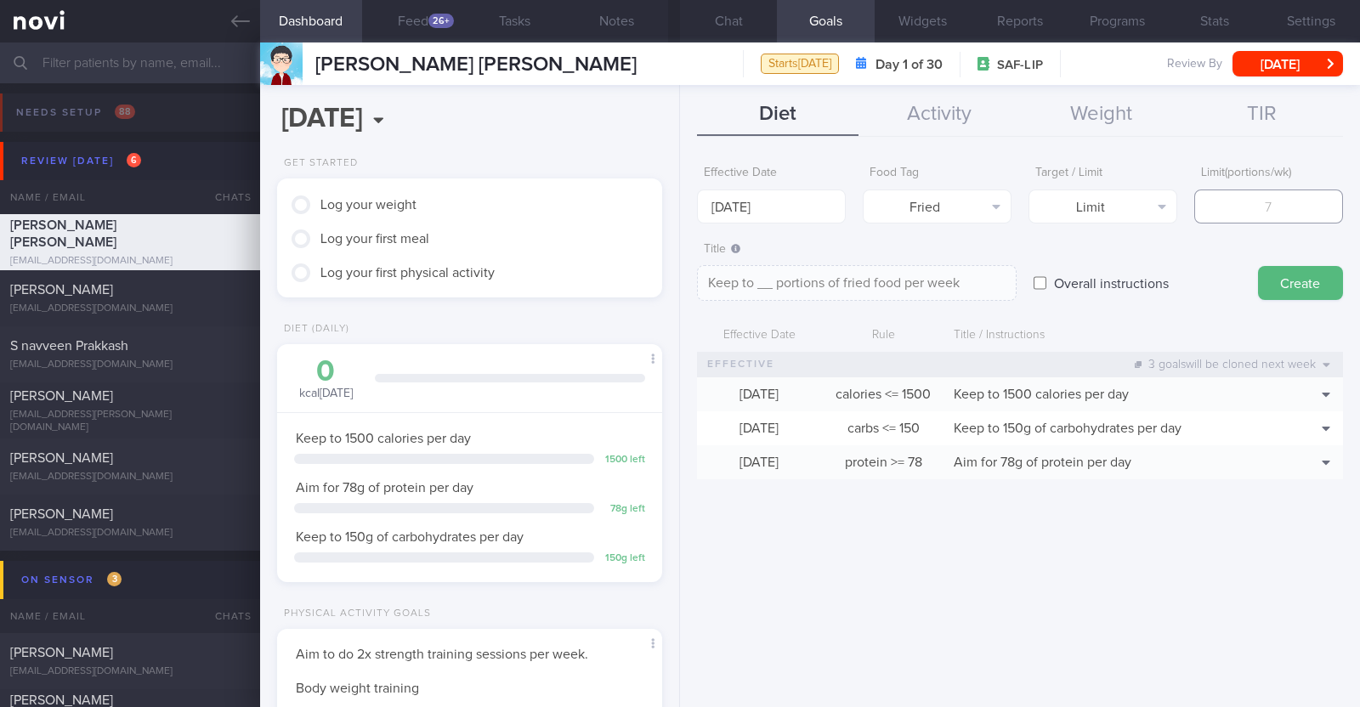
type textarea "Keep to 2 portions of fried food per week"
type input "2"
click at [1301, 269] on button "Create" at bounding box center [1300, 283] width 85 height 34
type input "[DATE]"
type textarea "Aim for ___ of ___"
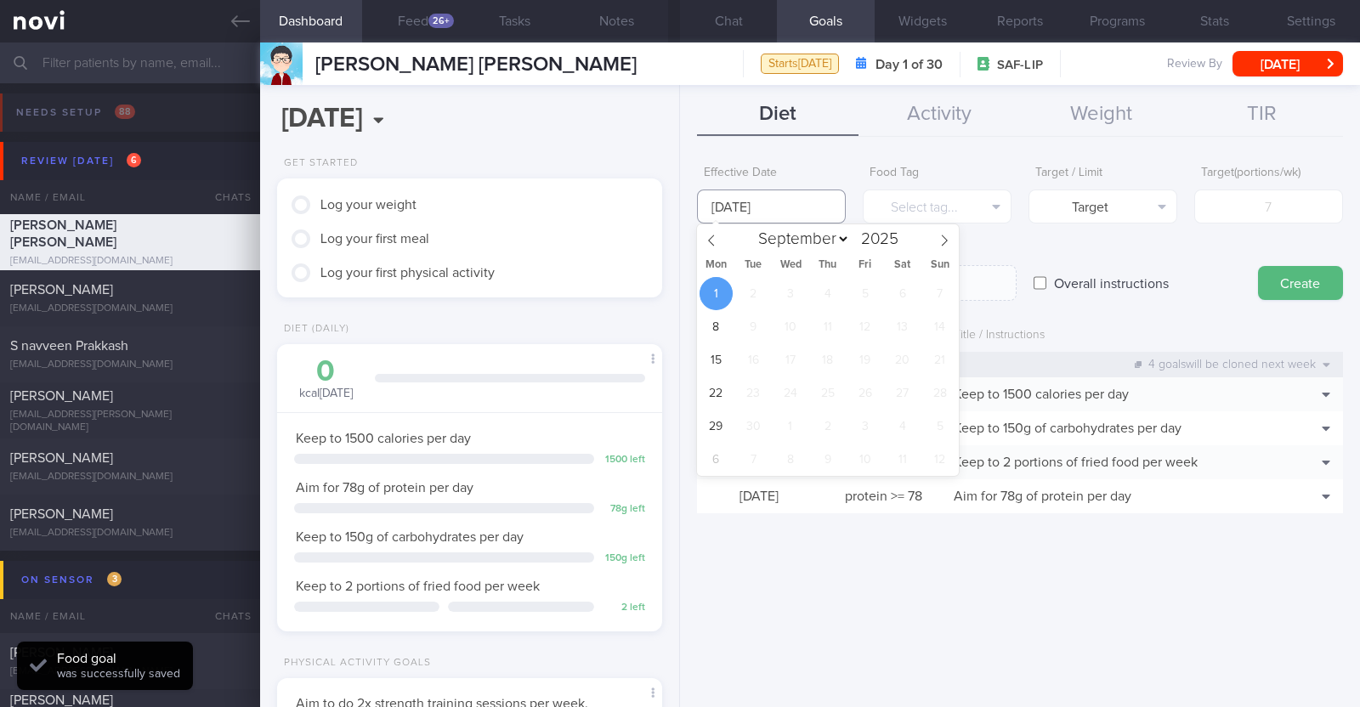
click at [780, 207] on input "[DATE]" at bounding box center [771, 206] width 149 height 34
click at [714, 240] on icon at bounding box center [711, 241] width 12 height 12
select select "7"
click at [720, 435] on span "25" at bounding box center [715, 426] width 33 height 33
type input "[DATE]"
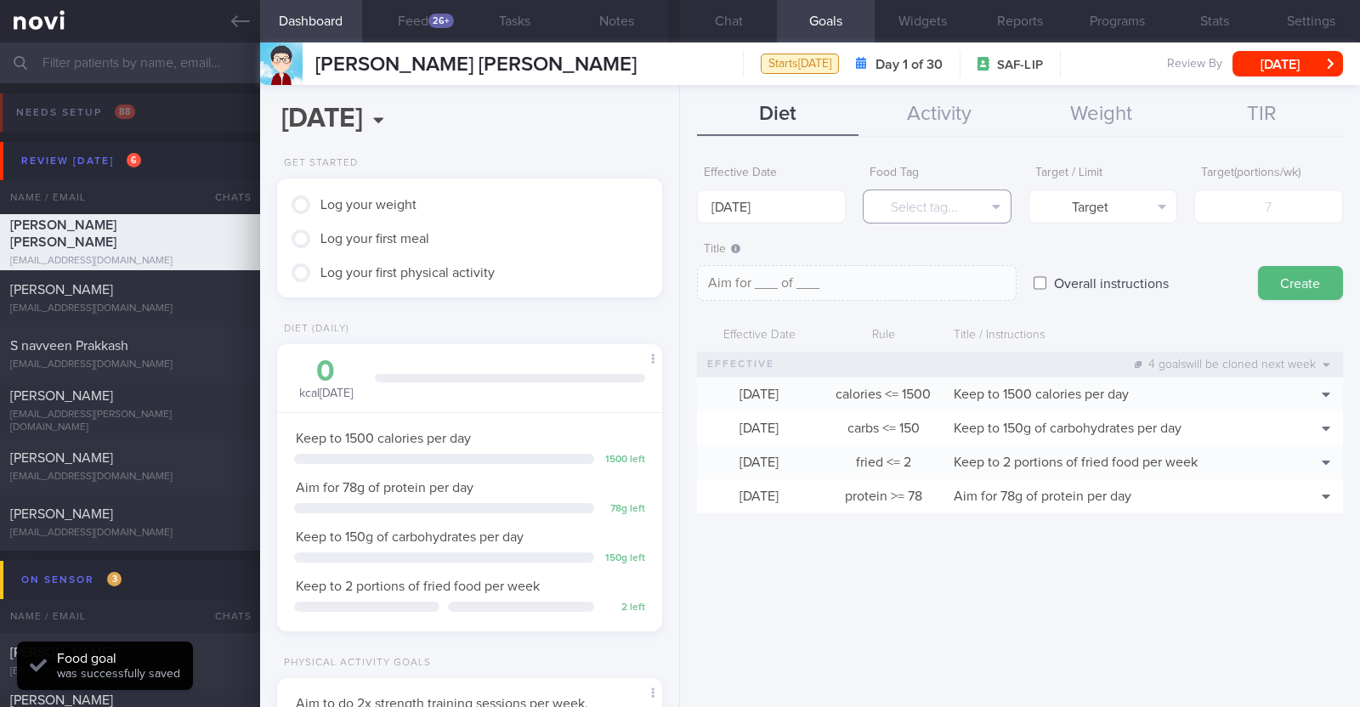
click at [971, 195] on button "Select tag..." at bounding box center [936, 206] width 149 height 34
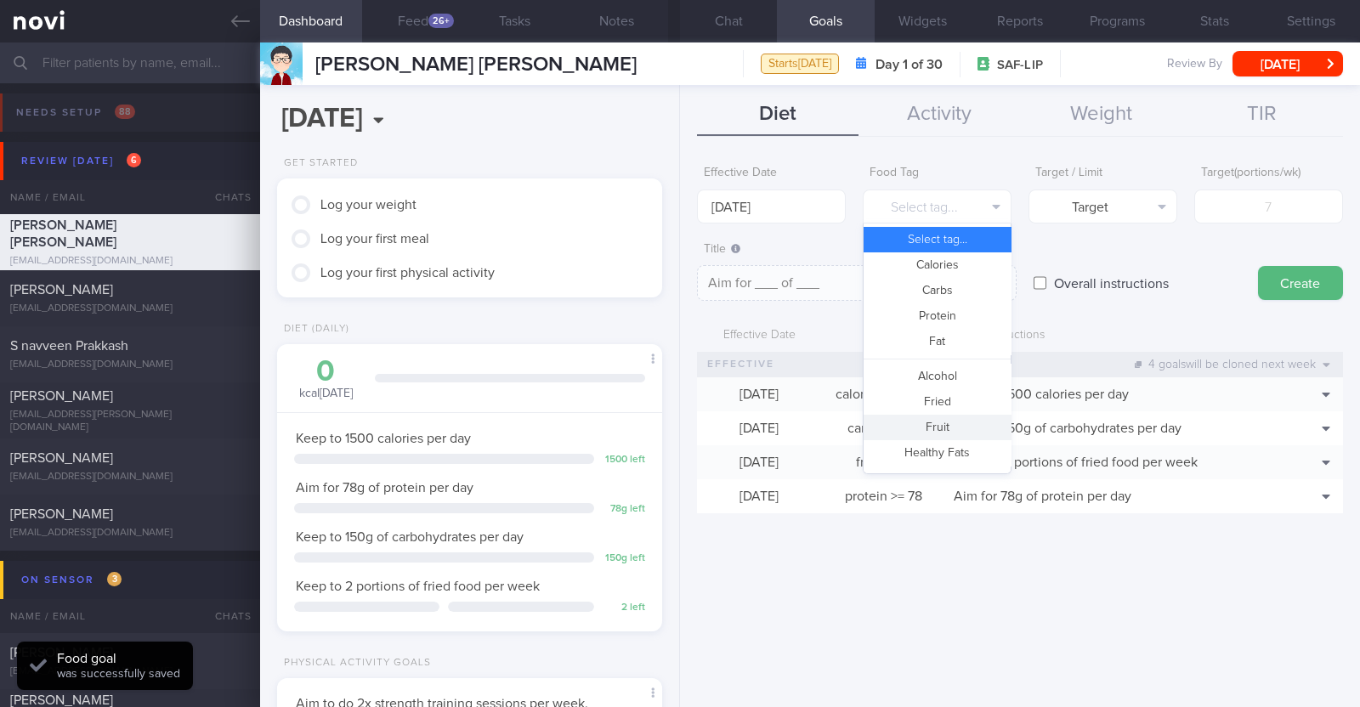
click at [942, 427] on button "Fruit" at bounding box center [936, 427] width 147 height 25
type textarea "Aim for __ portions of fruits per week"
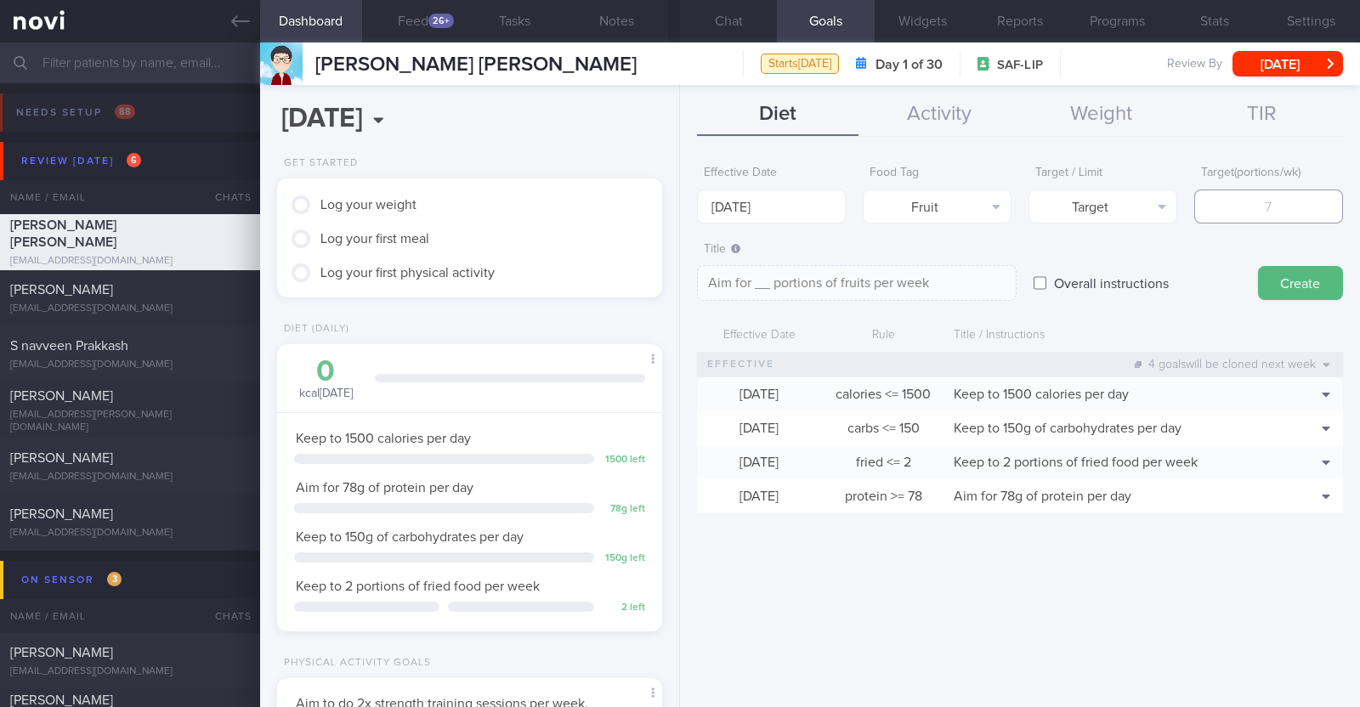
click at [1236, 203] on input "number" at bounding box center [1268, 206] width 149 height 34
type input "1"
type textarea "Aim for 1 portions of fruits per week"
type input "14"
type textarea "Aim for 14 portions of fruits per week"
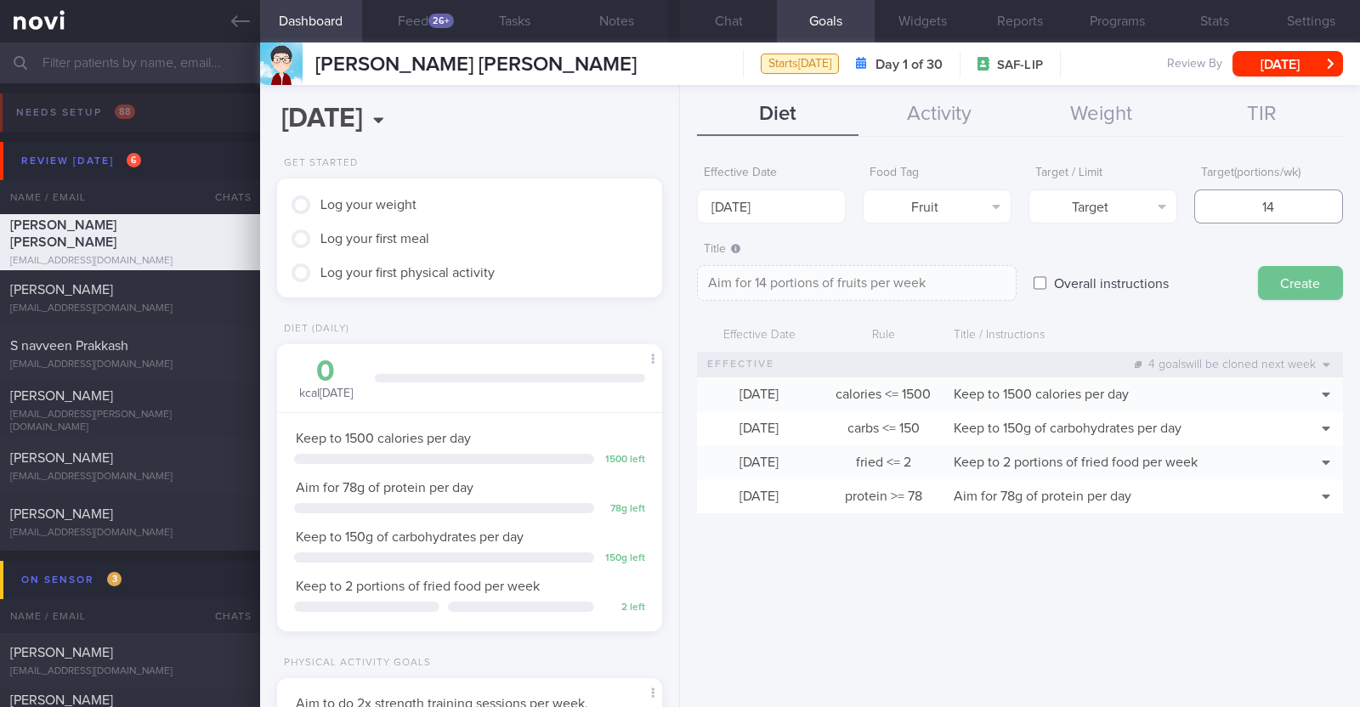
type input "14"
click at [1292, 279] on button "Create" at bounding box center [1300, 283] width 85 height 34
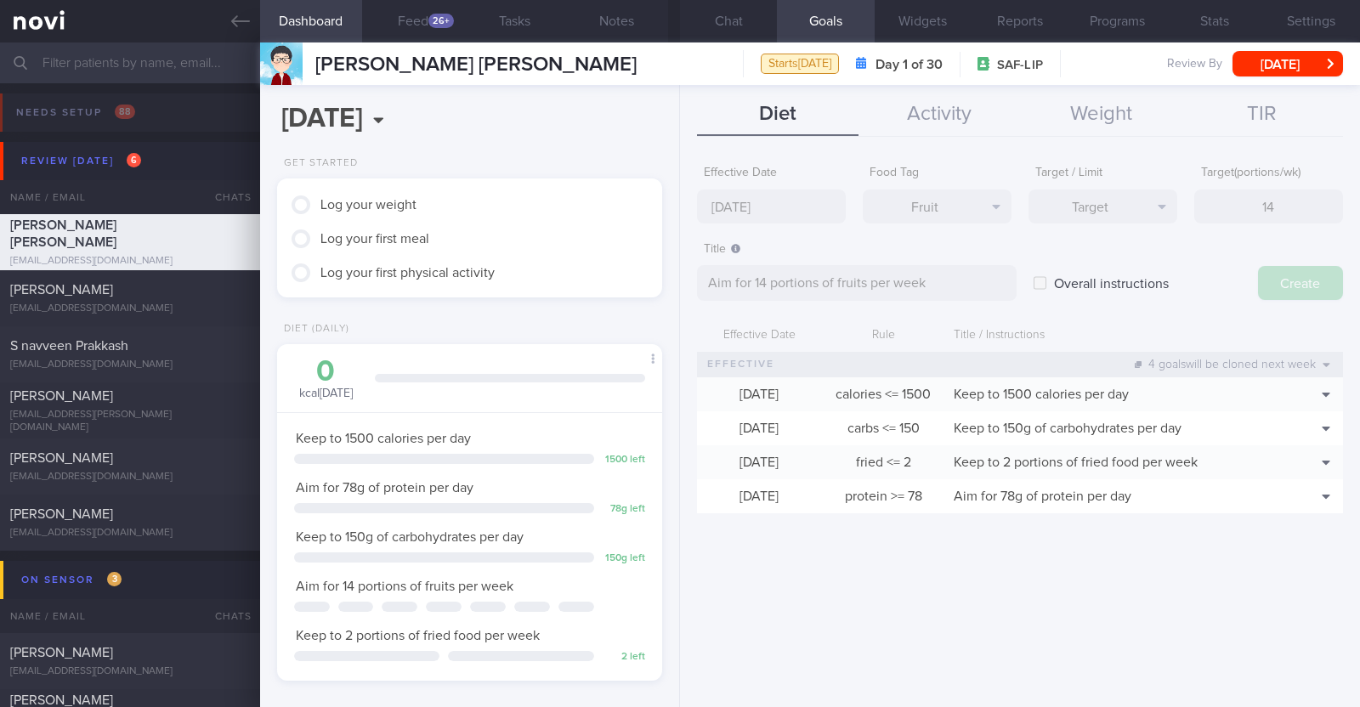
type input "[DATE]"
type textarea "Aim for ___ of ___"
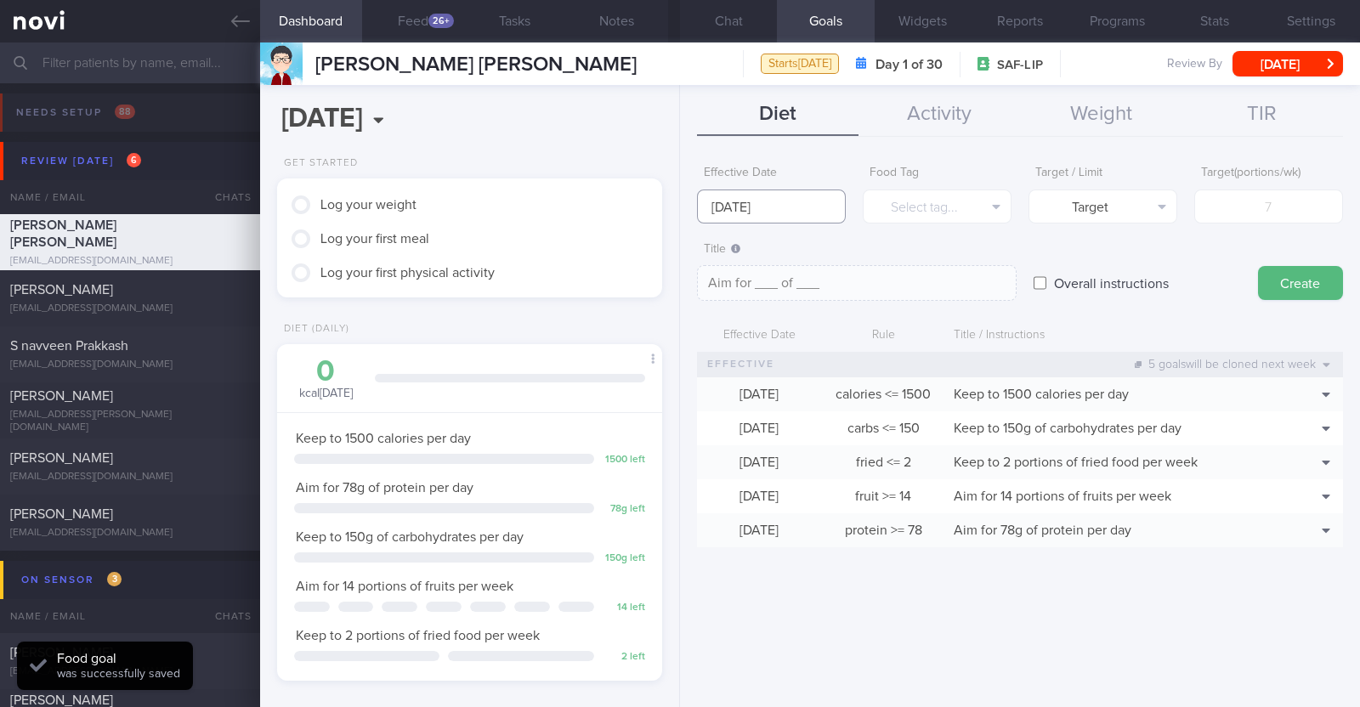
click at [828, 206] on input "[DATE]" at bounding box center [771, 206] width 149 height 34
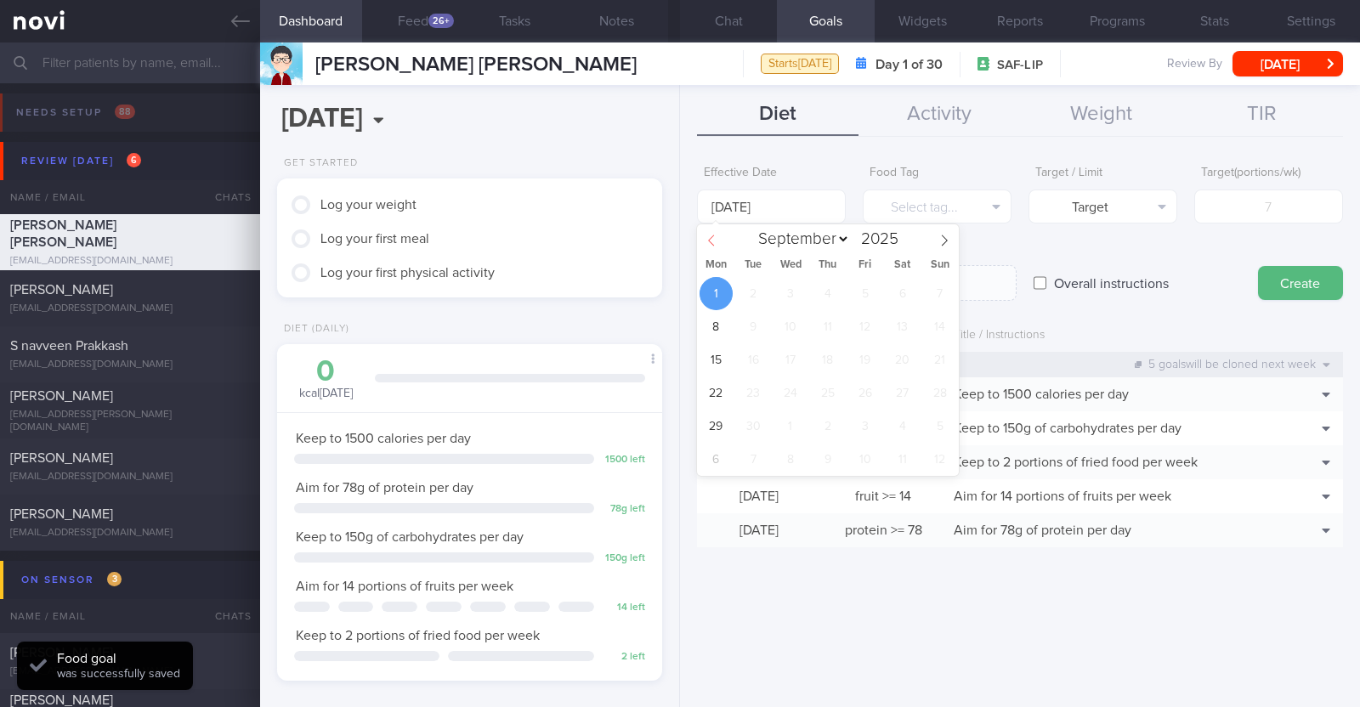
click at [715, 238] on icon at bounding box center [711, 241] width 12 height 12
select select "7"
click at [730, 422] on span "25" at bounding box center [715, 426] width 33 height 33
type input "[DATE]"
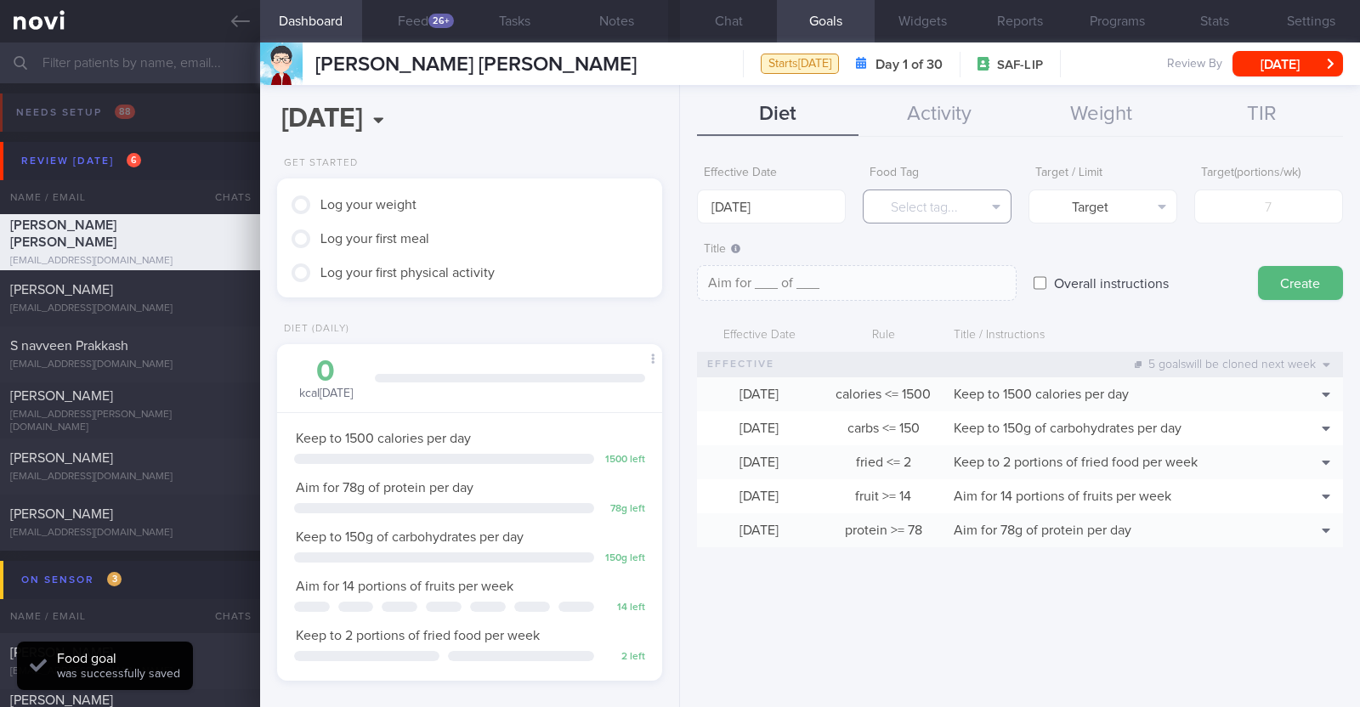
click at [927, 206] on button "Select tag..." at bounding box center [936, 206] width 149 height 34
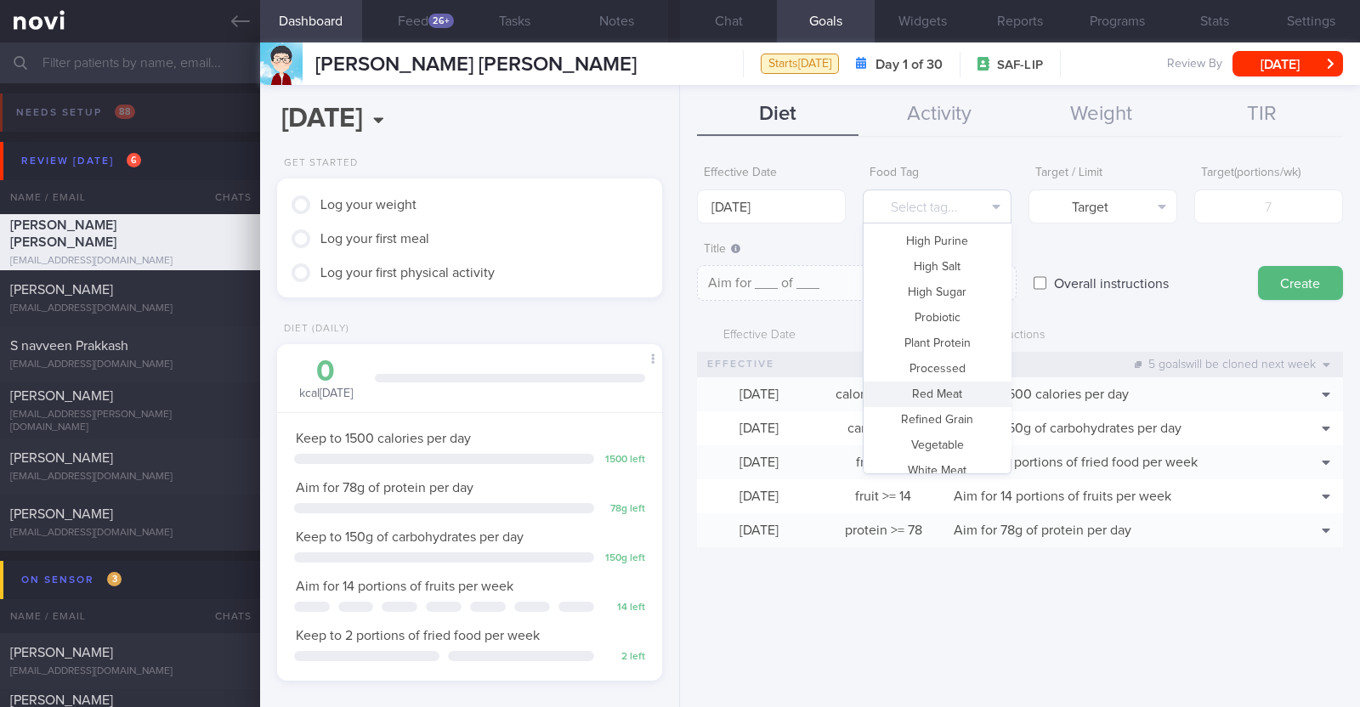
scroll to position [506, 0]
click at [955, 410] on button "Vegetable" at bounding box center [936, 405] width 147 height 25
type textarea "Aim for __ portions of vegetables per week"
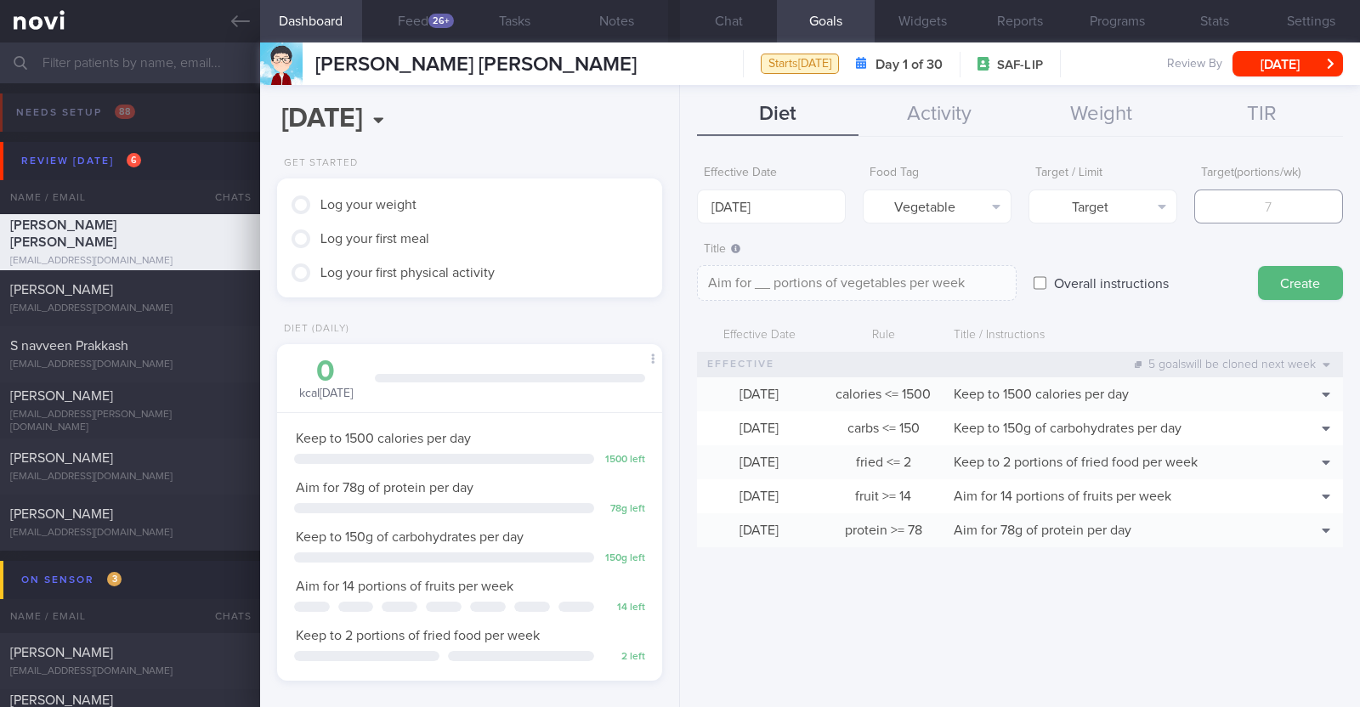
click at [1230, 200] on input "number" at bounding box center [1268, 206] width 149 height 34
type input "1"
type textarea "Aim for 1 portions of vegetables per week"
type input "14"
type textarea "Aim for 14 portions of vegetables per week"
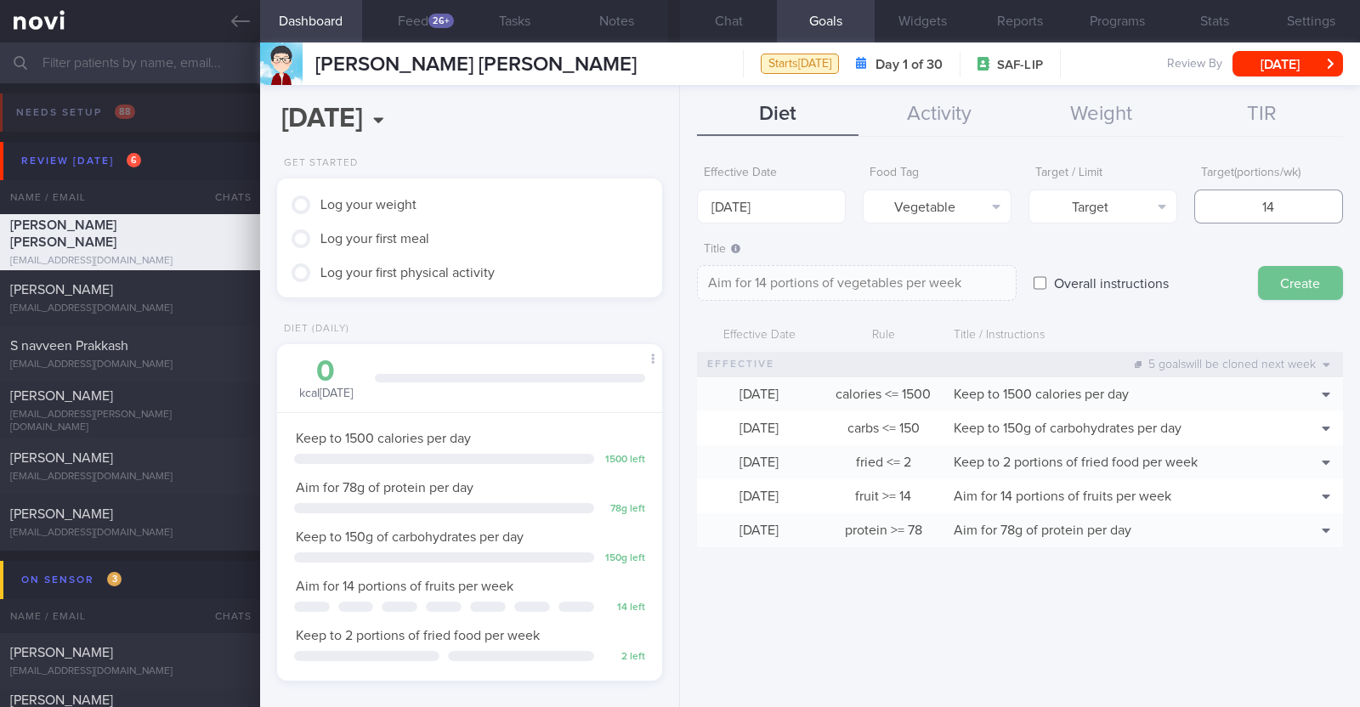
type input "14"
click at [1275, 272] on button "Create" at bounding box center [1300, 283] width 85 height 34
type input "[DATE]"
type textarea "Aim for ___ of ___"
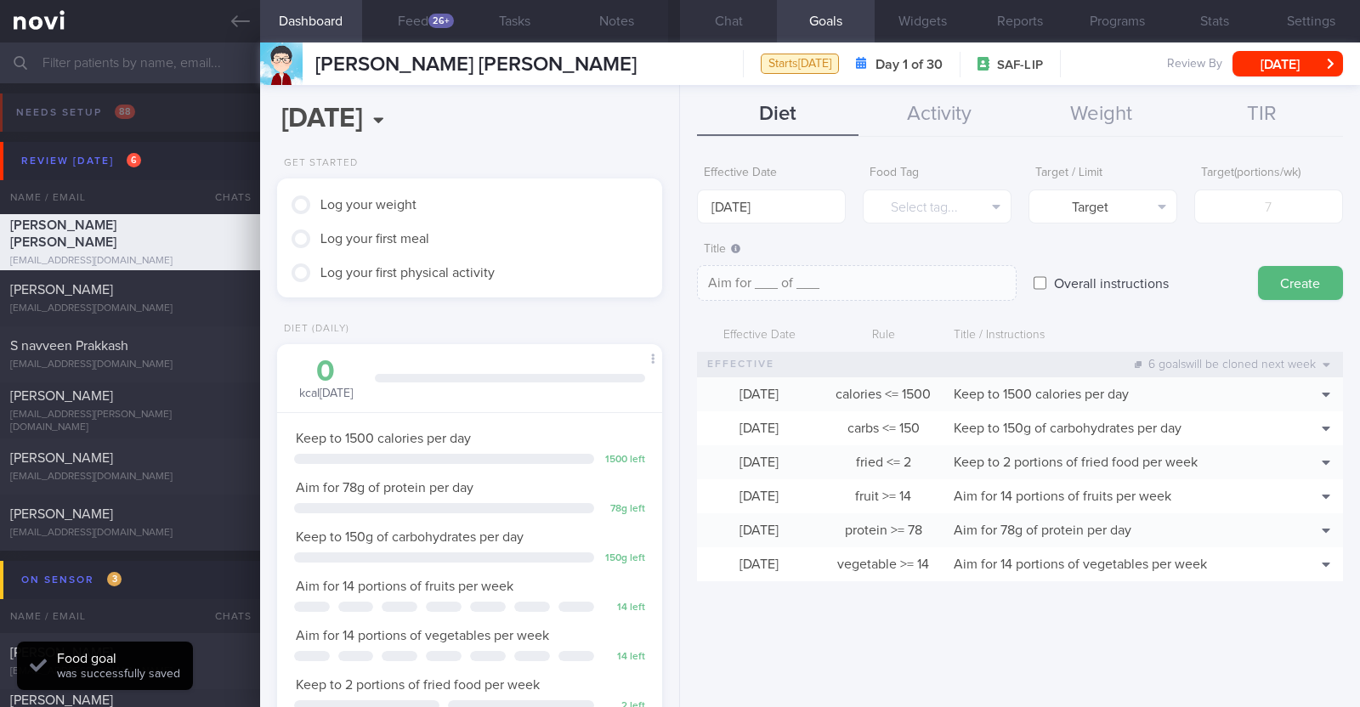
click at [727, 27] on button "Chat" at bounding box center [728, 21] width 97 height 42
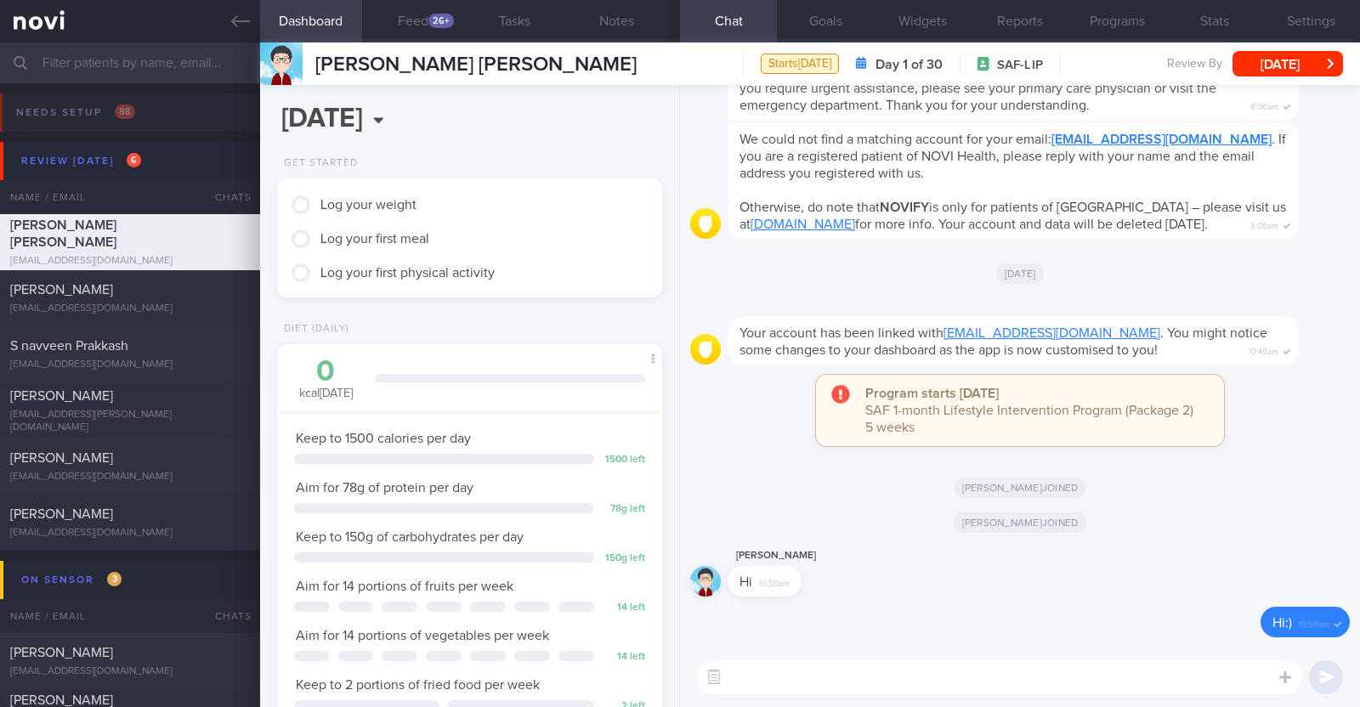
click at [798, 665] on textarea at bounding box center [999, 677] width 605 height 34
paste textarea "Hi [Name], It was a pleasure speaking with you today. The Lifestyle Improvement…"
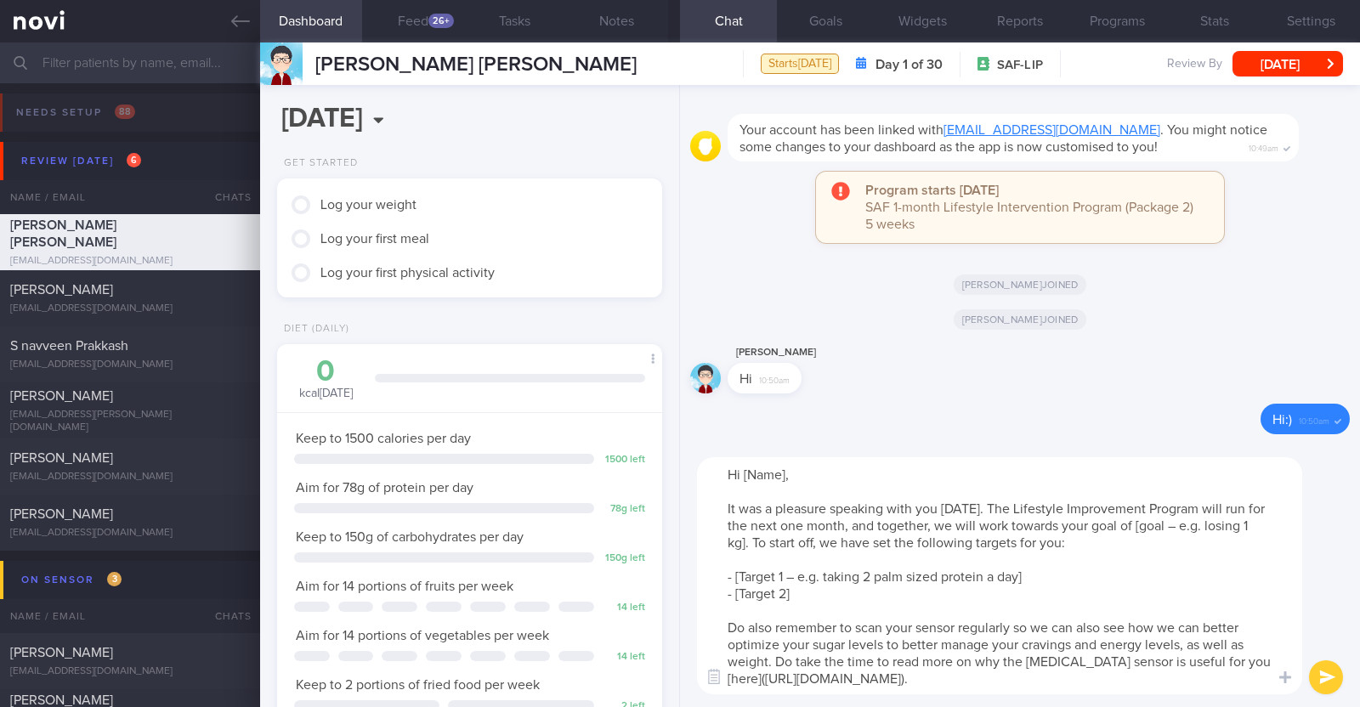
click at [788, 474] on textarea "Hi [Name], It was a pleasure speaking with you today. The Lifestyle Improvement…" at bounding box center [999, 575] width 605 height 237
drag, startPoint x: 1131, startPoint y: 526, endPoint x: 1204, endPoint y: 526, distance: 73.1
click at [1204, 526] on textarea "Hi ike, It was a pleasure speaking with you today. The Lifestyle Improvement Pr…" at bounding box center [999, 575] width 605 height 237
click at [1184, 523] on textarea "Hi ike, It was a pleasure speaking with you today. The Lifestyle Improvement Pr…" at bounding box center [999, 575] width 605 height 237
drag, startPoint x: 1030, startPoint y: 577, endPoint x: 736, endPoint y: 570, distance: 294.1
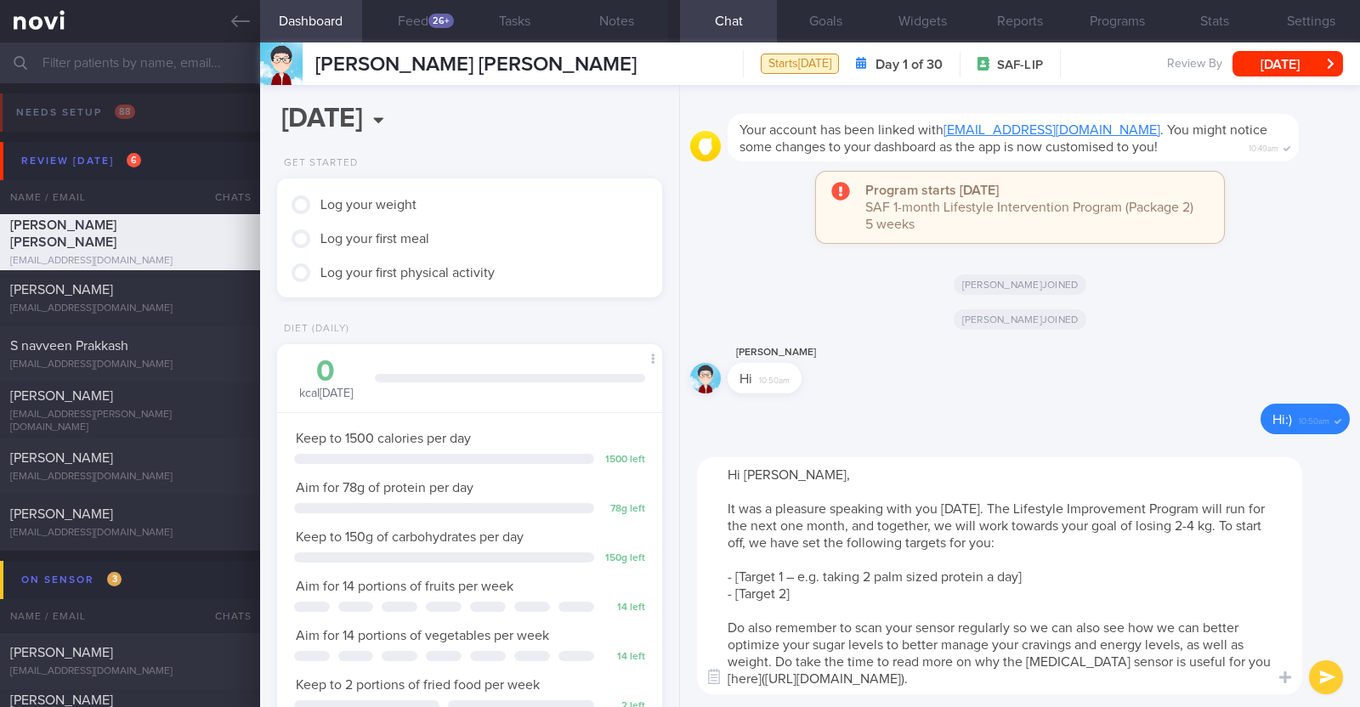
click at [736, 570] on textarea "Hi ike, It was a pleasure speaking with you today. The Lifestyle Improvement Pr…" at bounding box center [999, 575] width 605 height 237
drag, startPoint x: 817, startPoint y: 591, endPoint x: 736, endPoint y: 590, distance: 80.7
click at [736, 590] on textarea "Hi ike, It was a pleasure speaking with you today. The Lifestyle Improvement Pr…" at bounding box center [999, 575] width 605 height 237
click at [739, 465] on textarea "Hi ike, It was a pleasure speaking with you today. The Lifestyle Improvement Pr…" at bounding box center [999, 575] width 605 height 237
click at [757, 597] on textarea "Hi Mike, It was a pleasure speaking with you today. The Lifestyle Improvement P…" at bounding box center [999, 575] width 605 height 237
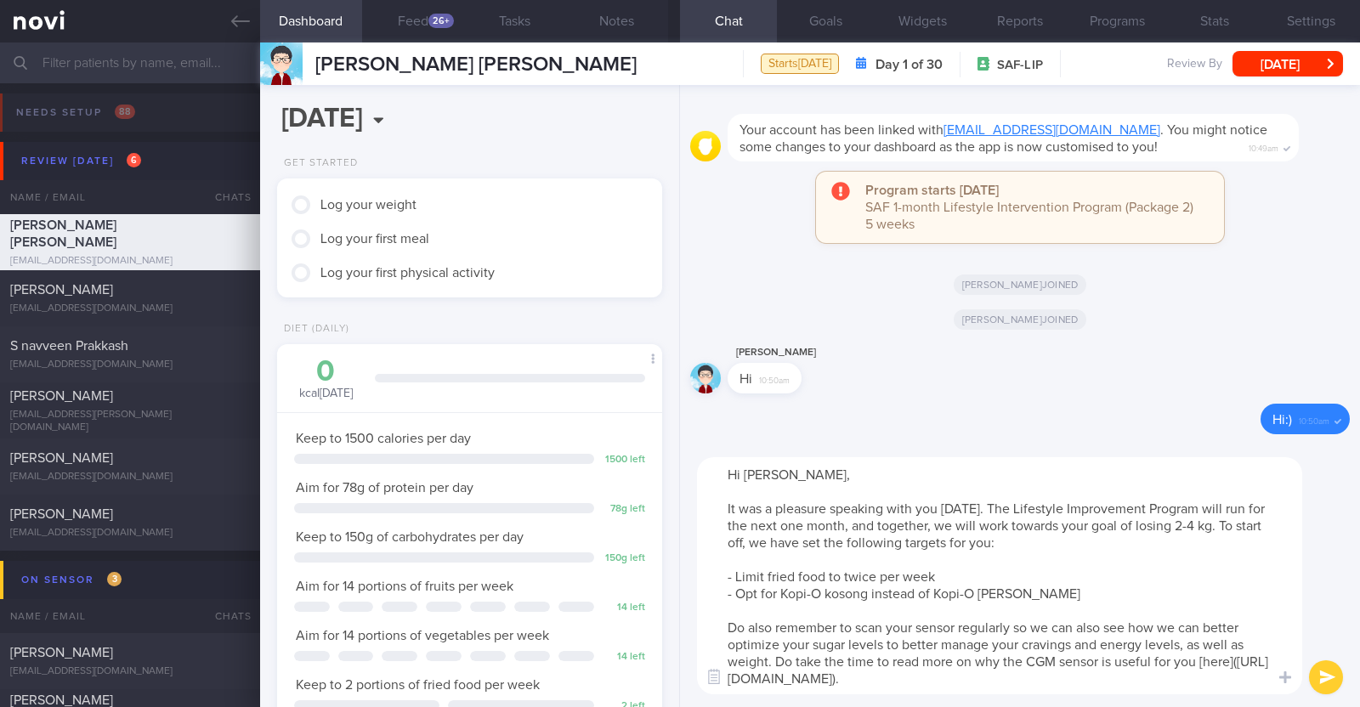
type textarea "Hi Mike, It was a pleasure speaking with you today. The Lifestyle Improvement P…"
click at [1321, 668] on button "submit" at bounding box center [1326, 677] width 34 height 34
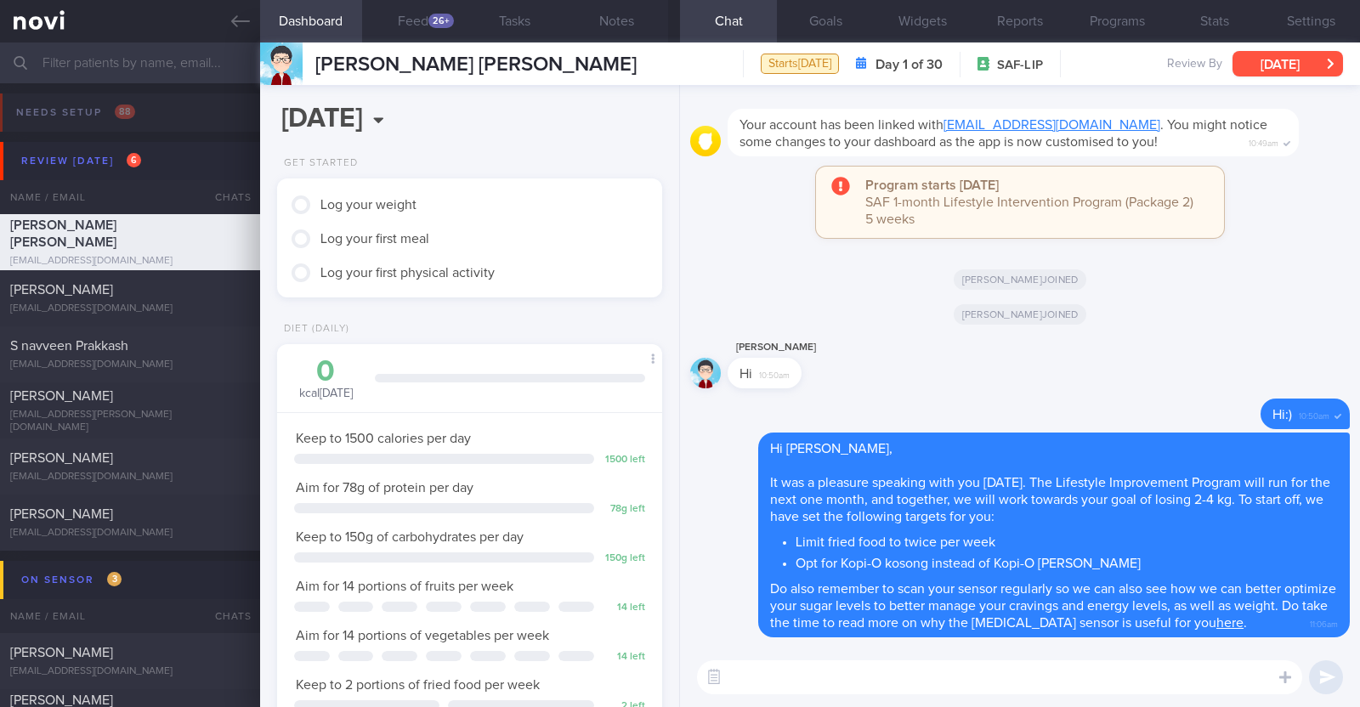
click at [1281, 62] on button "[DATE]" at bounding box center [1287, 63] width 110 height 25
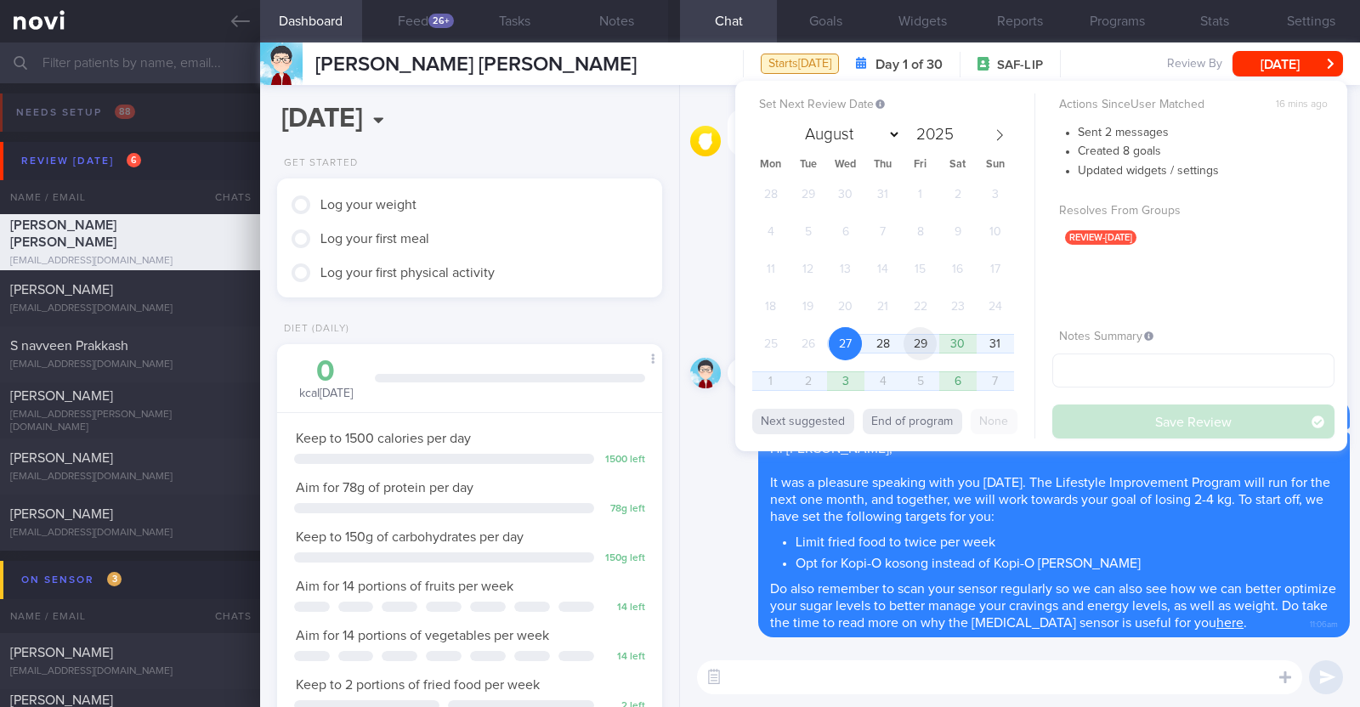
click at [930, 347] on span "29" at bounding box center [919, 343] width 33 height 33
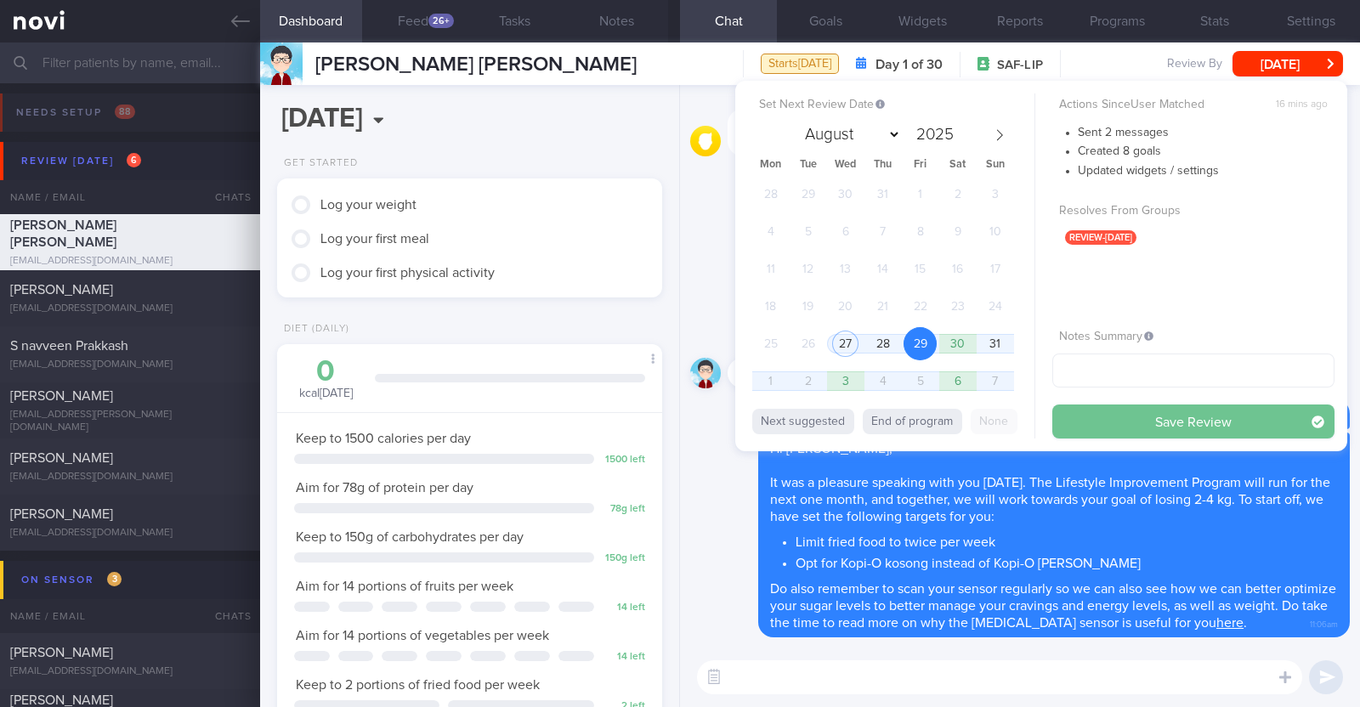
click at [1073, 419] on button "Save Review" at bounding box center [1193, 421] width 282 height 34
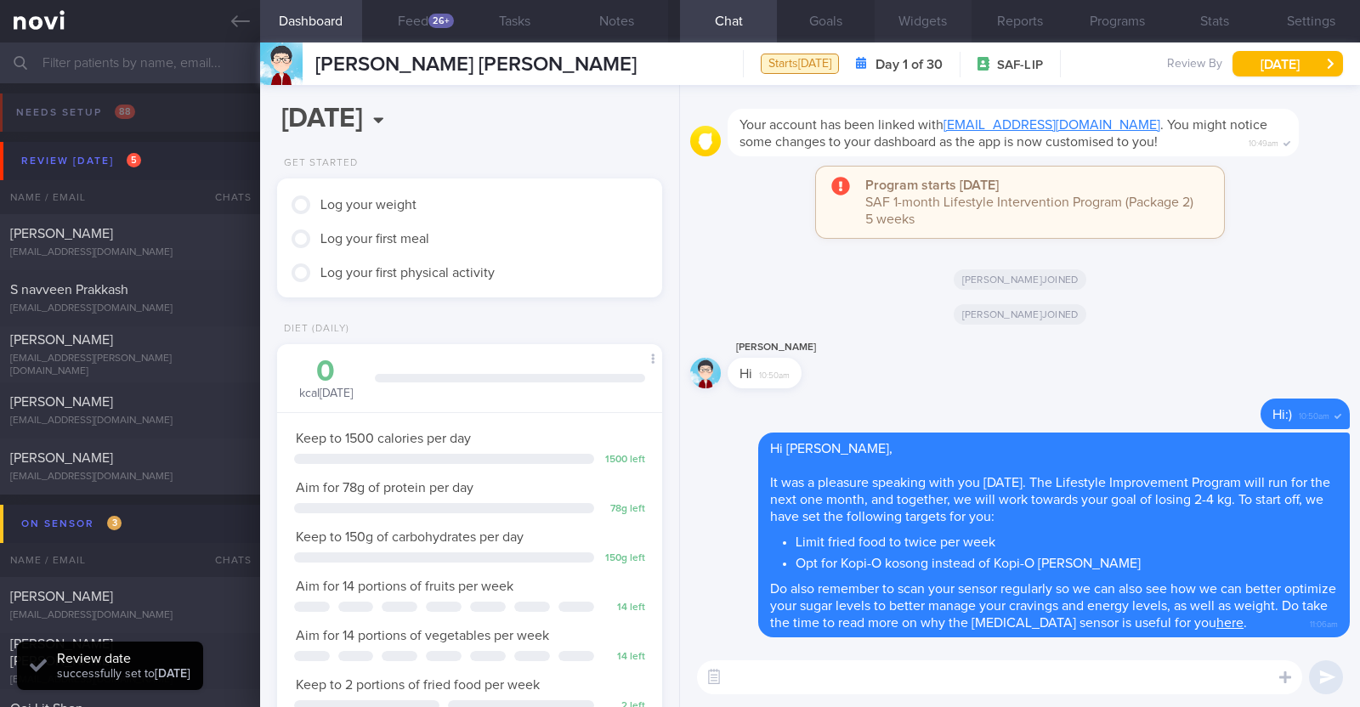
scroll to position [172, 344]
click at [635, 38] on button "Notes" at bounding box center [617, 21] width 102 height 42
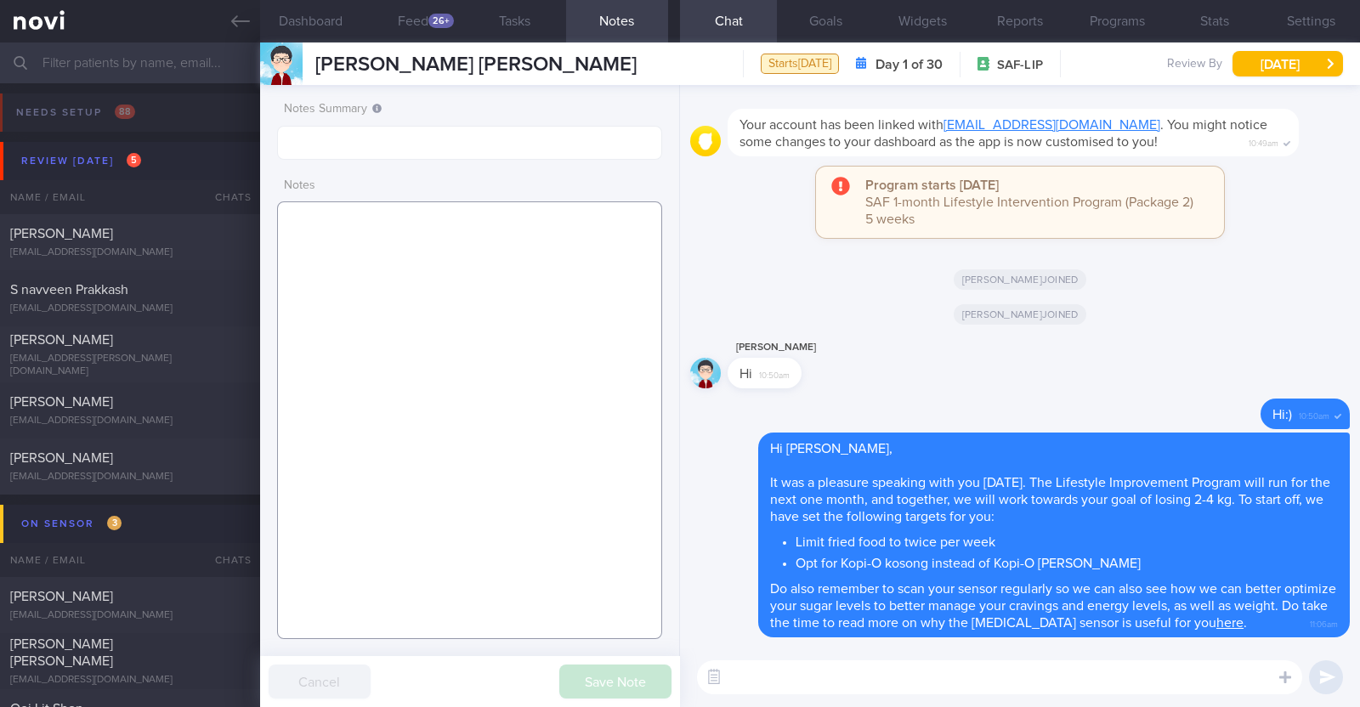
click at [566, 244] on textarea at bounding box center [469, 420] width 385 height 438
paste textarea "Comorbidities Degenerative disc L5-S1 HLD ?OSA (currently under investigation)"
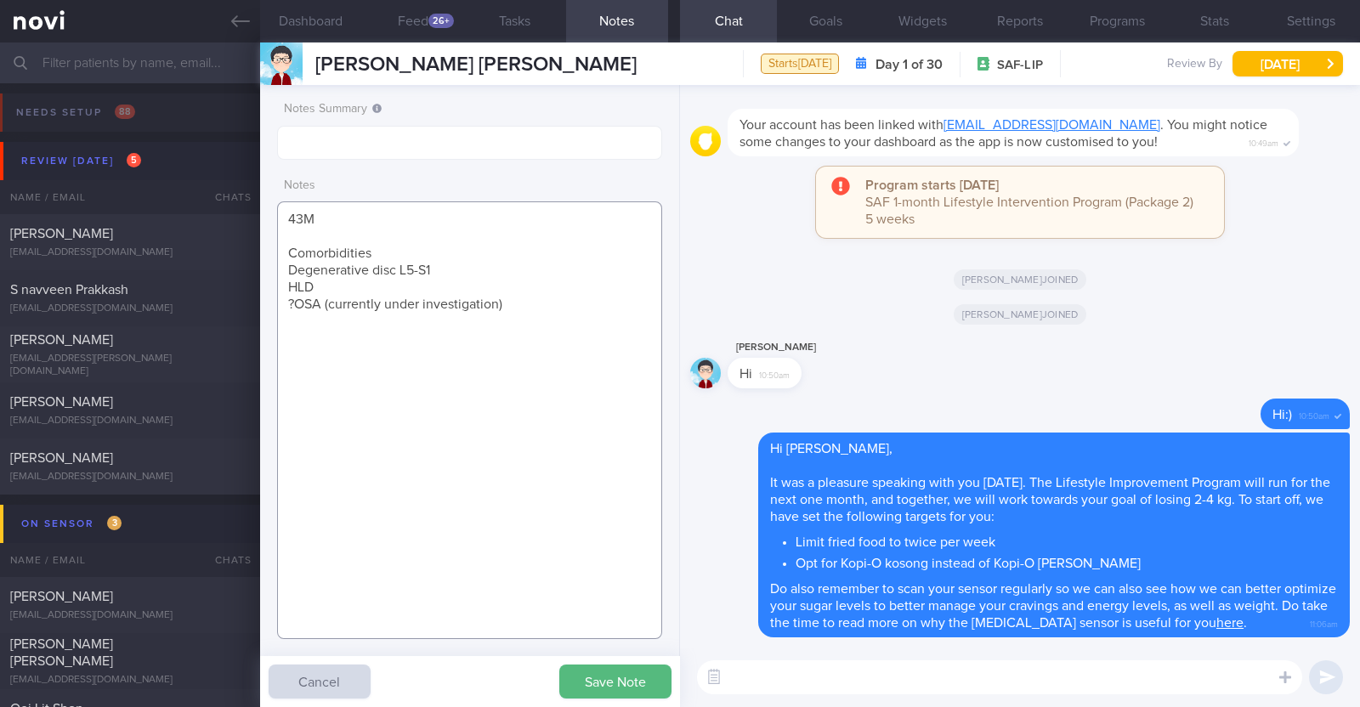
click at [421, 246] on textarea "43M Comorbidities Degenerative disc L5-S1 HLD ?OSA (currently under investigati…" at bounding box center [469, 420] width 385 height 438
click at [505, 303] on textarea "43M Comorbidities: Degenerative disc L5-S1 HLD ?OSA (currently under investigat…" at bounding box center [469, 420] width 385 height 438
paste textarea "Swimming x 1/week (30min)"
click at [313, 365] on textarea "43M Comorbidities: Degenerative disc L5-S1 HLD ?OSA (currently under investigat…" at bounding box center [469, 420] width 385 height 438
click at [610, 682] on button "Save Note" at bounding box center [615, 682] width 112 height 34
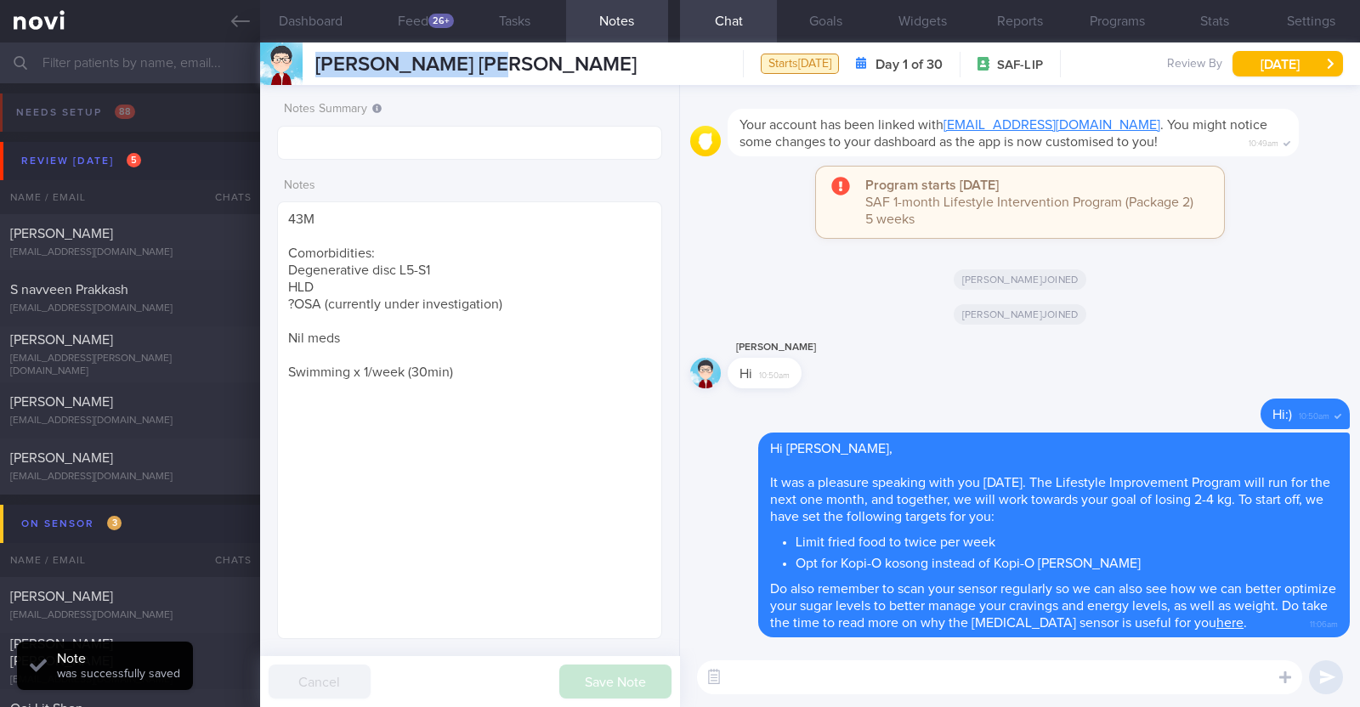
drag, startPoint x: 503, startPoint y: 57, endPoint x: 309, endPoint y: 59, distance: 193.8
click at [309, 59] on div "Ng Meng Chee Mike Ng Meng Chee Mike mikengmc@gmail.com Starts today Day 1 of 30…" at bounding box center [810, 63] width 1100 height 42
copy span "[PERSON_NAME] [PERSON_NAME]"
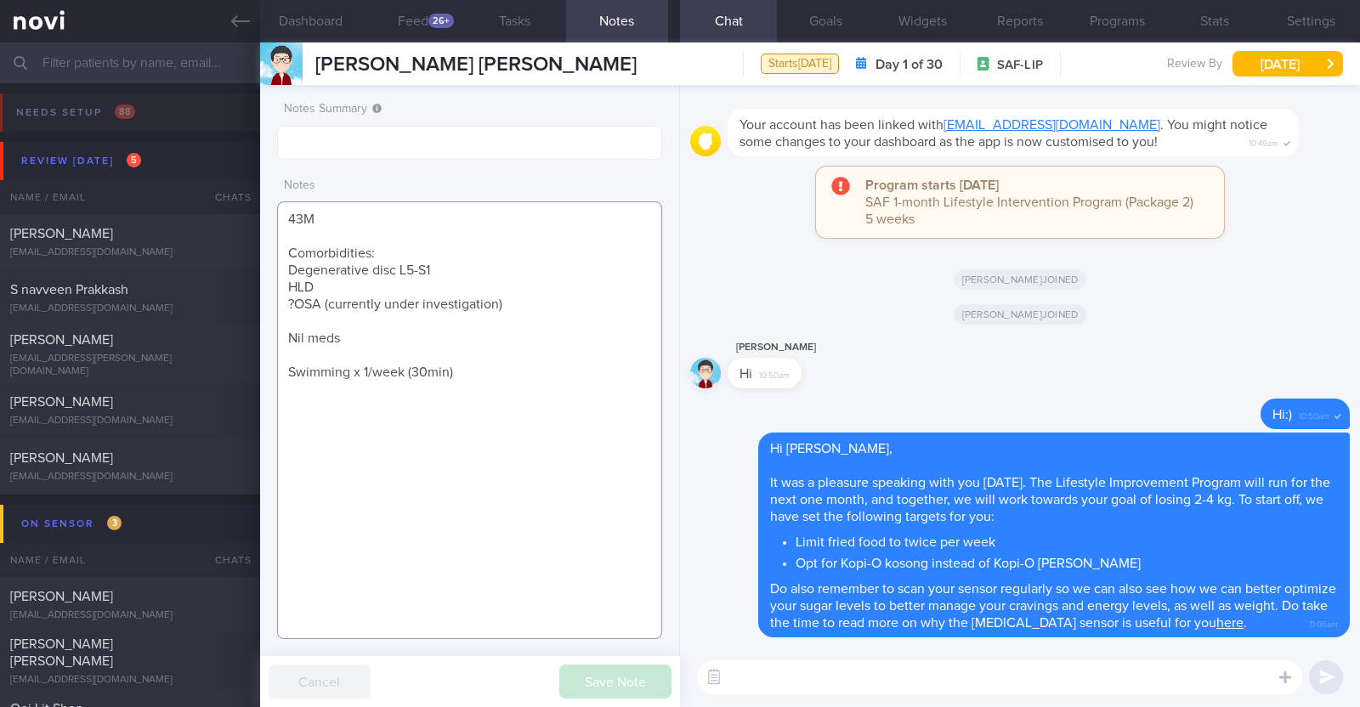
drag, startPoint x: 472, startPoint y: 363, endPoint x: 340, endPoint y: 180, distance: 225.2
click at [318, 177] on div "Notes 43M Comorbidities: Degenerative disc L5-S1 HLD ?OSA (currently under inve…" at bounding box center [469, 405] width 385 height 470
drag, startPoint x: 477, startPoint y: 365, endPoint x: 285, endPoint y: 217, distance: 242.9
click at [285, 217] on textarea "43M Comorbidities: Degenerative disc L5-S1 HLD ?OSA (currently under investigat…" at bounding box center [469, 420] width 385 height 438
click at [732, 418] on div "Delete Hi:) 10:50am" at bounding box center [1019, 416] width 659 height 34
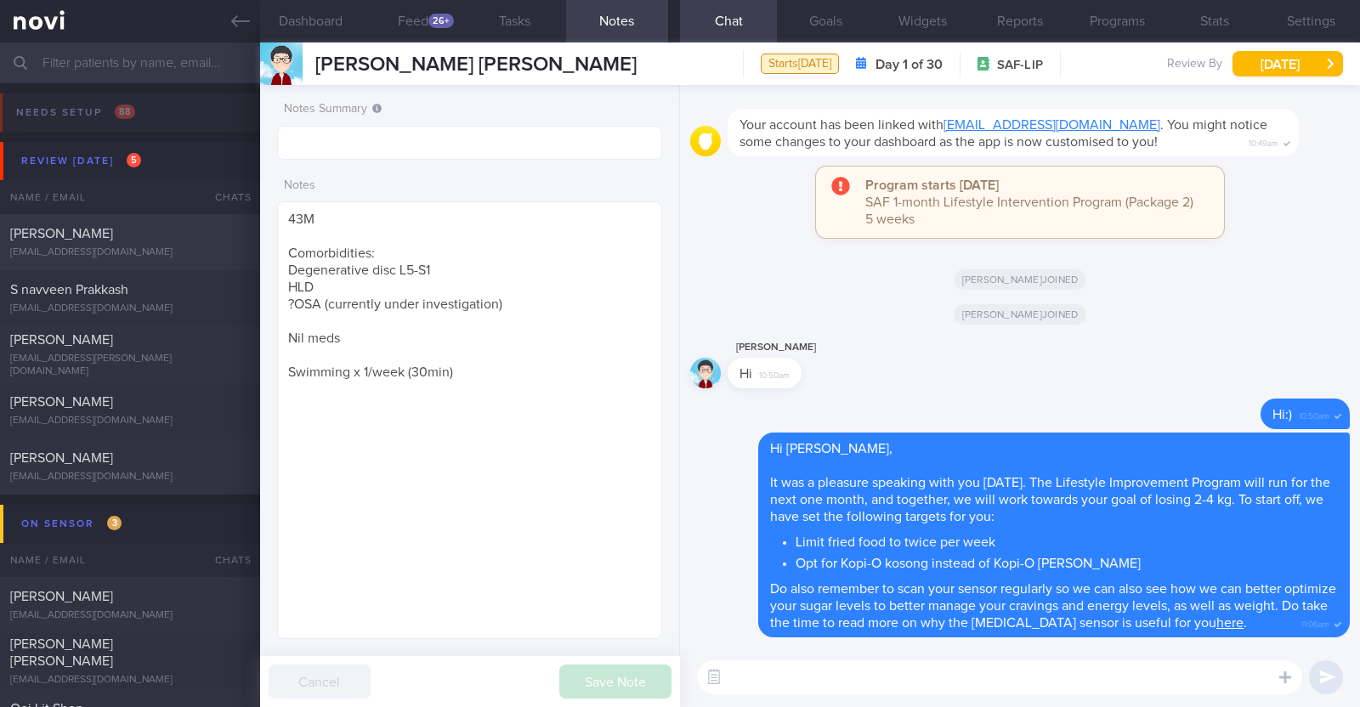
click at [112, 236] on div "[PERSON_NAME]" at bounding box center [127, 233] width 235 height 17
type textarea "46M Comorbidities: HLD Medications: Atorvastatin"
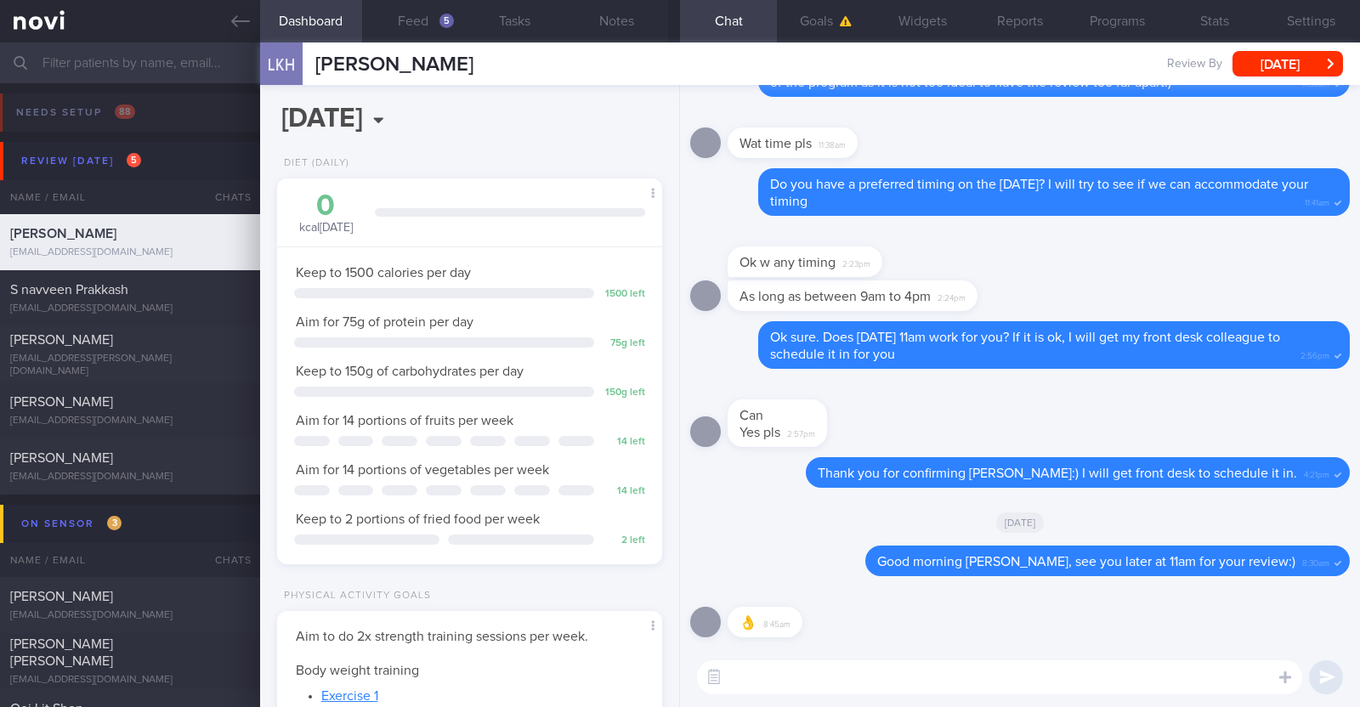
scroll to position [172, 344]
click at [795, 678] on textarea at bounding box center [999, 677] width 605 height 34
paste textarea "Hi [Name], I will be archiving your account shortly. You'll still be able to re…"
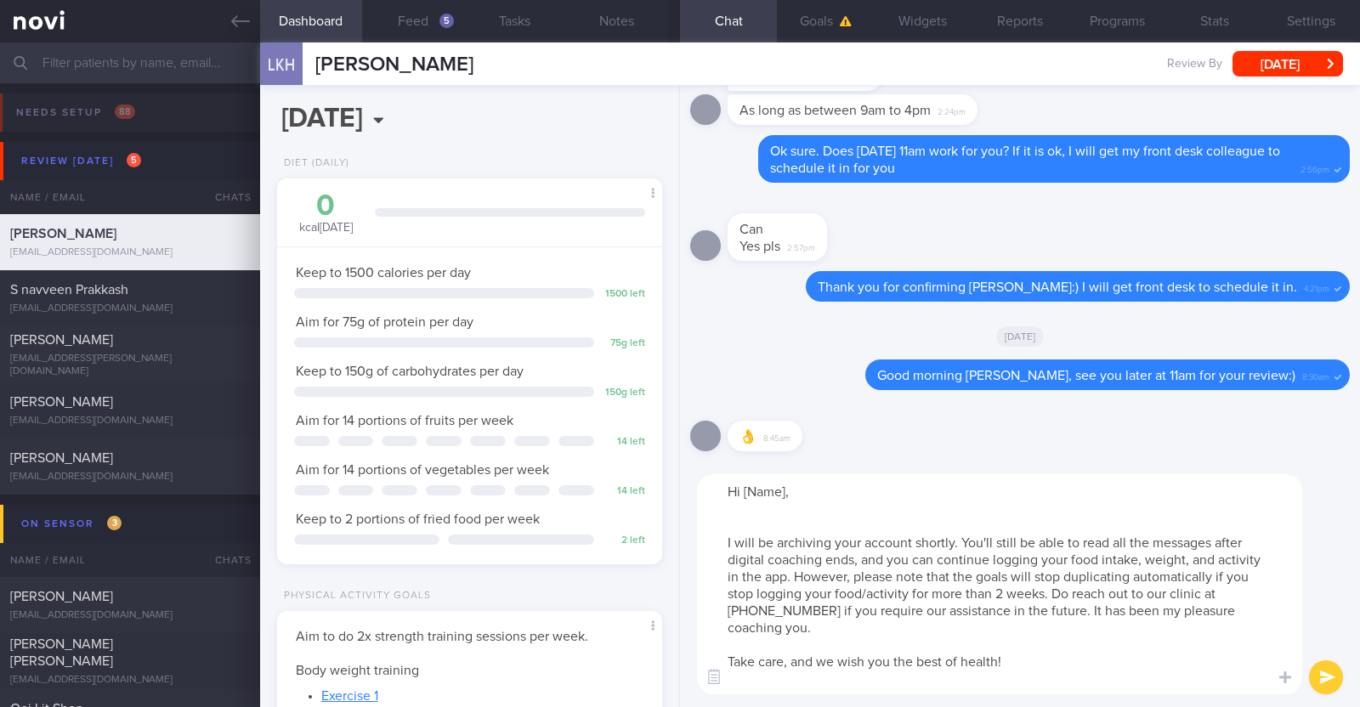
scroll to position [0, 0]
click at [783, 492] on textarea "Hi [Name], I will be archiving your account shortly. You'll still be able to re…" at bounding box center [999, 584] width 605 height 220
click at [730, 524] on textarea "Hi Kok Hong, I will be archiving your account shortly. You'll still be able to …" at bounding box center [999, 584] width 605 height 220
type textarea "Hi Kok Hong, Thank you for making time to come down for your review today:) I w…"
click at [955, 681] on textarea "Hi Kok Hong, Thank you for making time to come down for your review today:) I w…" at bounding box center [999, 584] width 605 height 220
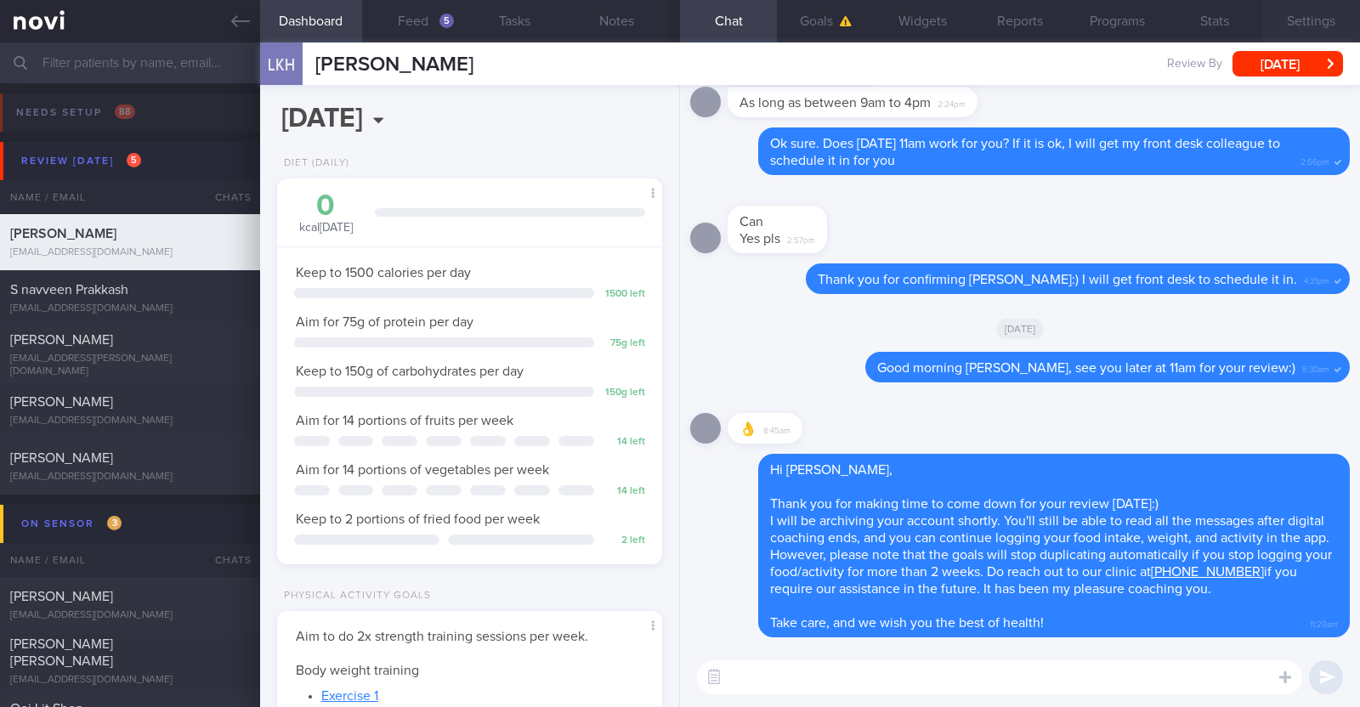
click at [1305, 18] on button "Settings" at bounding box center [1311, 21] width 97 height 42
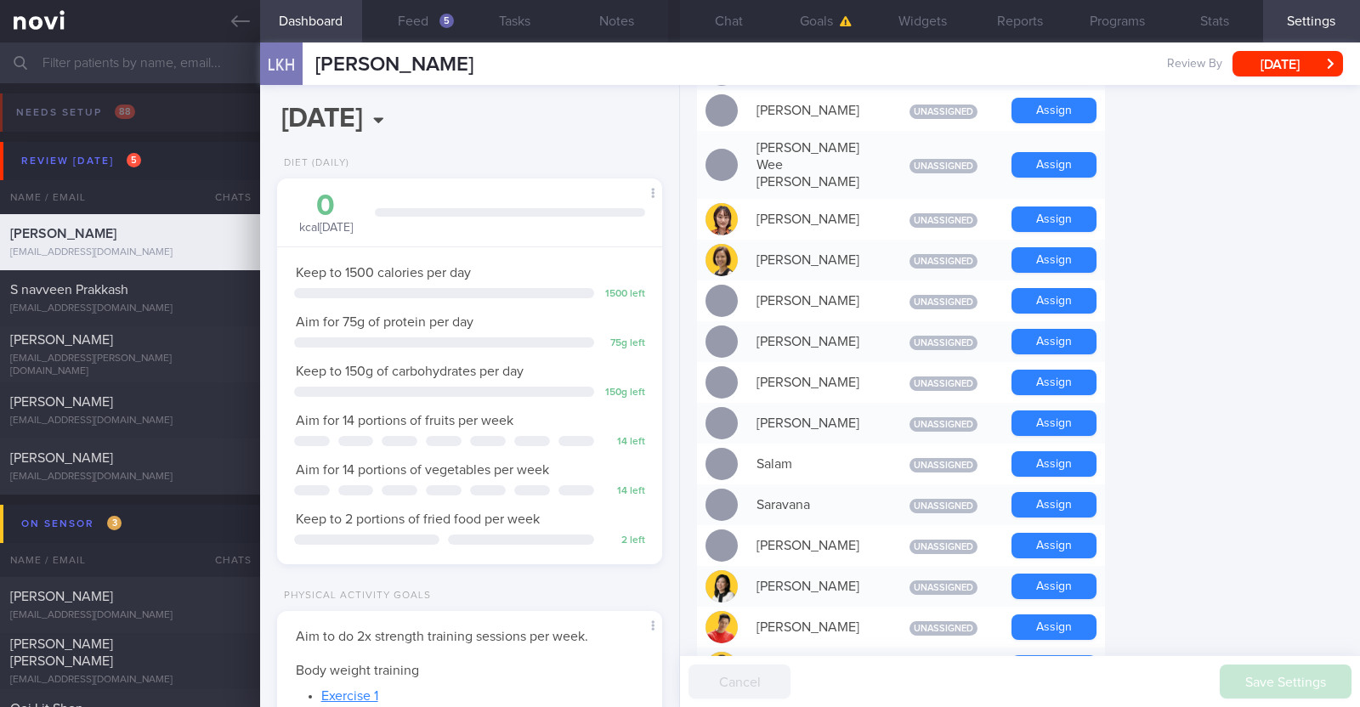
scroll to position [1486, 0]
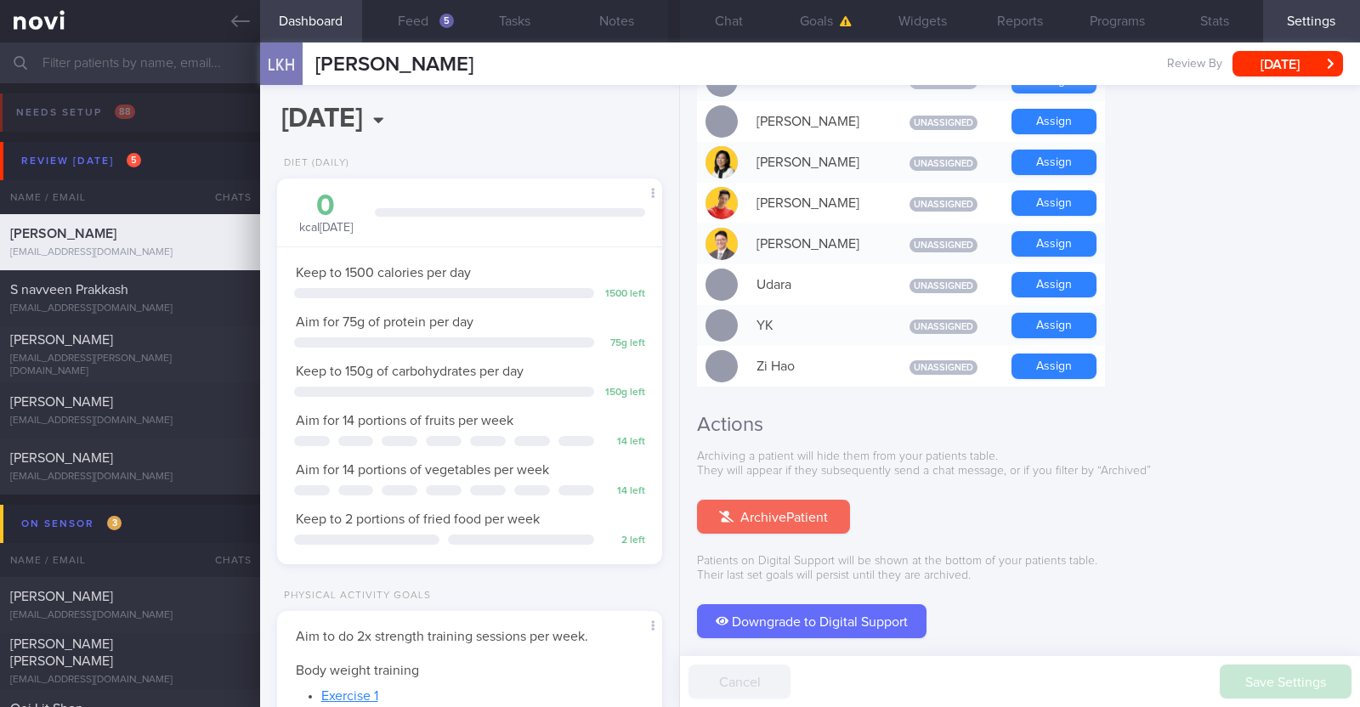
click at [812, 500] on button "Archive Patient" at bounding box center [773, 517] width 153 height 34
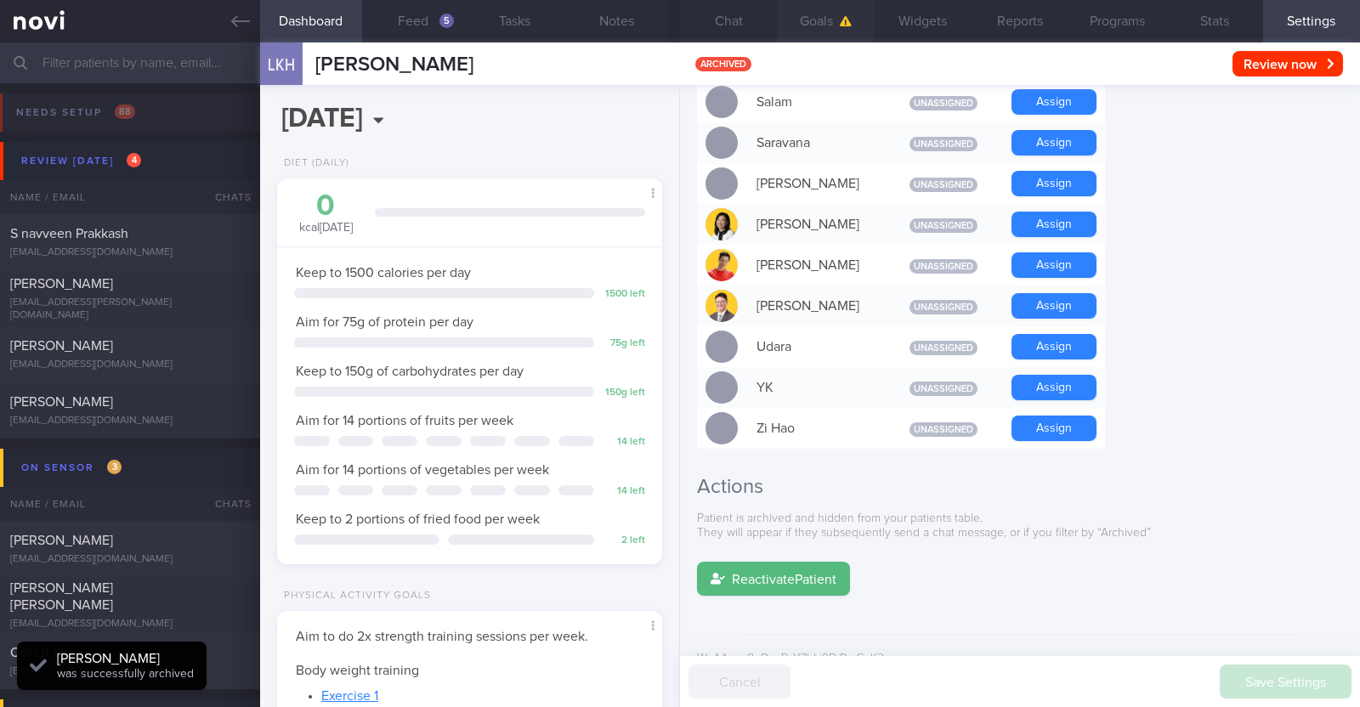
scroll to position [0, 0]
click at [713, 13] on button "Chat 1" at bounding box center [728, 21] width 97 height 42
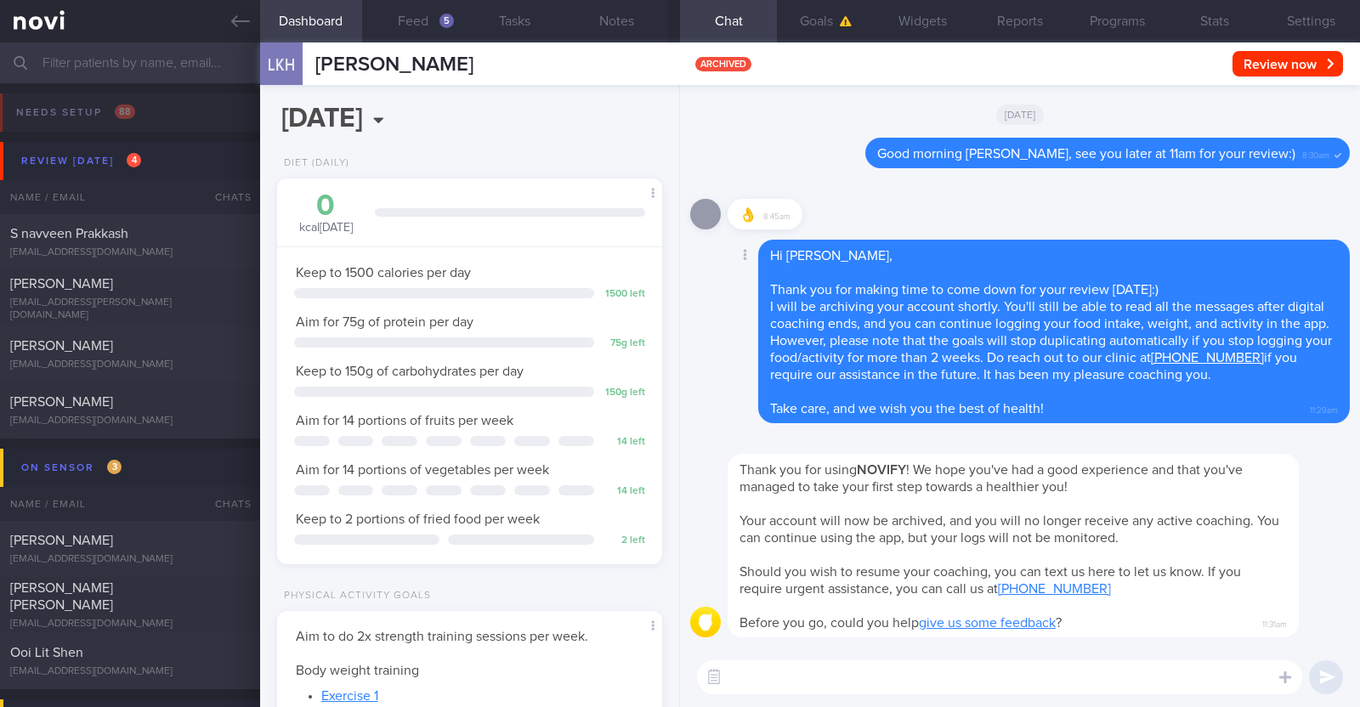
click at [731, 415] on div "Delete Hi Kok Hong, Thank you for making time to come down for your review toda…" at bounding box center [1019, 332] width 659 height 184
select select "7"
click at [231, 24] on icon at bounding box center [240, 21] width 19 height 19
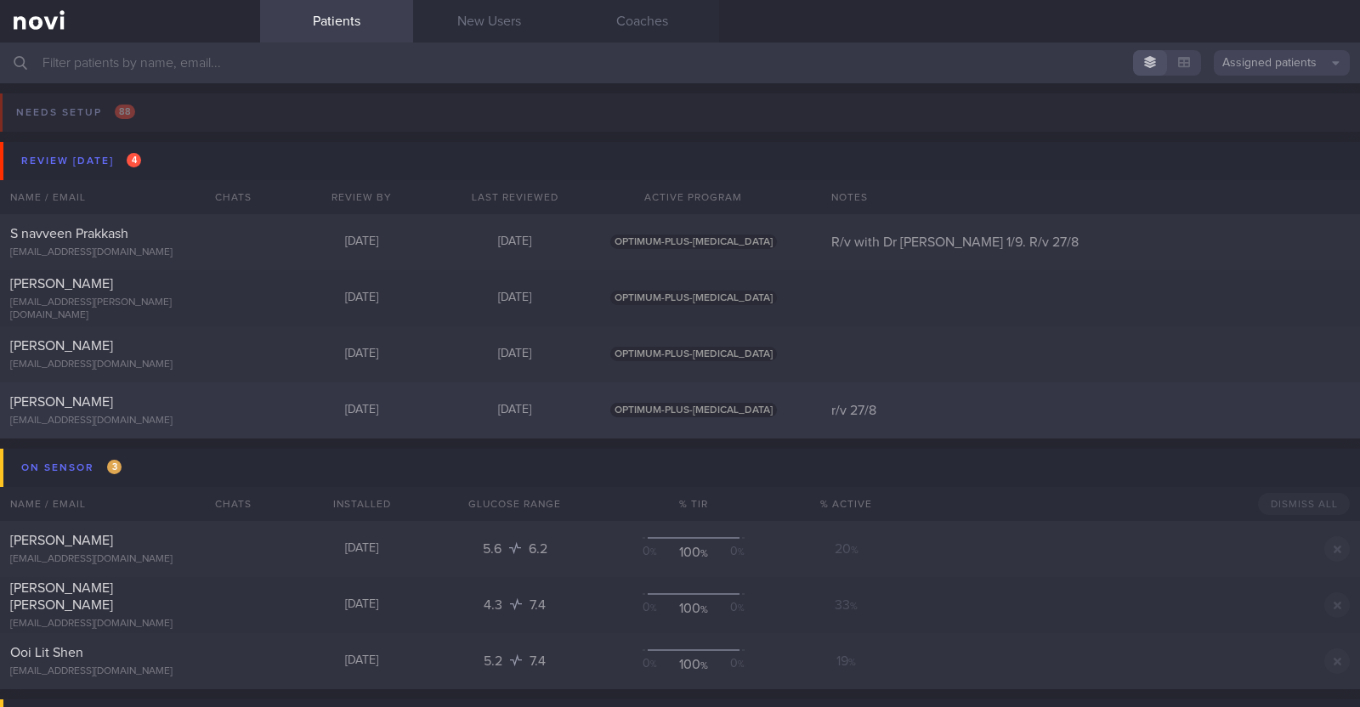
click at [242, 396] on div at bounding box center [230, 397] width 37 height 9
select select "7"
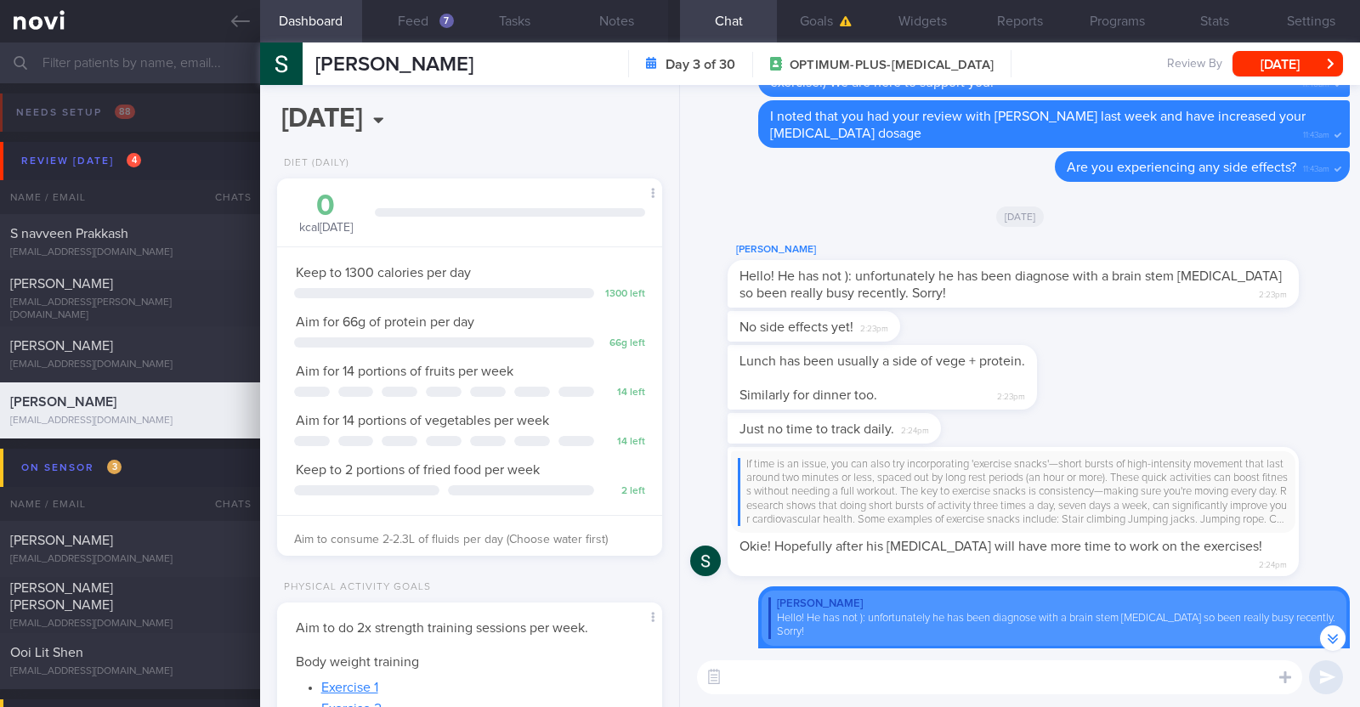
scroll to position [-743, 0]
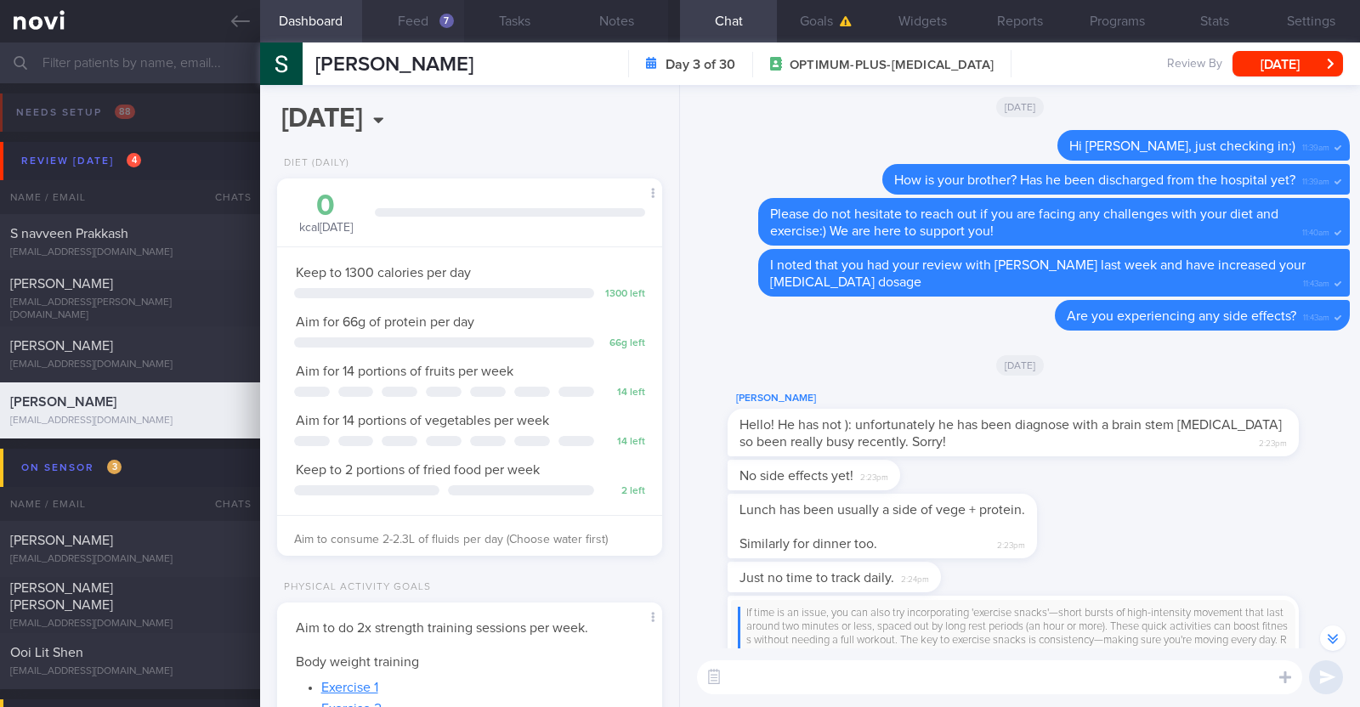
click at [414, 13] on button "Feed 7" at bounding box center [413, 21] width 102 height 42
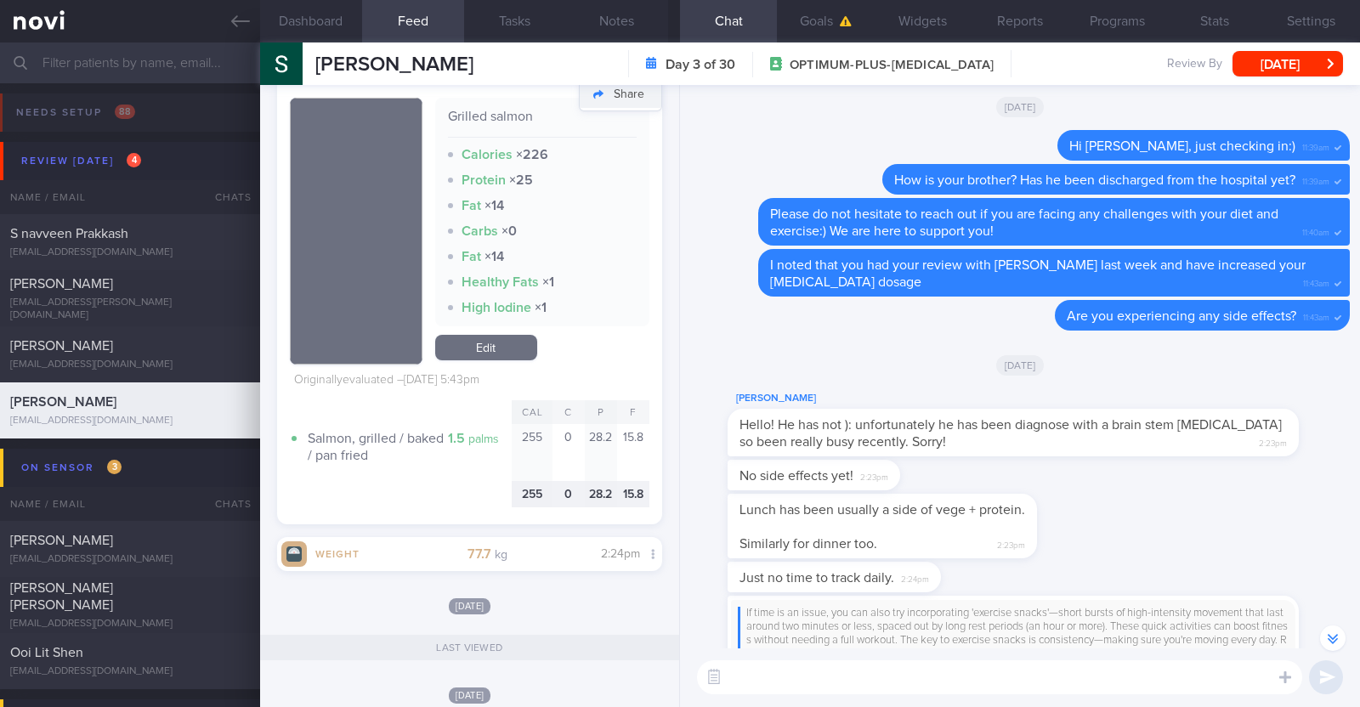
scroll to position [1592, 0]
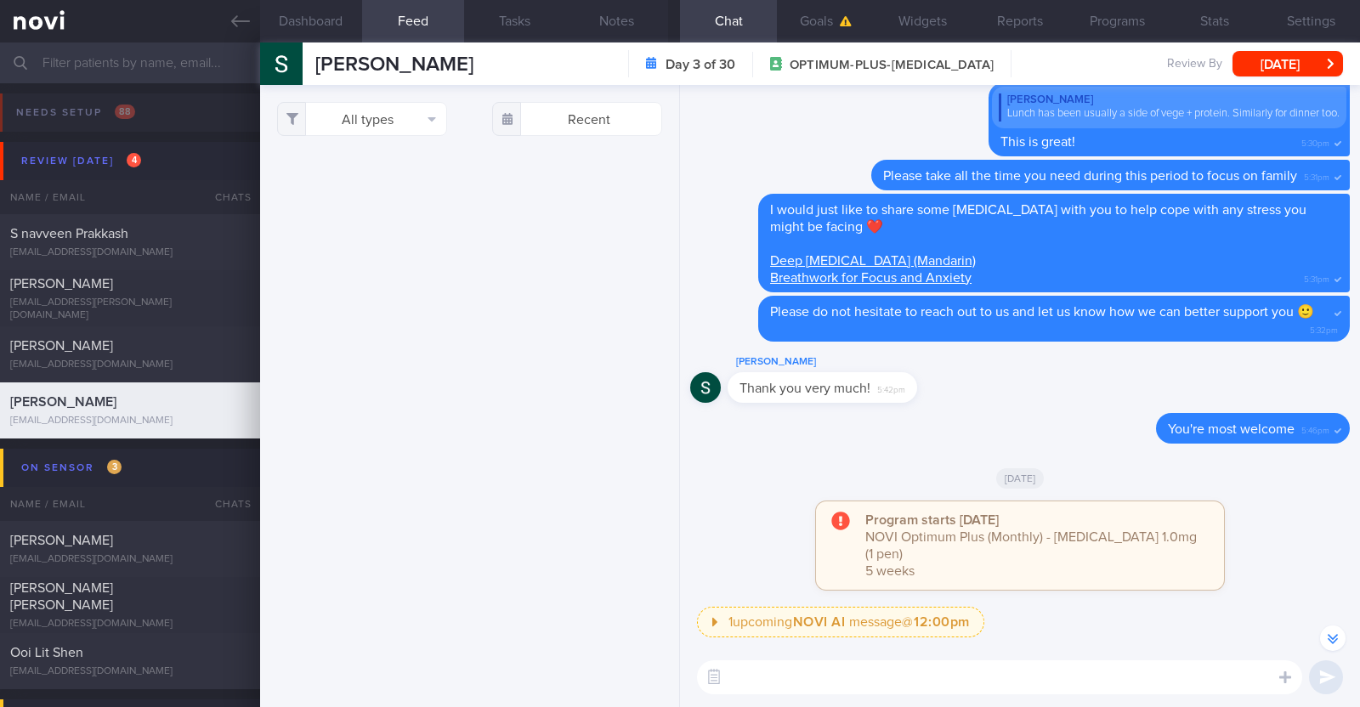
select select "7"
